Goal: Task Accomplishment & Management: Complete application form

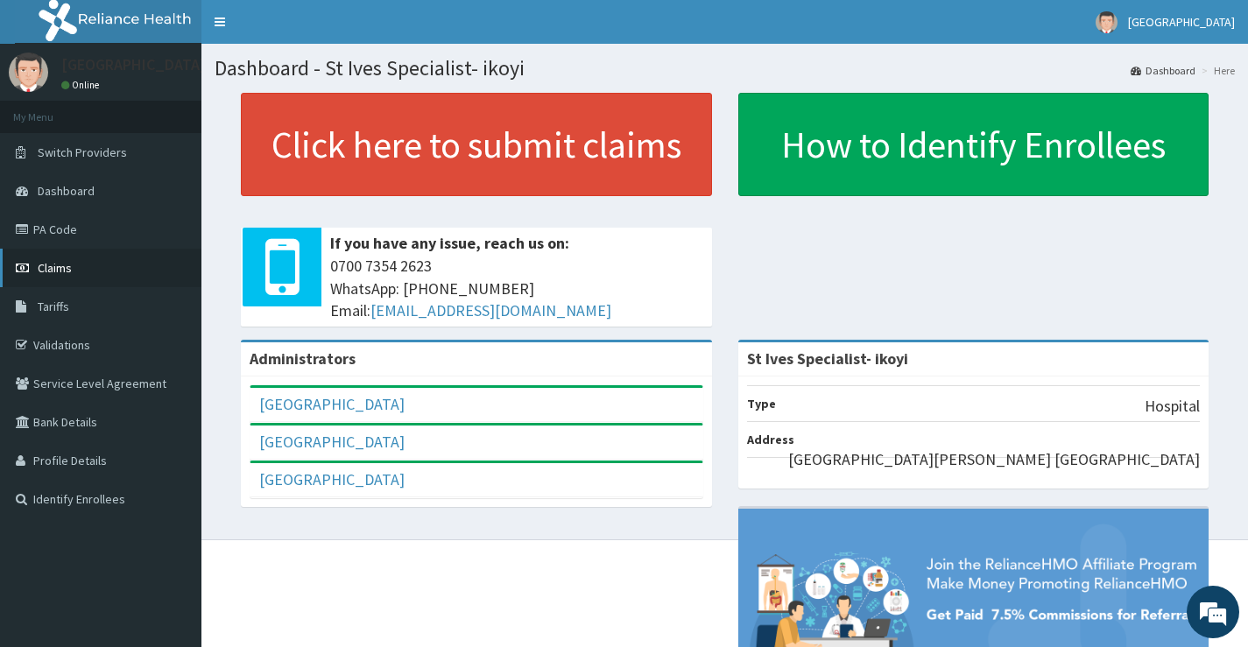
click at [103, 274] on link "Claims" at bounding box center [100, 268] width 201 height 39
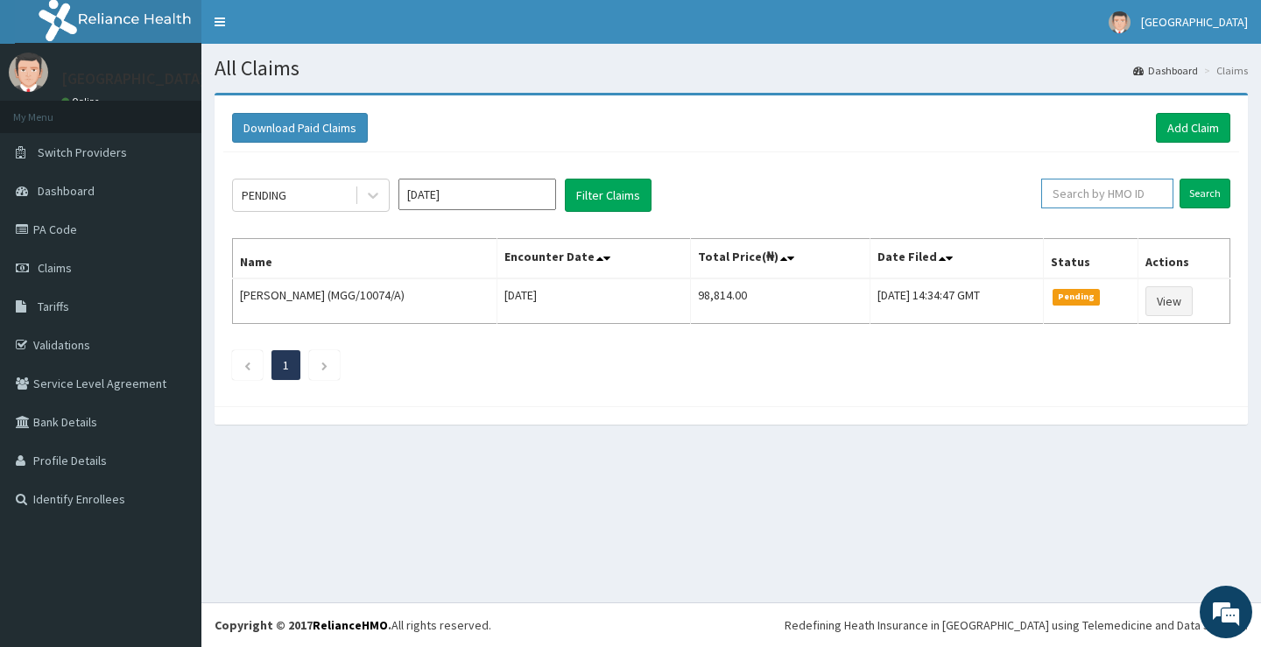
click at [1122, 195] on input "text" at bounding box center [1107, 194] width 132 height 30
type input "PAA/10140/B"
click at [1213, 196] on input "Search" at bounding box center [1204, 194] width 51 height 30
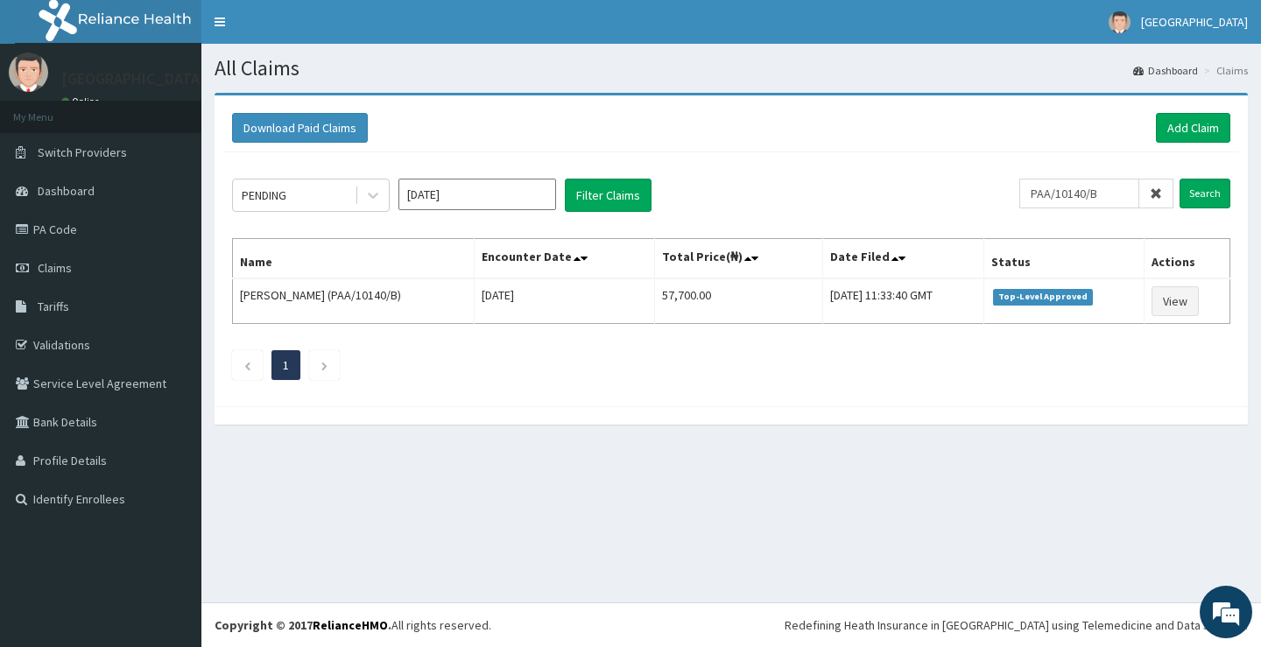
click at [1155, 194] on icon at bounding box center [1156, 193] width 12 height 12
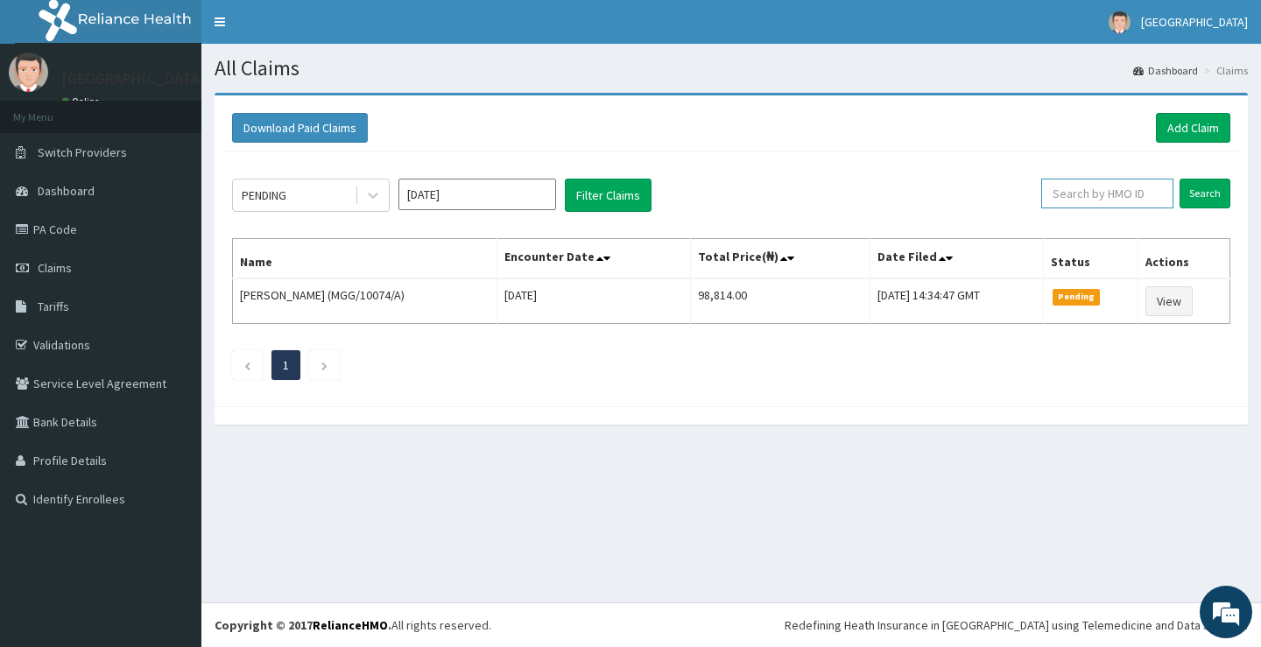
click at [1171, 194] on input "text" at bounding box center [1107, 194] width 132 height 30
type input "MGG/10074/A"
click at [1205, 195] on input "Search" at bounding box center [1204, 194] width 51 height 30
click at [1155, 192] on icon at bounding box center [1156, 193] width 12 height 12
click at [1155, 192] on input "text" at bounding box center [1107, 194] width 132 height 30
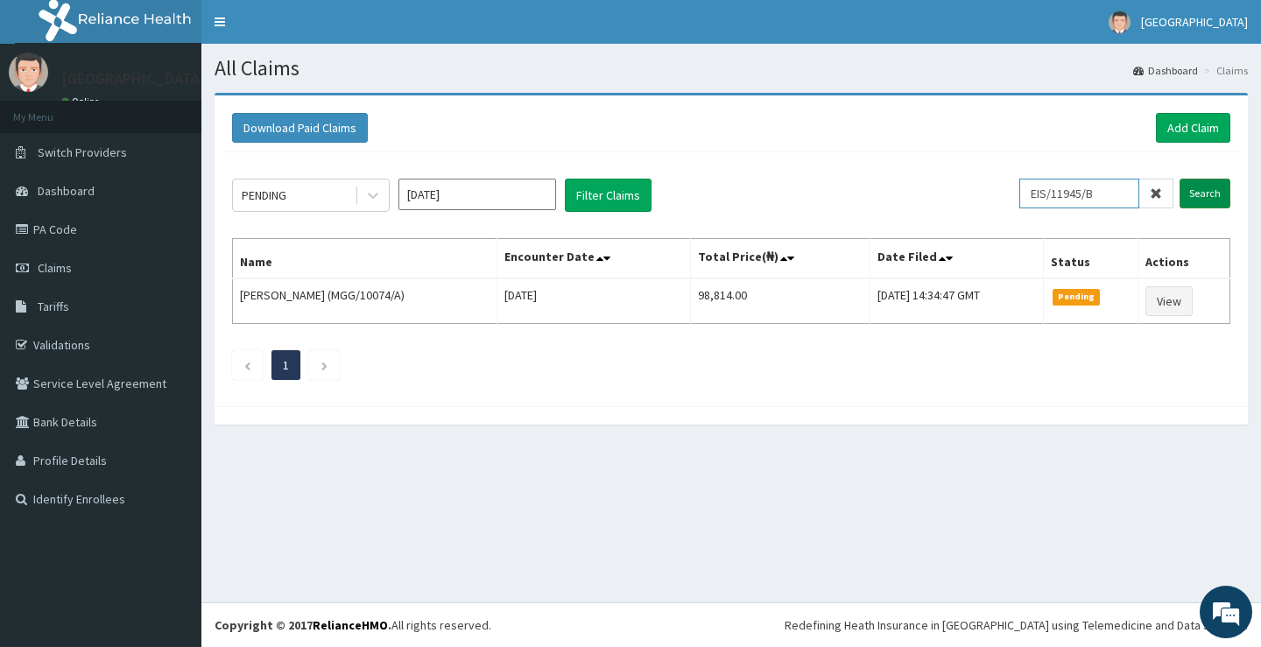
type input "EIS/11945/B"
click at [1197, 189] on input "Search" at bounding box center [1204, 194] width 51 height 30
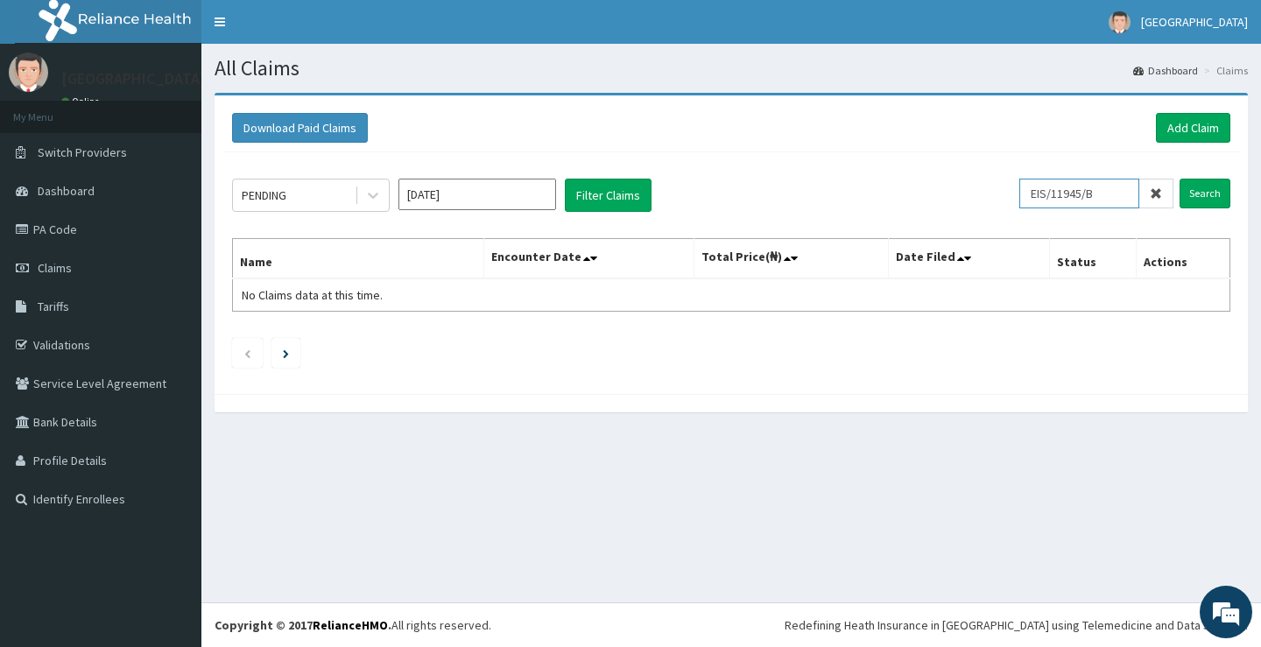
drag, startPoint x: 1111, startPoint y: 192, endPoint x: 982, endPoint y: 164, distance: 131.7
click at [982, 164] on div "PENDING Aug 2025 Filter Claims EIS/11945/B Search Name Encounter Date Total Pri…" at bounding box center [731, 268] width 1016 height 233
click at [67, 265] on span "Claims" at bounding box center [55, 268] width 34 height 16
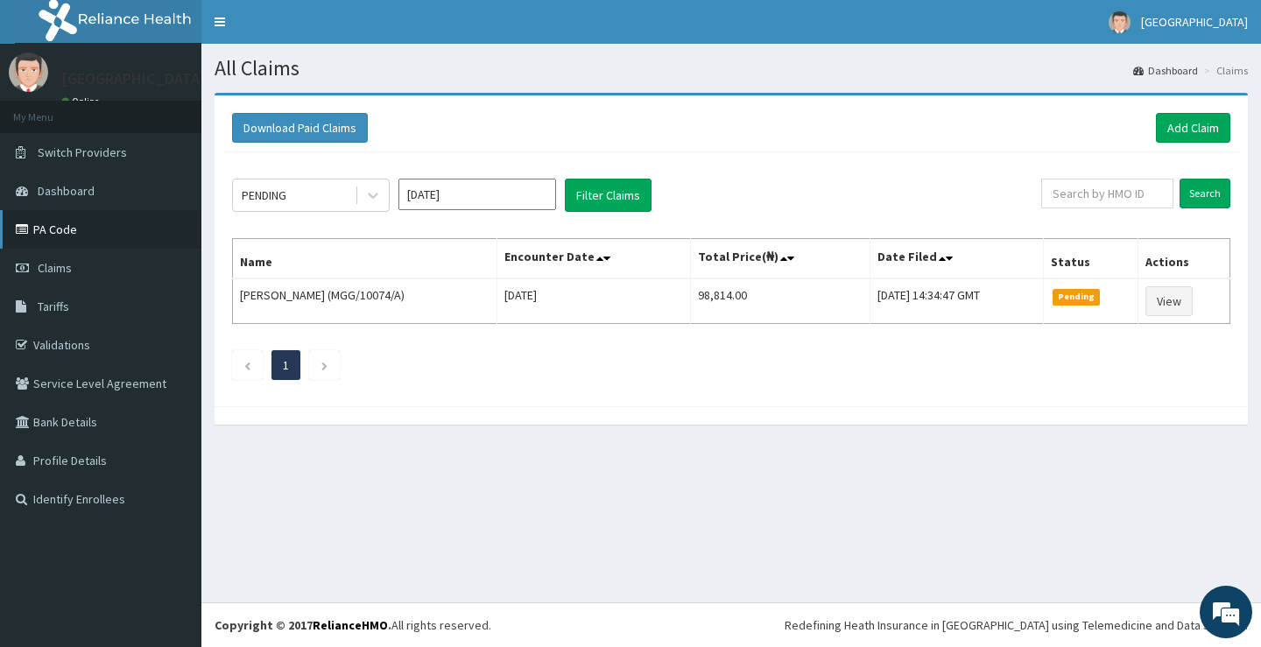
click at [72, 241] on link "PA Code" at bounding box center [100, 229] width 201 height 39
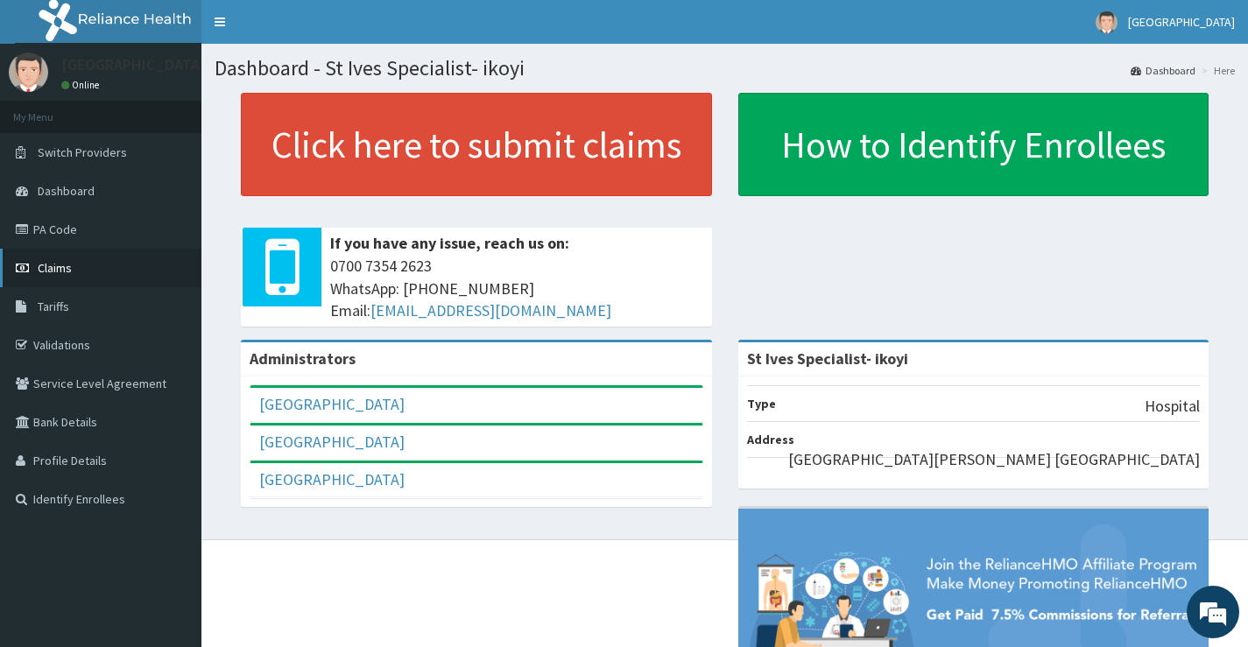
click at [69, 267] on span "Claims" at bounding box center [55, 268] width 34 height 16
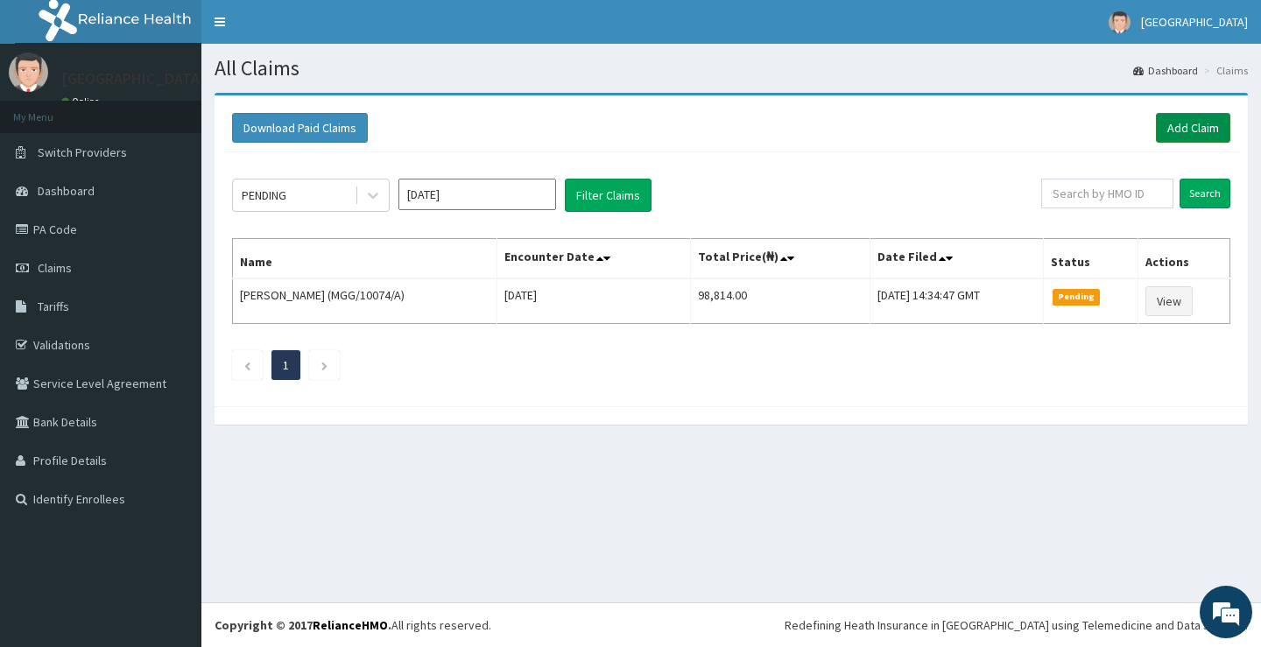
click at [1189, 133] on link "Add Claim" at bounding box center [1193, 128] width 74 height 30
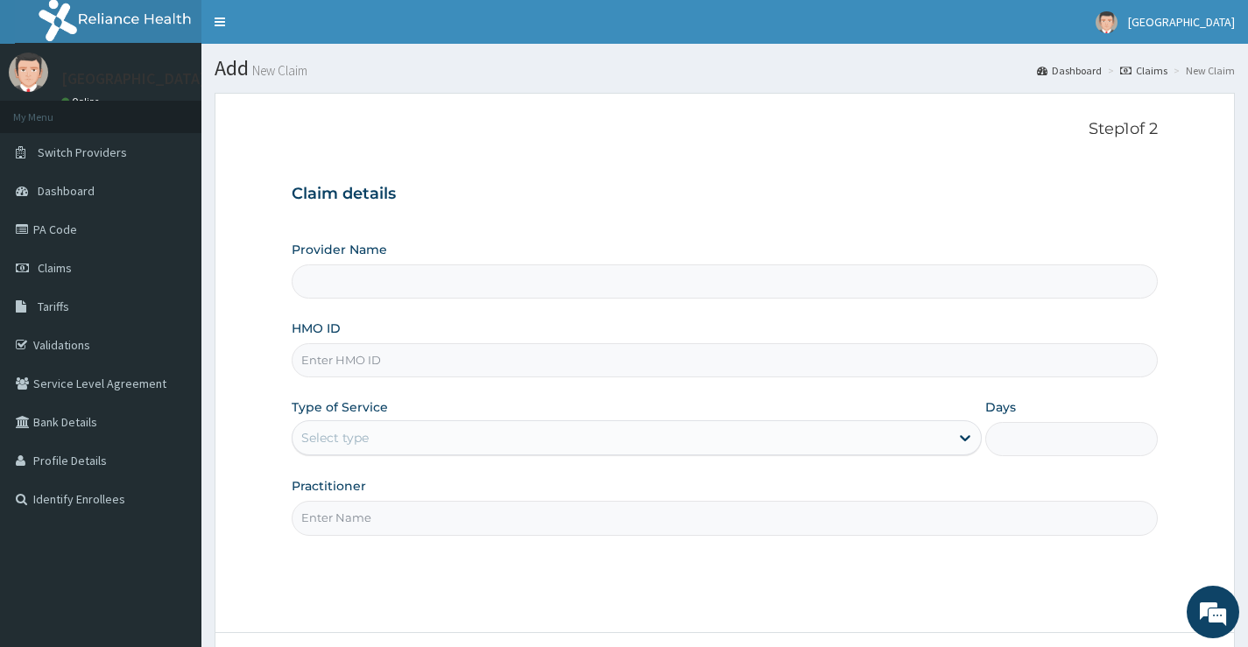
type input "St Ives Specialist- ikoyi"
click at [604, 375] on input "HMO ID" at bounding box center [725, 360] width 866 height 34
paste input "EIS/11945/B"
type input "EIS/11945/B"
click at [563, 444] on div "Select type" at bounding box center [620, 438] width 657 height 28
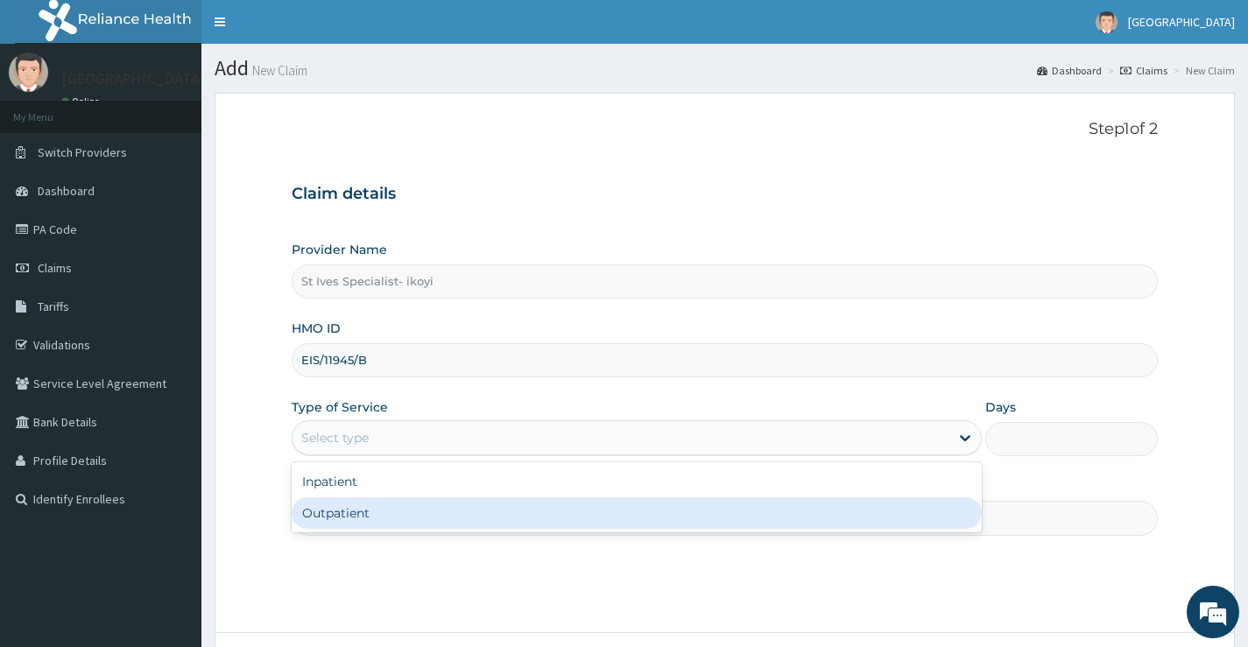
click at [437, 512] on div "Outpatient" at bounding box center [637, 513] width 690 height 32
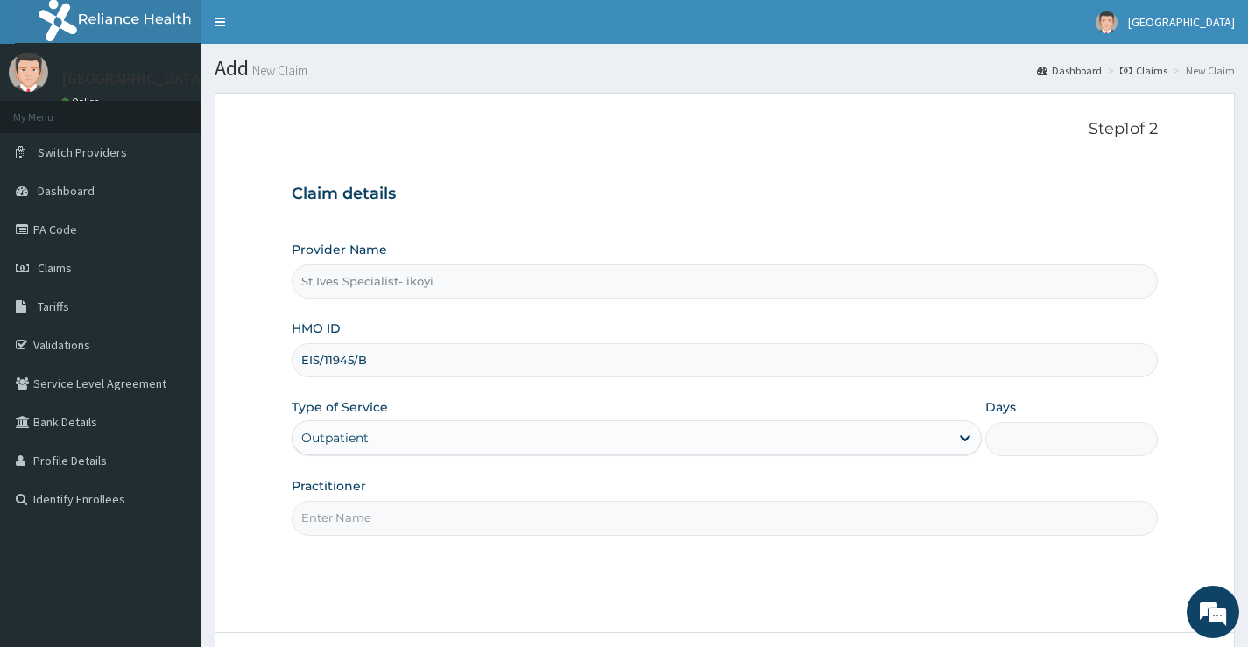
type input "1"
click at [384, 508] on input "Practitioner" at bounding box center [725, 518] width 866 height 34
type input "DR OGBONNAYA NDUBUISI"
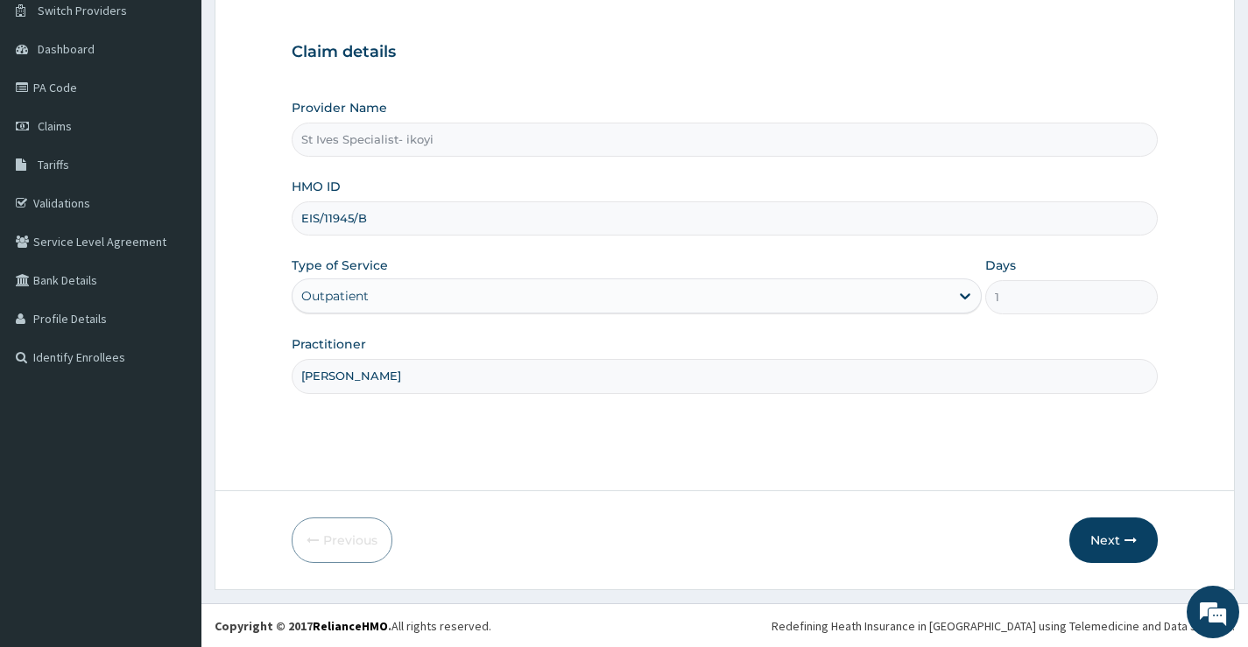
scroll to position [143, 0]
click at [1109, 530] on button "Next" at bounding box center [1113, 540] width 88 height 46
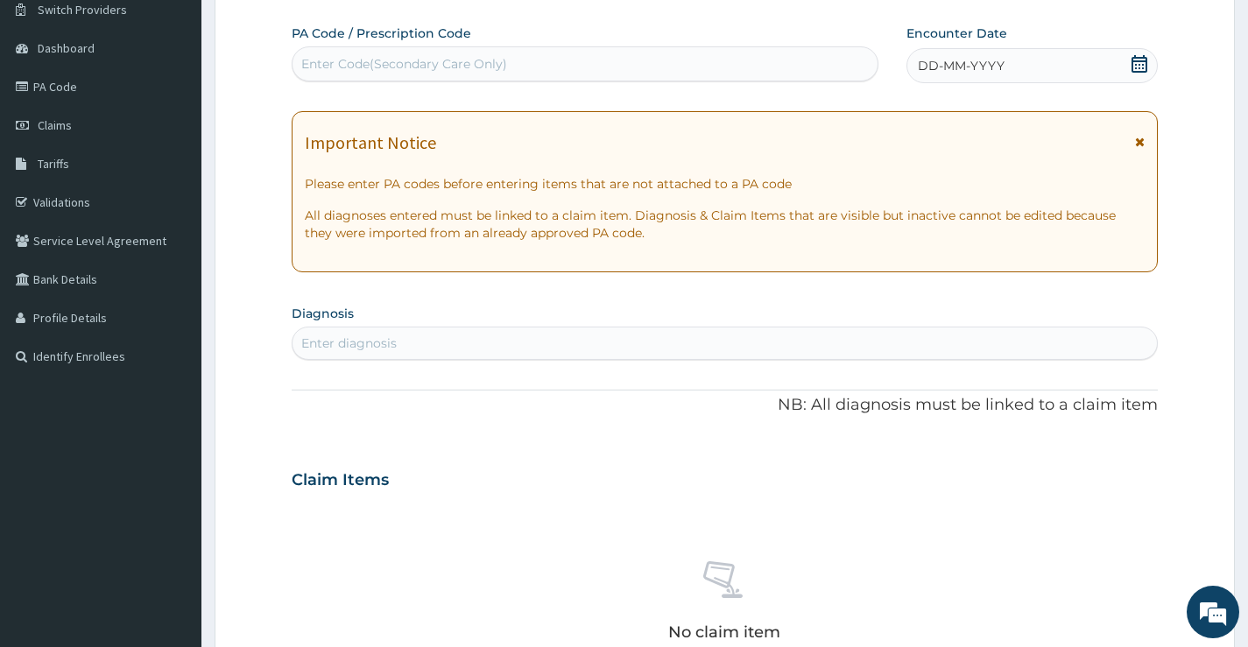
click at [387, 344] on div "Enter diagnosis" at bounding box center [348, 343] width 95 height 18
type input "SEPSIS"
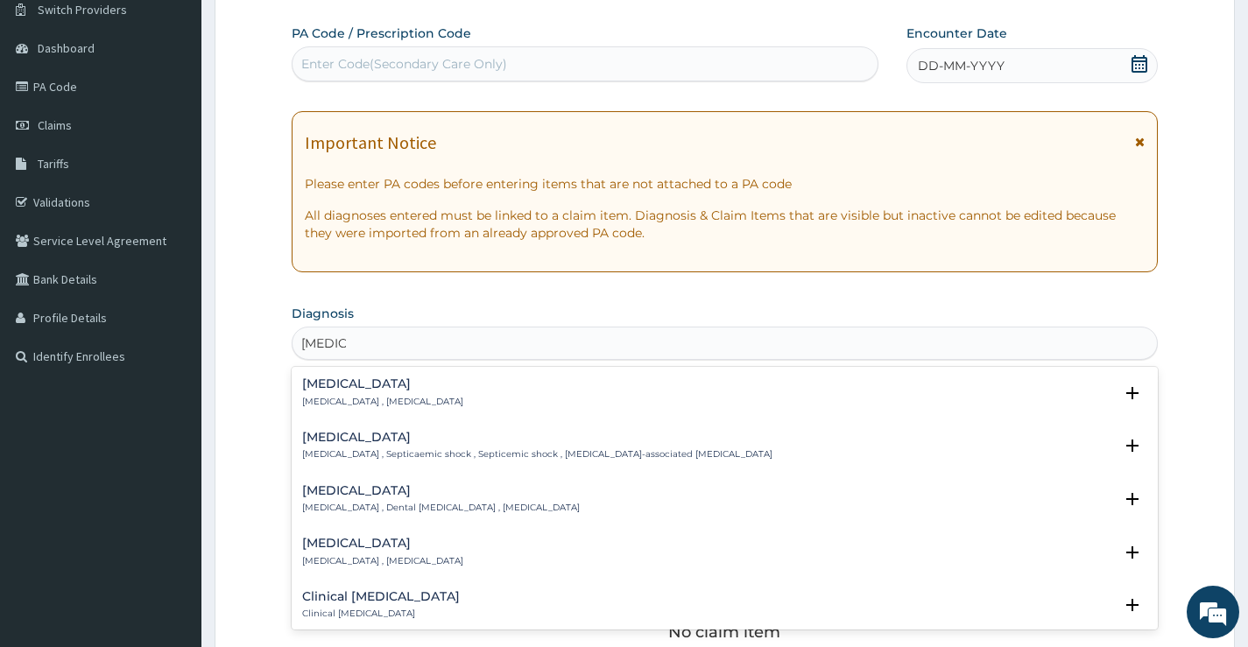
click at [361, 403] on p "Systemic infection , Sepsis" at bounding box center [382, 402] width 161 height 12
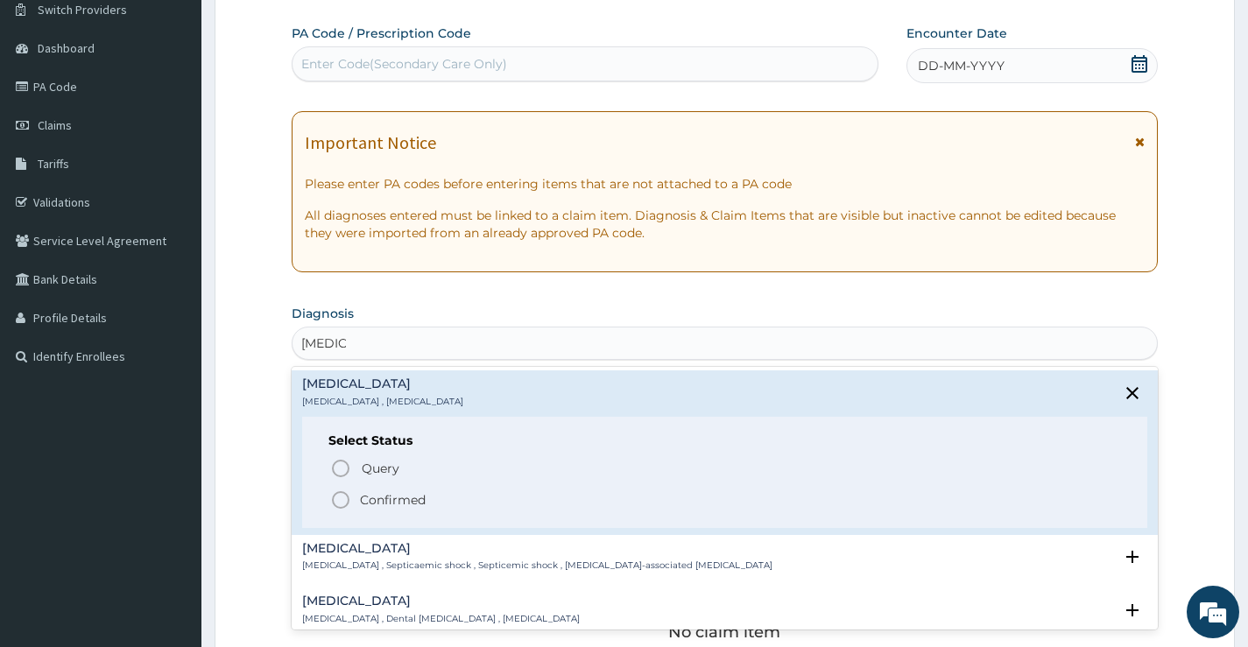
click at [380, 503] on p "Confirmed" at bounding box center [393, 500] width 66 height 18
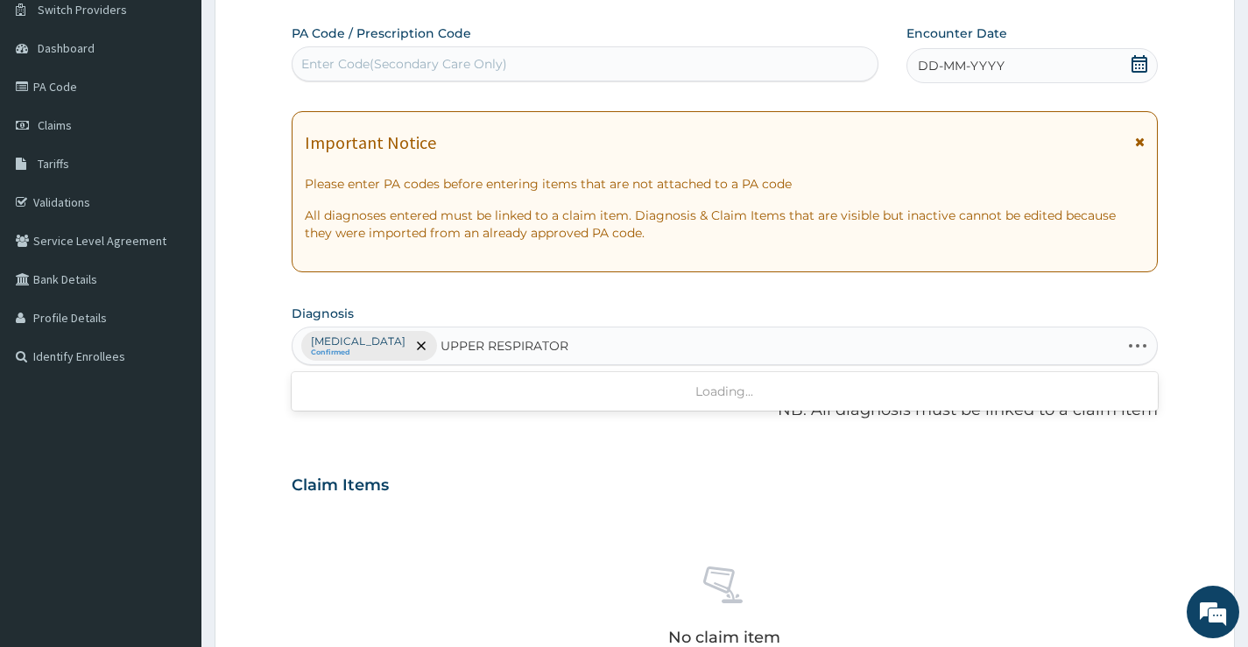
type input "UPPER RESPIRATORY"
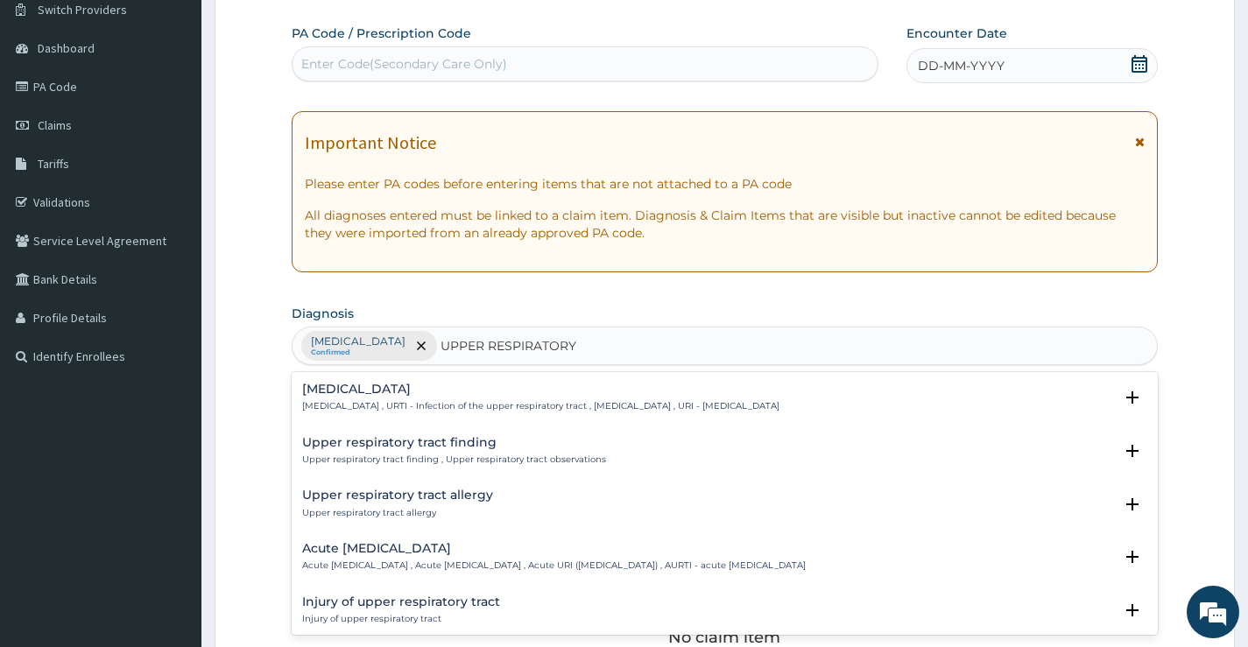
click at [426, 398] on div "Upper respiratory infection Upper respiratory infection , URTI - Infection of t…" at bounding box center [540, 398] width 477 height 31
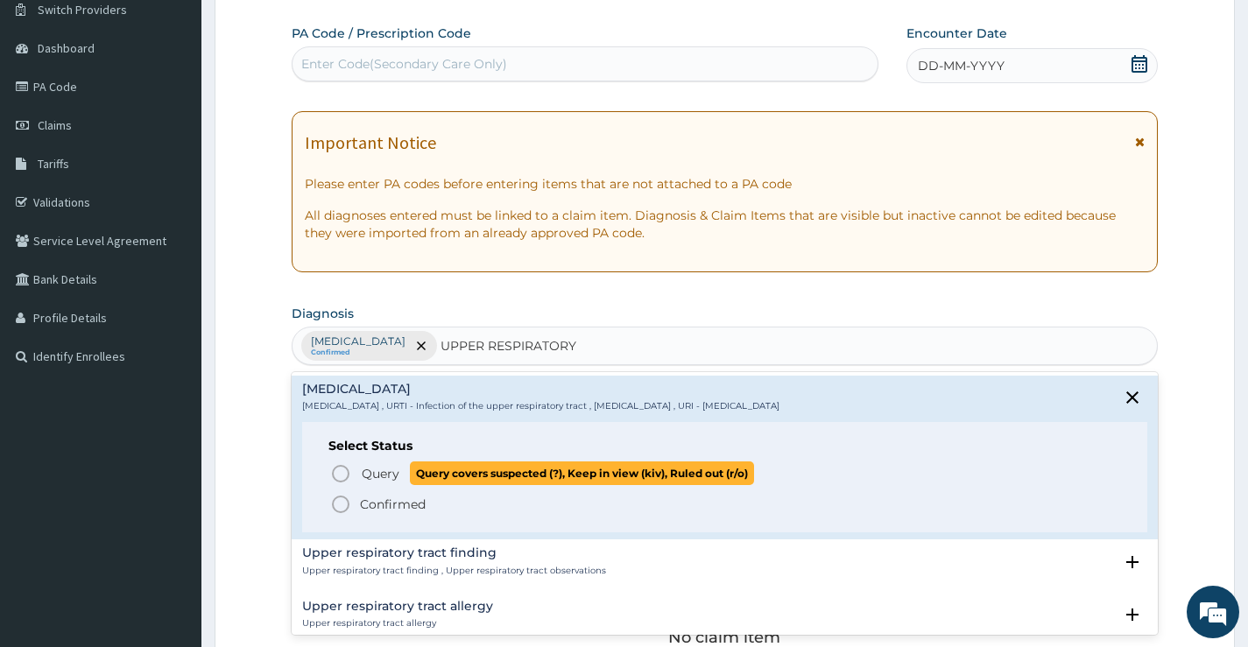
click at [395, 473] on span "Query" at bounding box center [381, 474] width 38 height 18
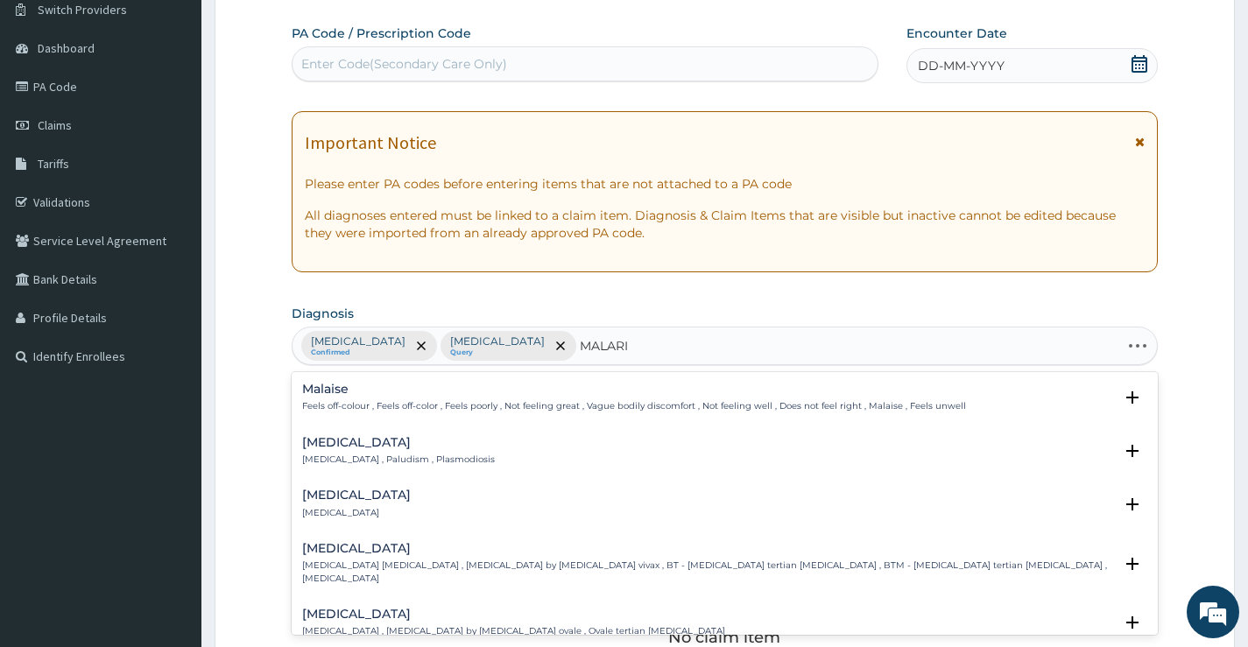
type input "MALARIA"
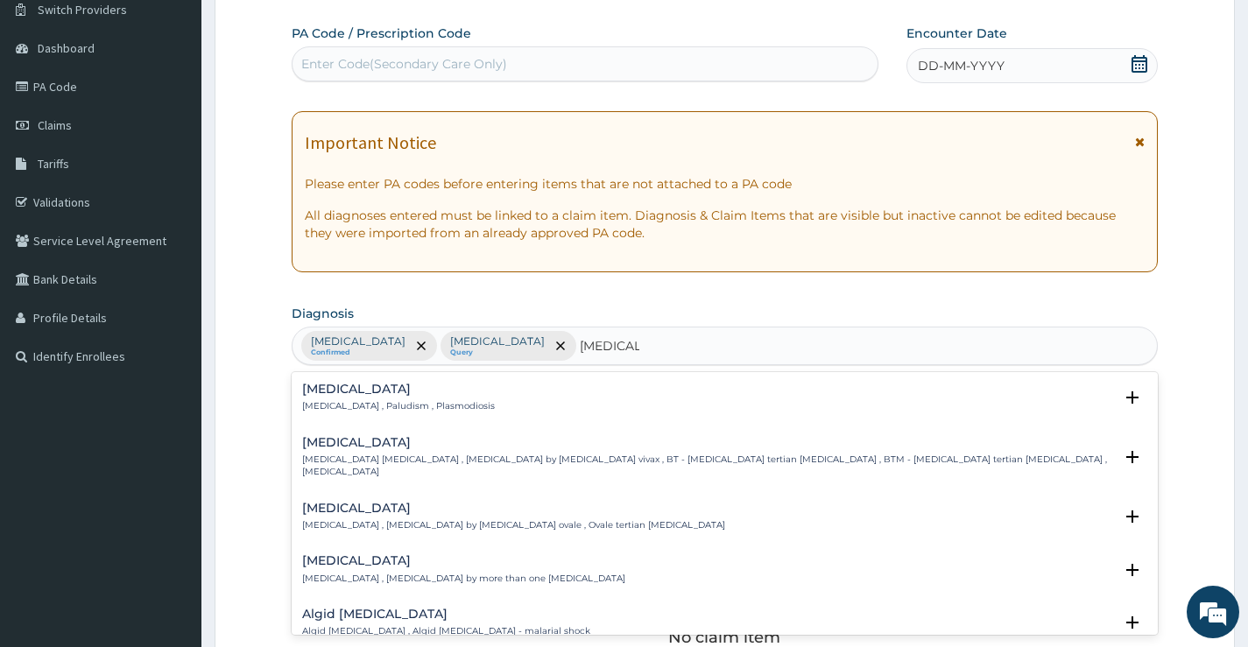
click at [373, 399] on div "Malaria Malaria , Paludism , Plasmodiosis" at bounding box center [398, 398] width 193 height 31
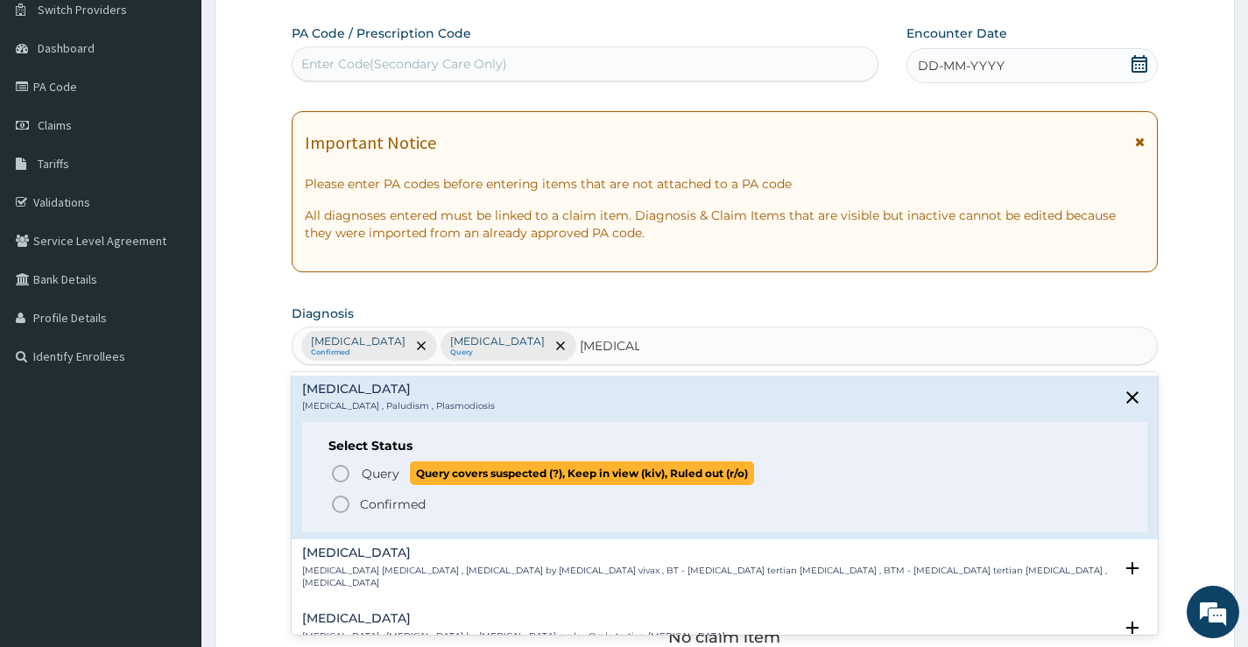
click at [384, 480] on span "Query" at bounding box center [381, 474] width 38 height 18
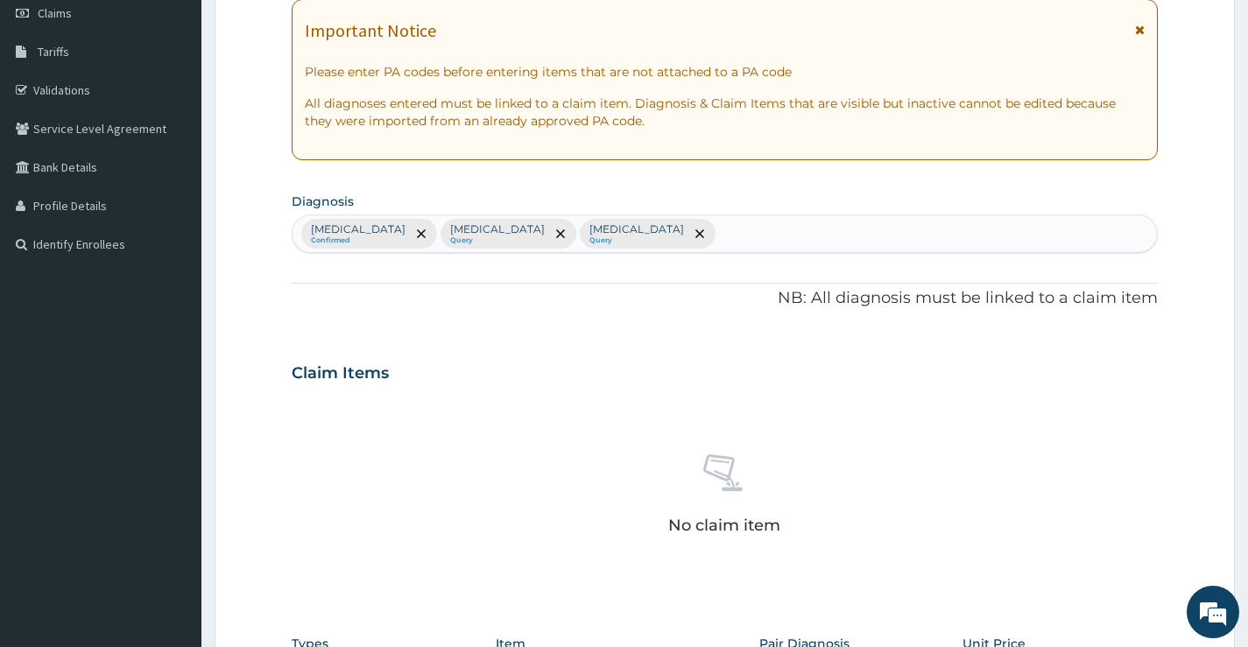
scroll to position [493, 0]
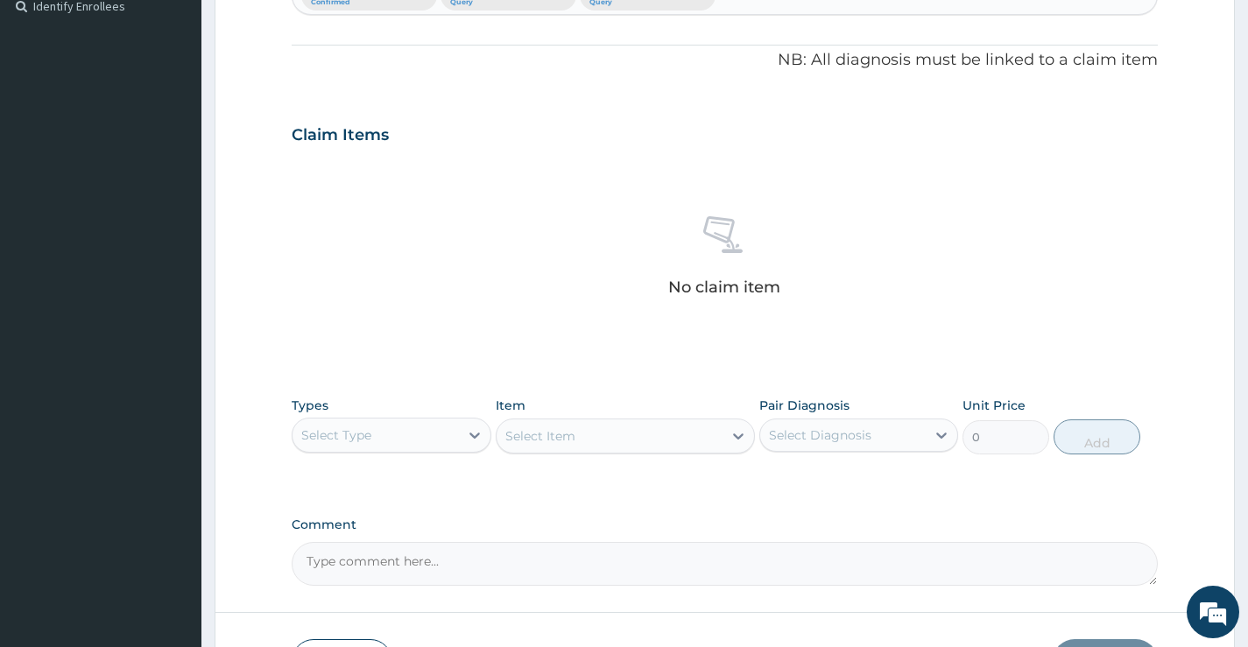
click at [451, 430] on div "Select Type" at bounding box center [374, 435] width 165 height 28
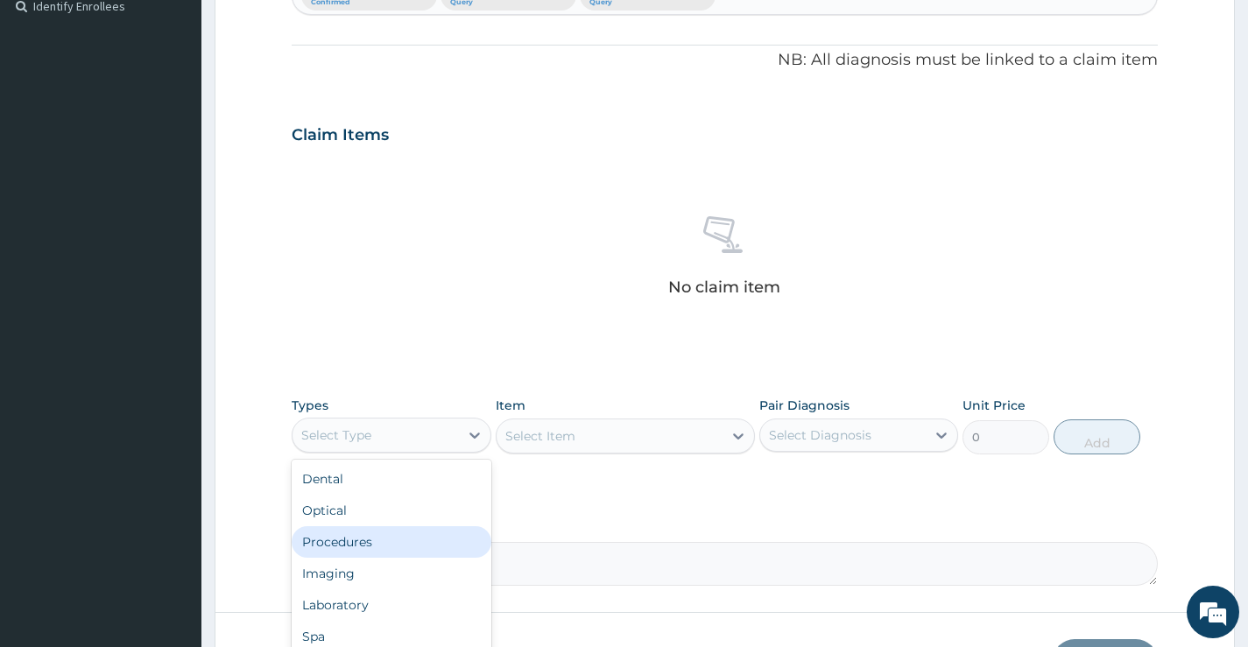
scroll to position [60, 0]
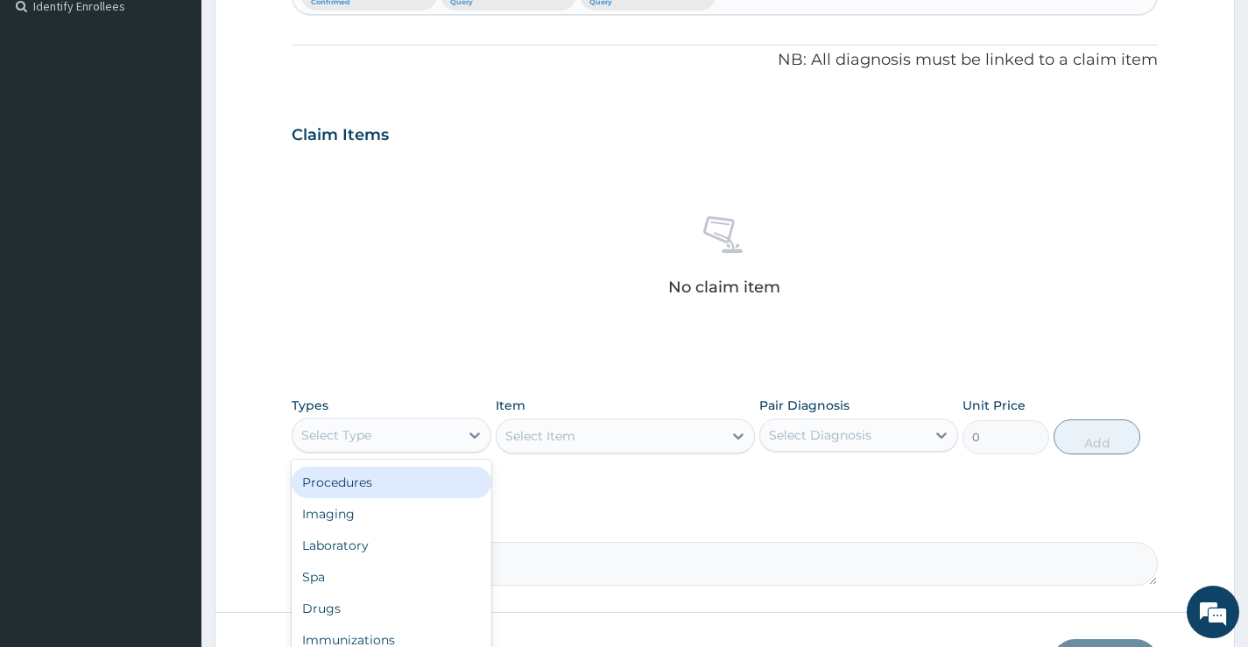
click at [394, 478] on div "Procedures" at bounding box center [391, 483] width 199 height 32
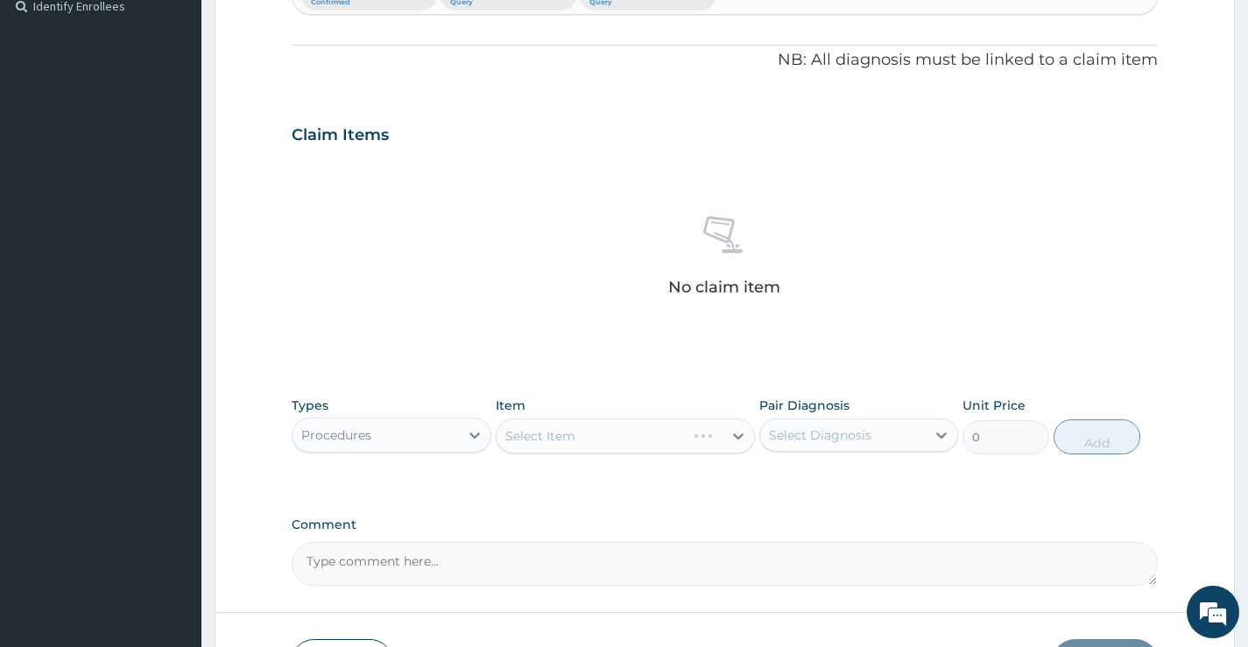
click at [735, 432] on div "Select Item" at bounding box center [626, 436] width 260 height 35
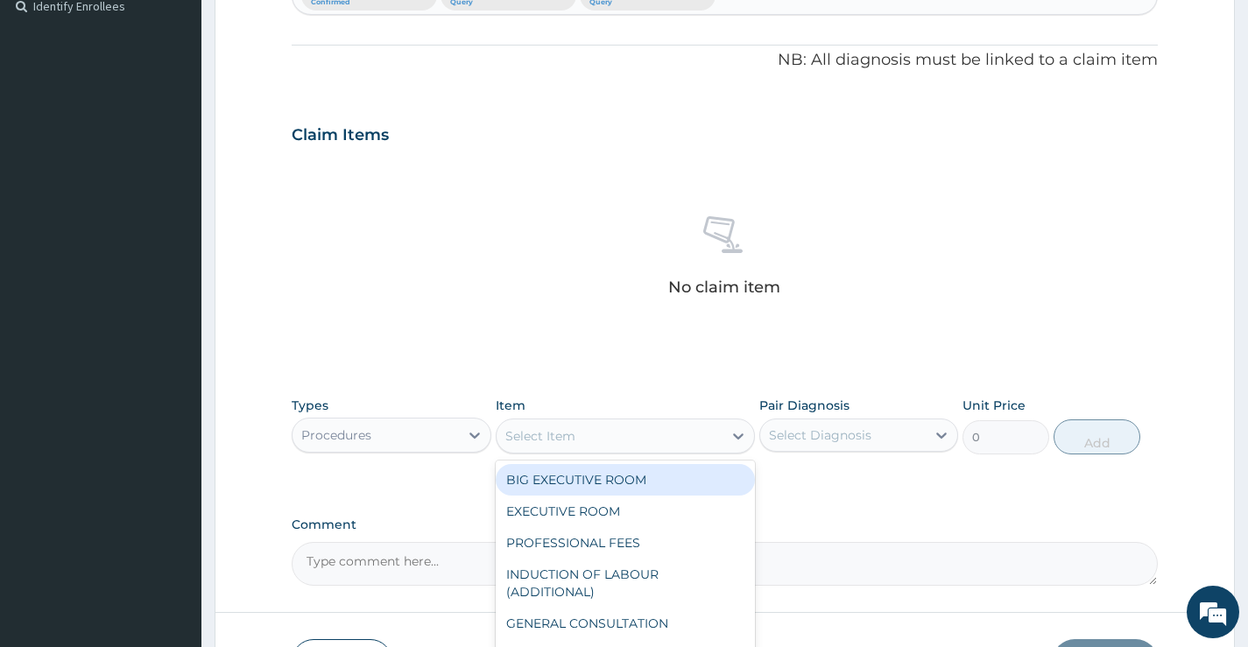
click at [735, 432] on icon at bounding box center [738, 436] width 18 height 18
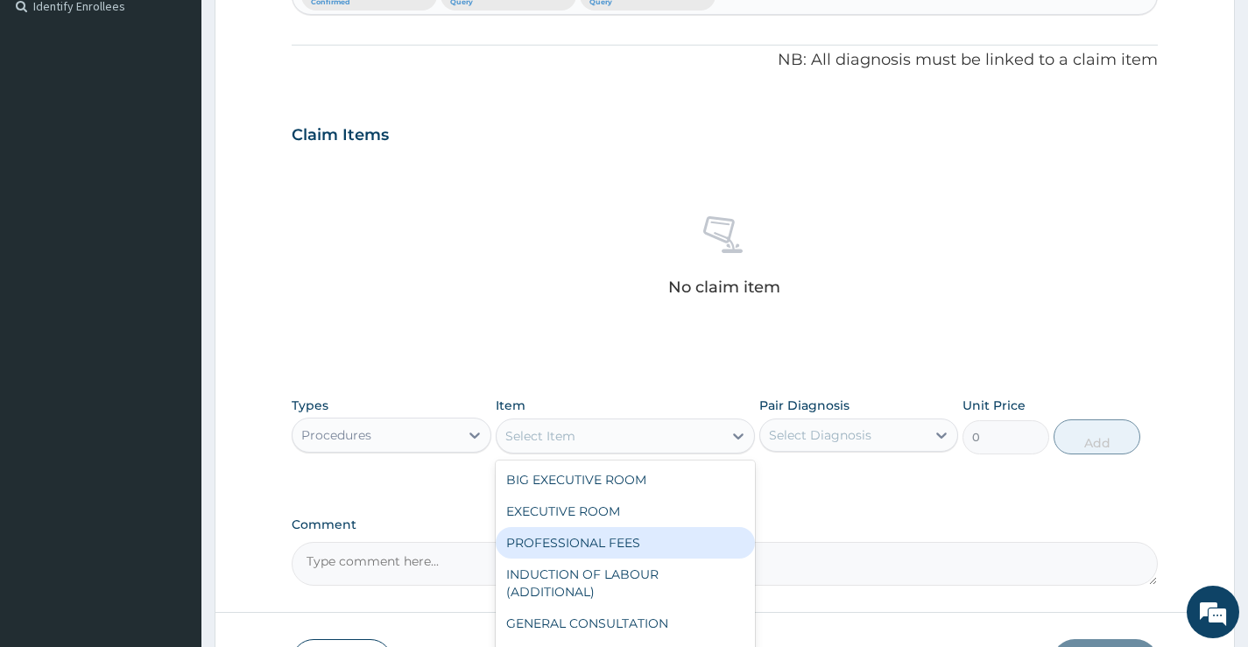
scroll to position [88, 0]
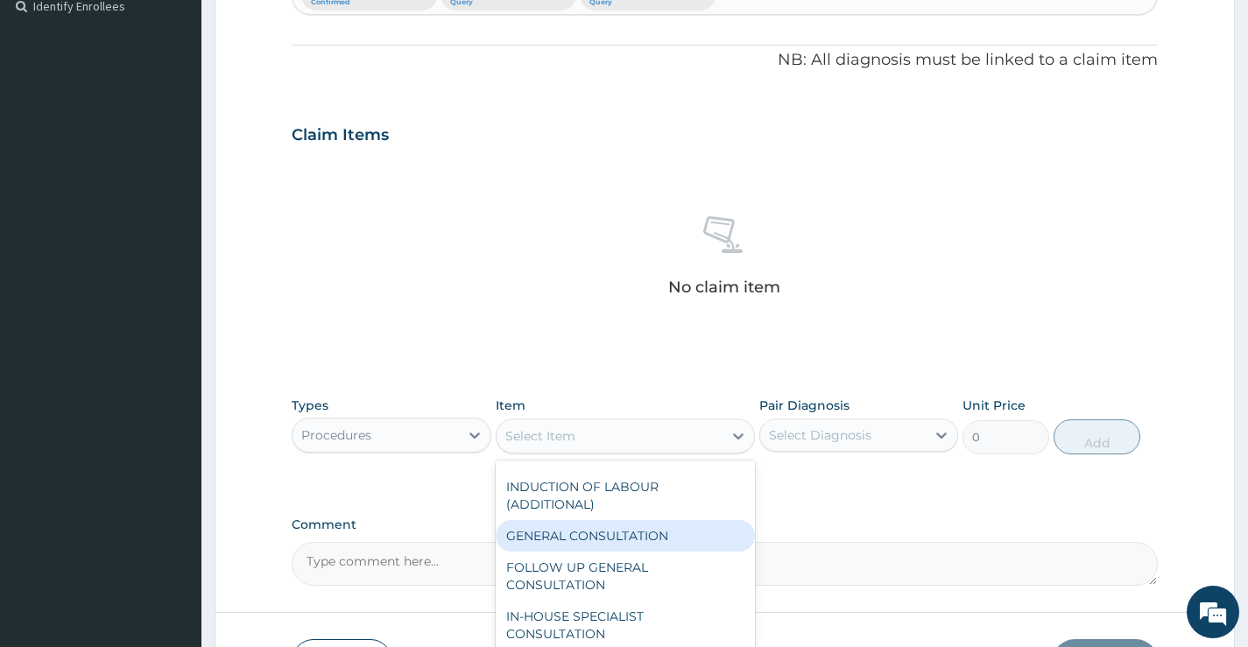
click at [675, 538] on div "GENERAL CONSULTATION" at bounding box center [626, 536] width 260 height 32
type input "5000"
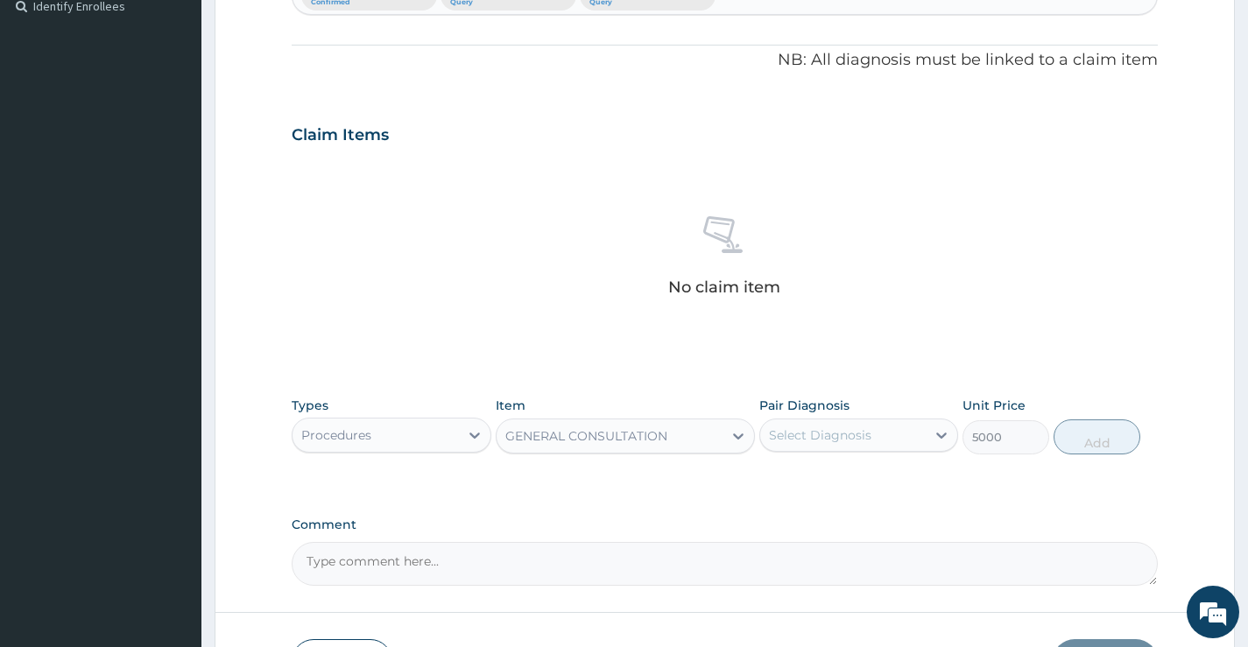
click at [869, 435] on div "Select Diagnosis" at bounding box center [820, 435] width 102 height 18
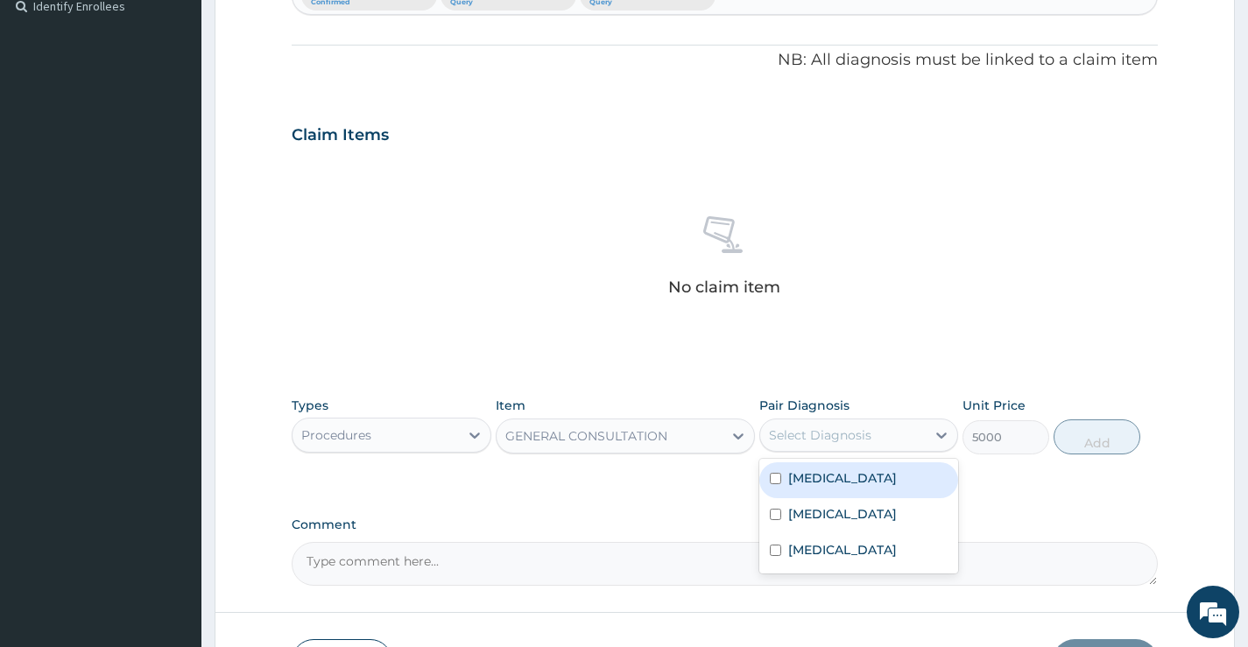
click at [848, 475] on div "Sepsis" at bounding box center [858, 480] width 199 height 36
checkbox input "true"
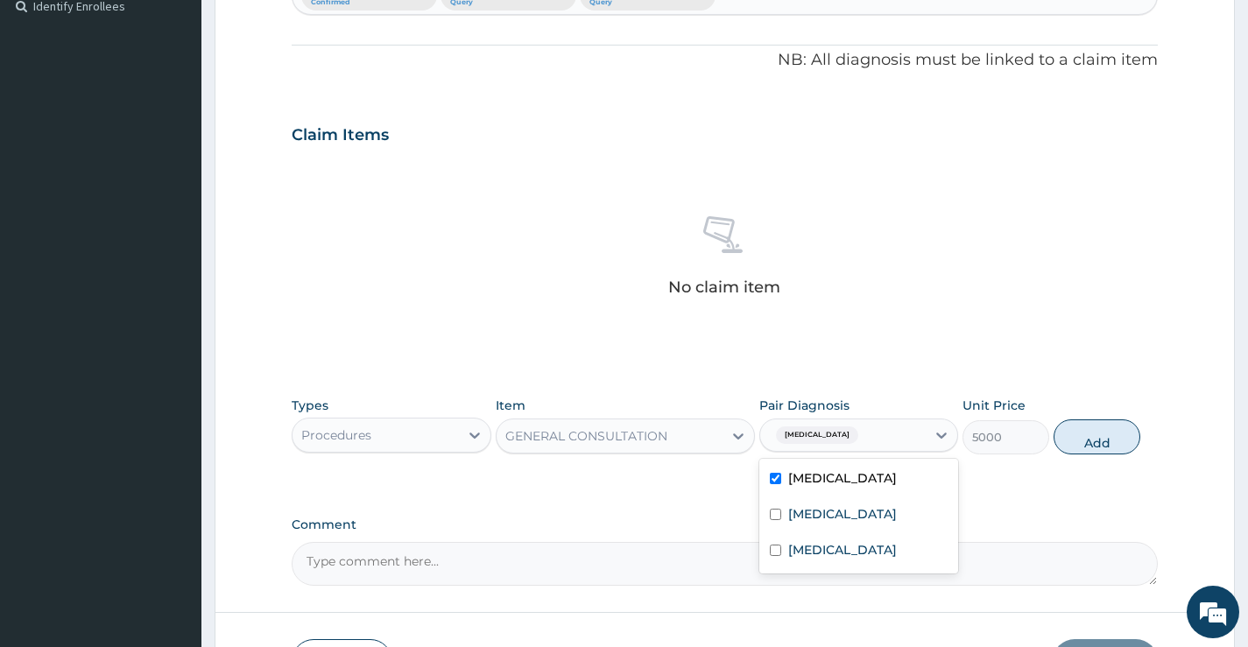
click at [874, 428] on div "Sepsis" at bounding box center [842, 435] width 165 height 30
click at [865, 432] on div "Sepsis" at bounding box center [842, 435] width 165 height 30
click at [830, 512] on label "Upper respiratory infection" at bounding box center [842, 514] width 109 height 18
checkbox input "true"
click at [870, 431] on div "Sepsis + 1" at bounding box center [842, 435] width 165 height 30
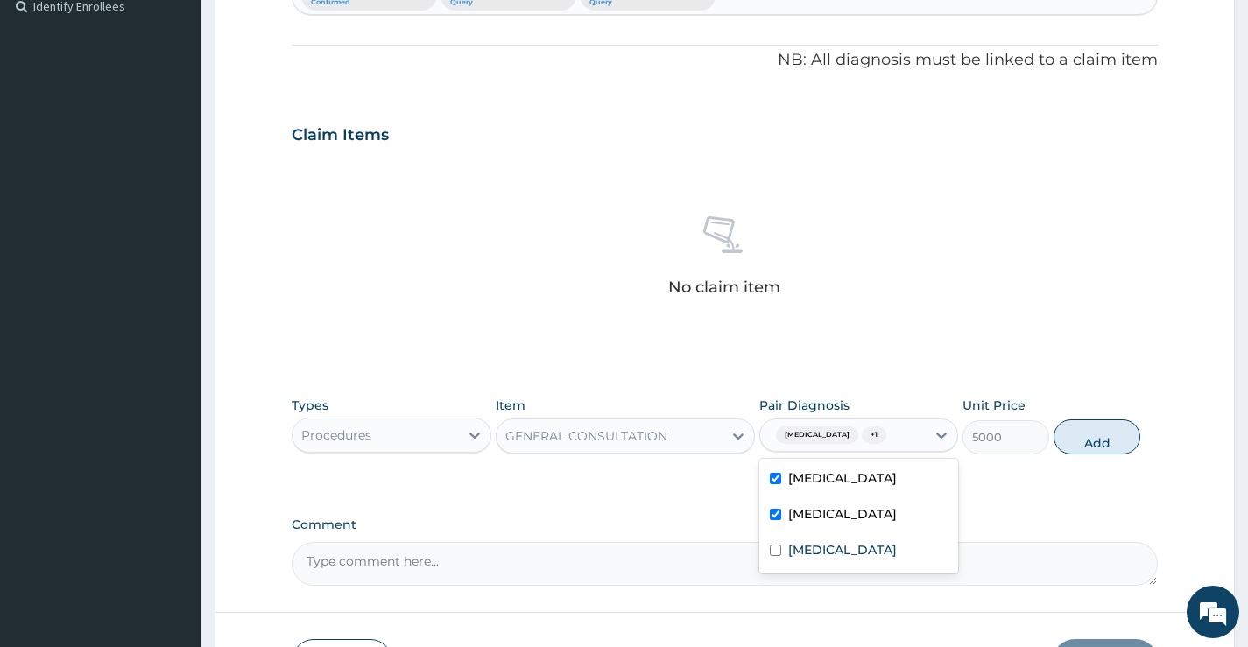
click at [874, 430] on div "Sepsis + 1" at bounding box center [842, 435] width 165 height 30
click at [818, 559] on label "Malaria" at bounding box center [842, 550] width 109 height 18
checkbox input "true"
click at [1094, 439] on button "Add" at bounding box center [1096, 436] width 87 height 35
type input "0"
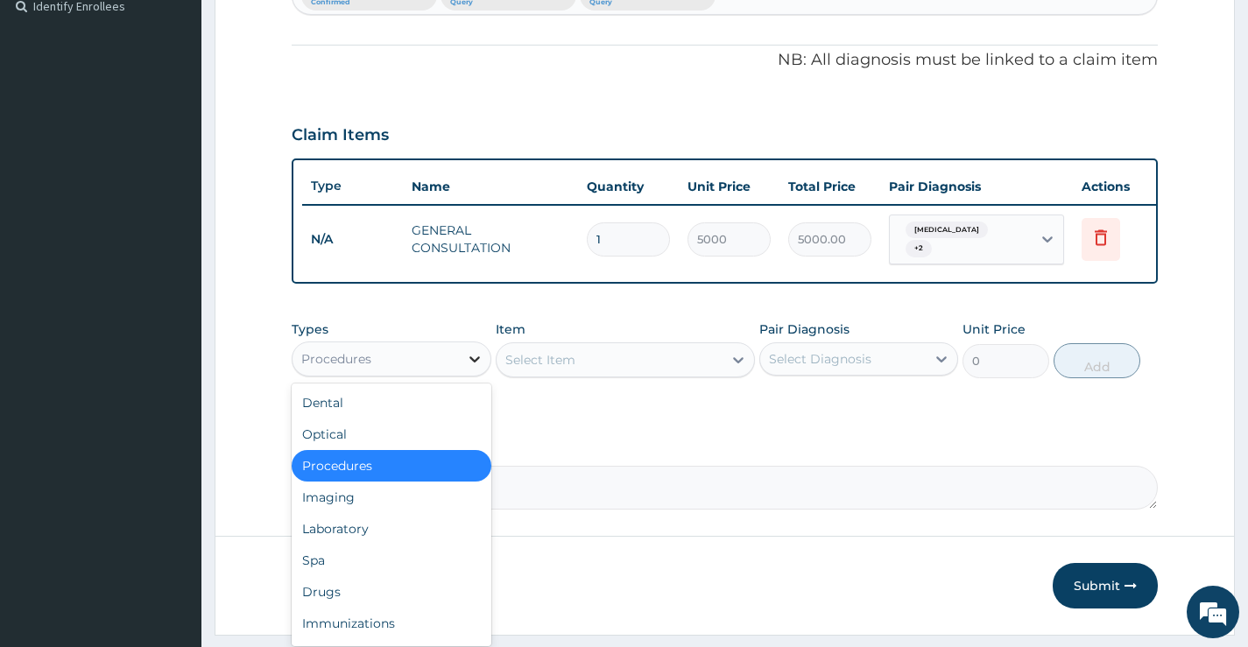
click at [461, 365] on div at bounding box center [475, 359] width 32 height 32
click at [360, 528] on div "Laboratory" at bounding box center [391, 529] width 199 height 32
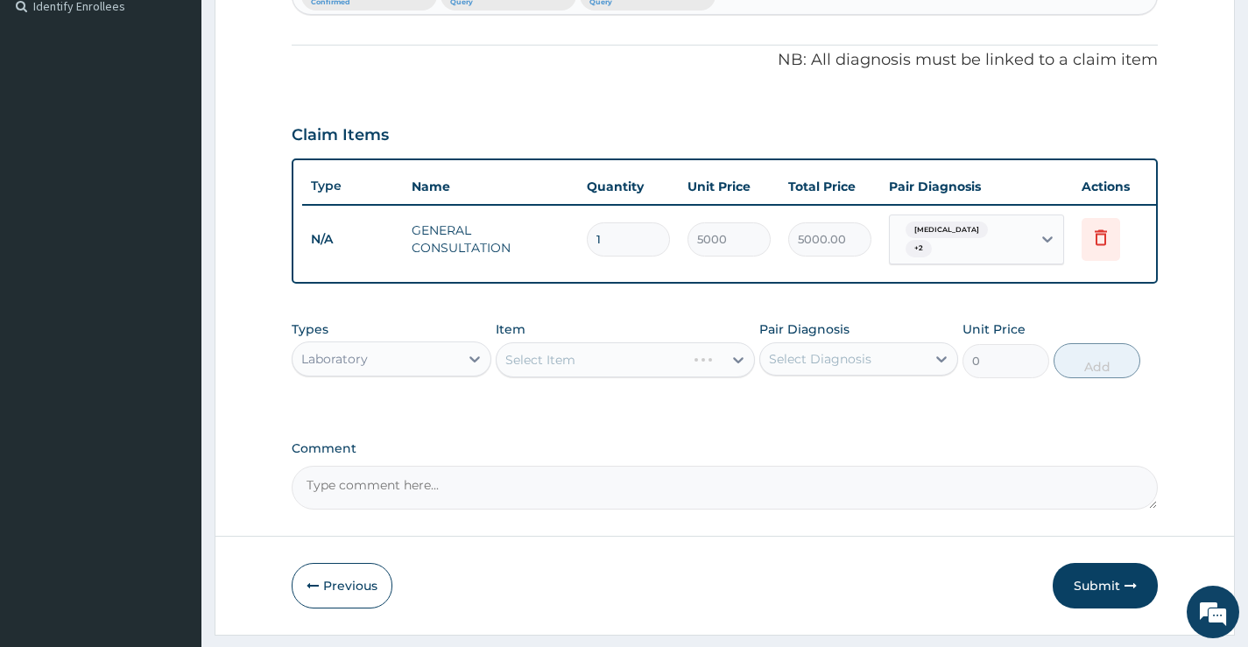
click at [728, 363] on div "Select Item" at bounding box center [626, 359] width 260 height 35
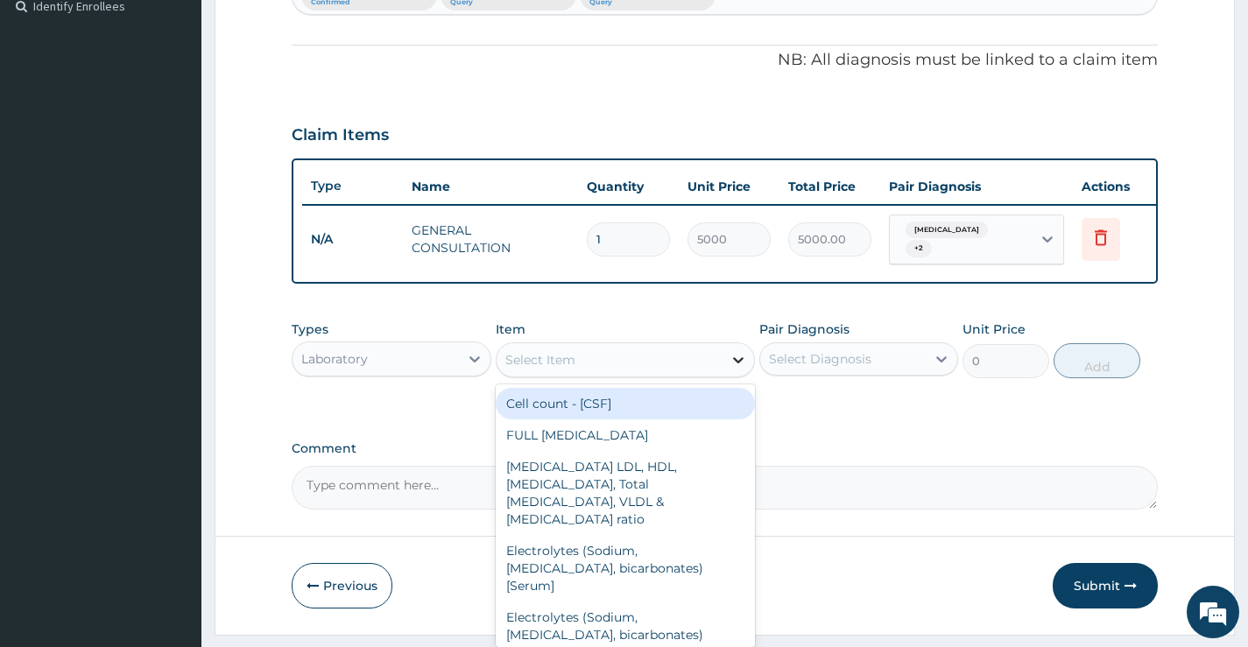
click at [739, 364] on icon at bounding box center [738, 360] width 18 height 18
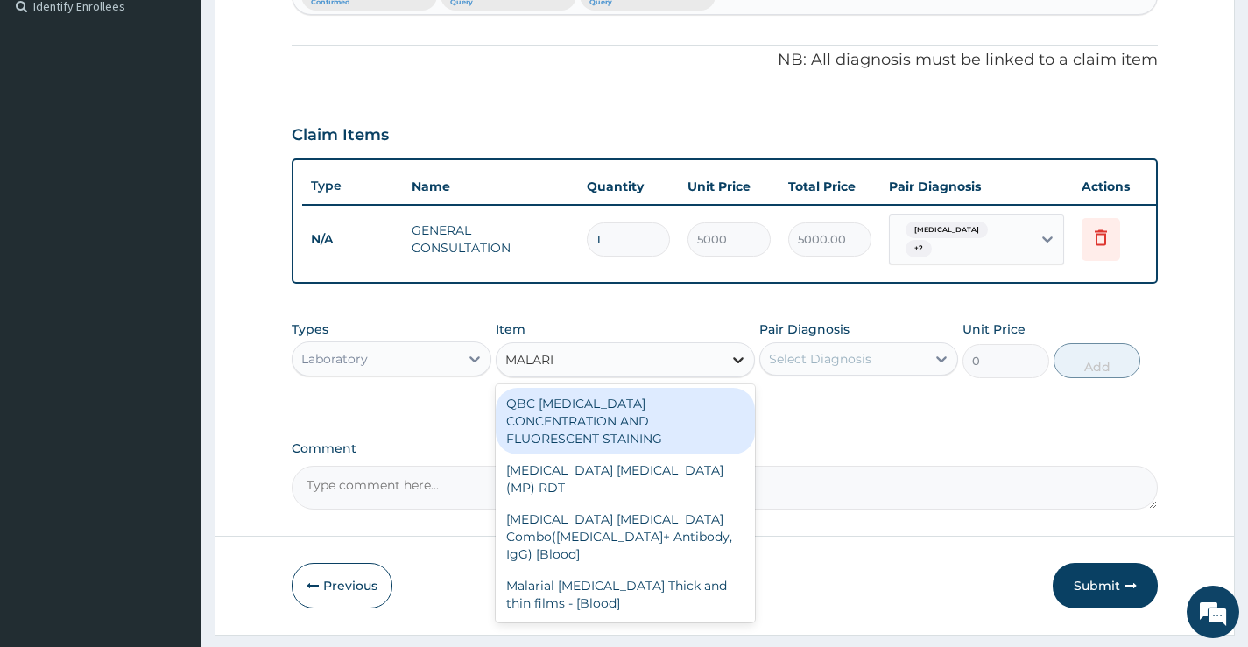
type input "MALARIA"
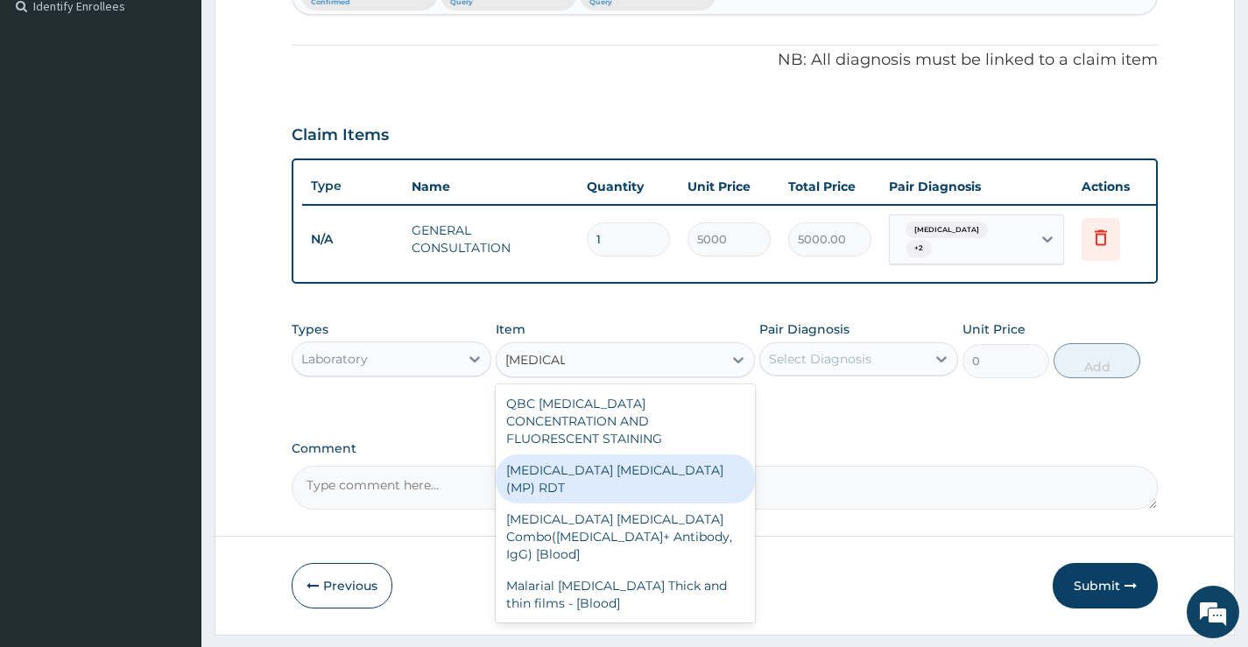
click at [685, 454] on div "MALARIA PARASITE (MP) RDT" at bounding box center [626, 478] width 260 height 49
type input "4000"
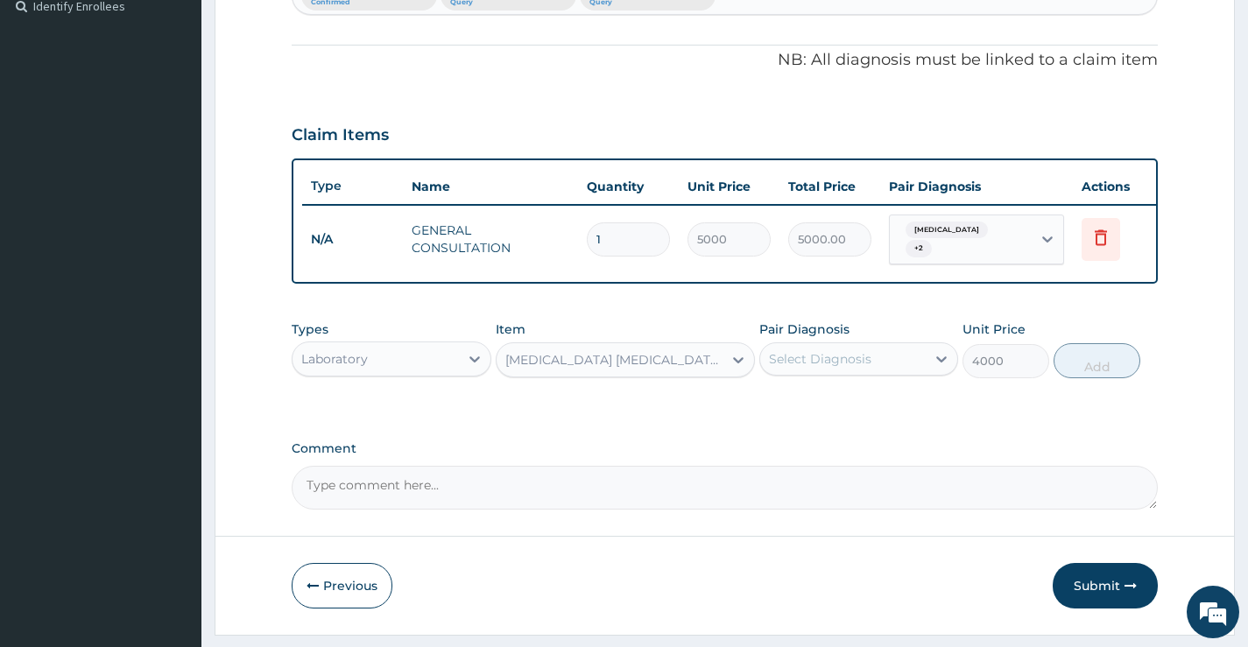
click at [849, 364] on div "Select Diagnosis" at bounding box center [820, 359] width 102 height 18
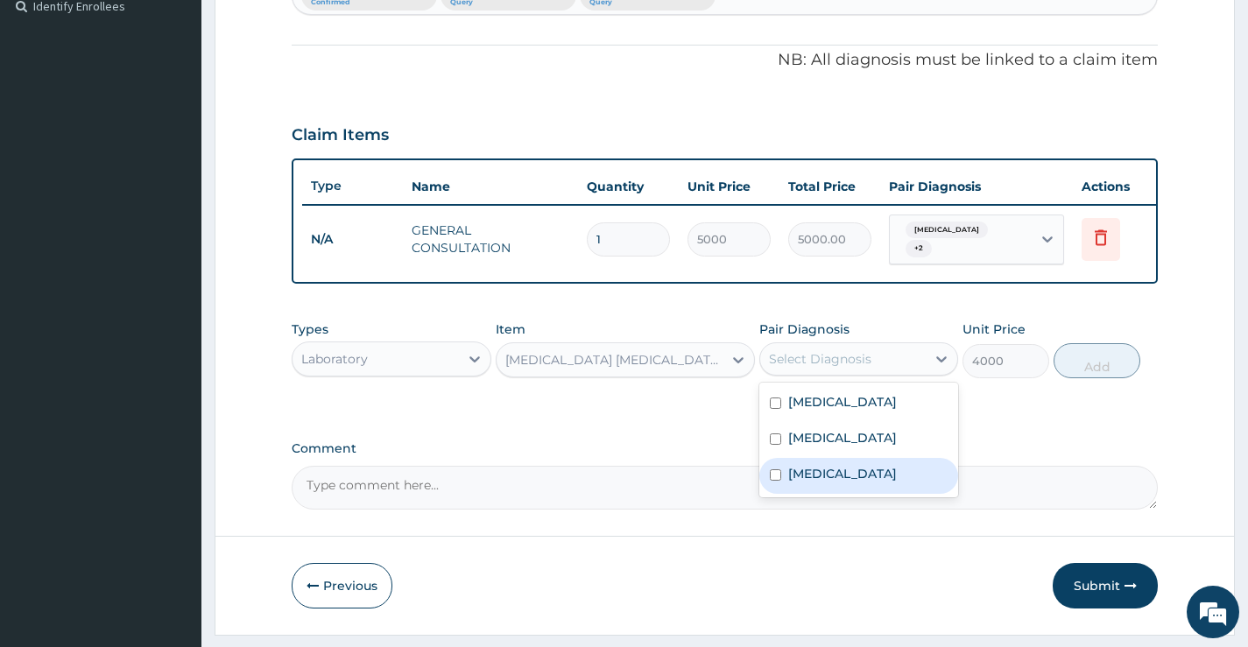
click at [828, 482] on label "Malaria" at bounding box center [842, 474] width 109 height 18
checkbox input "true"
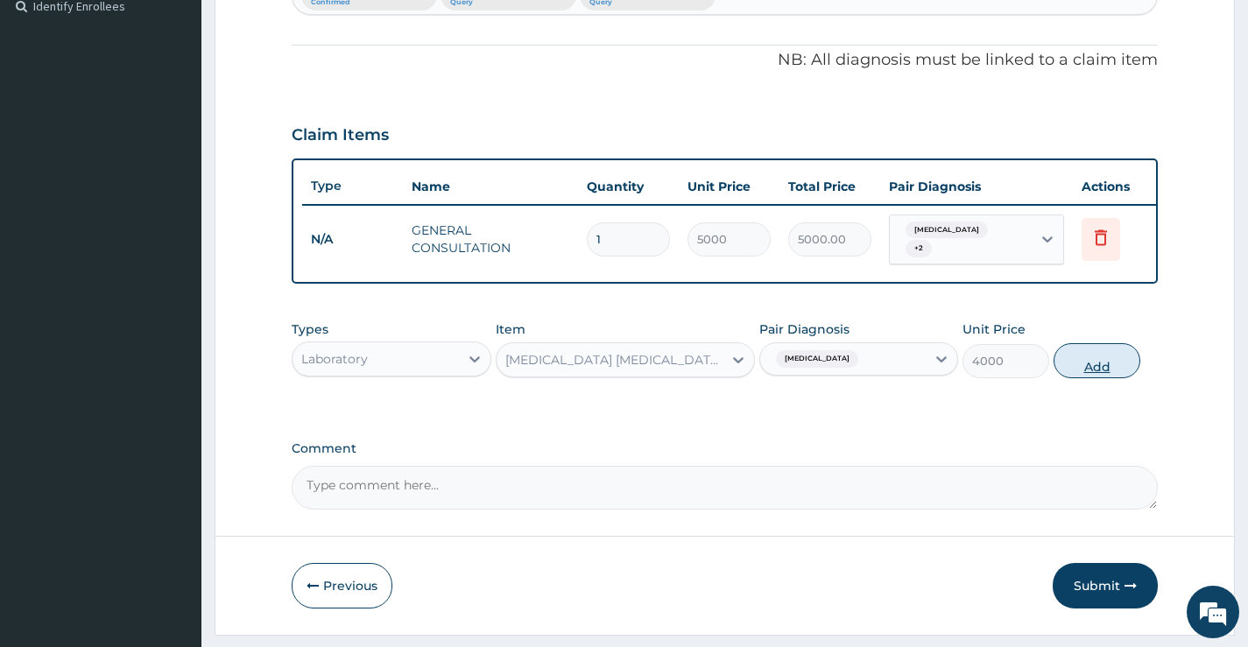
click at [1088, 366] on button "Add" at bounding box center [1096, 360] width 87 height 35
type input "0"
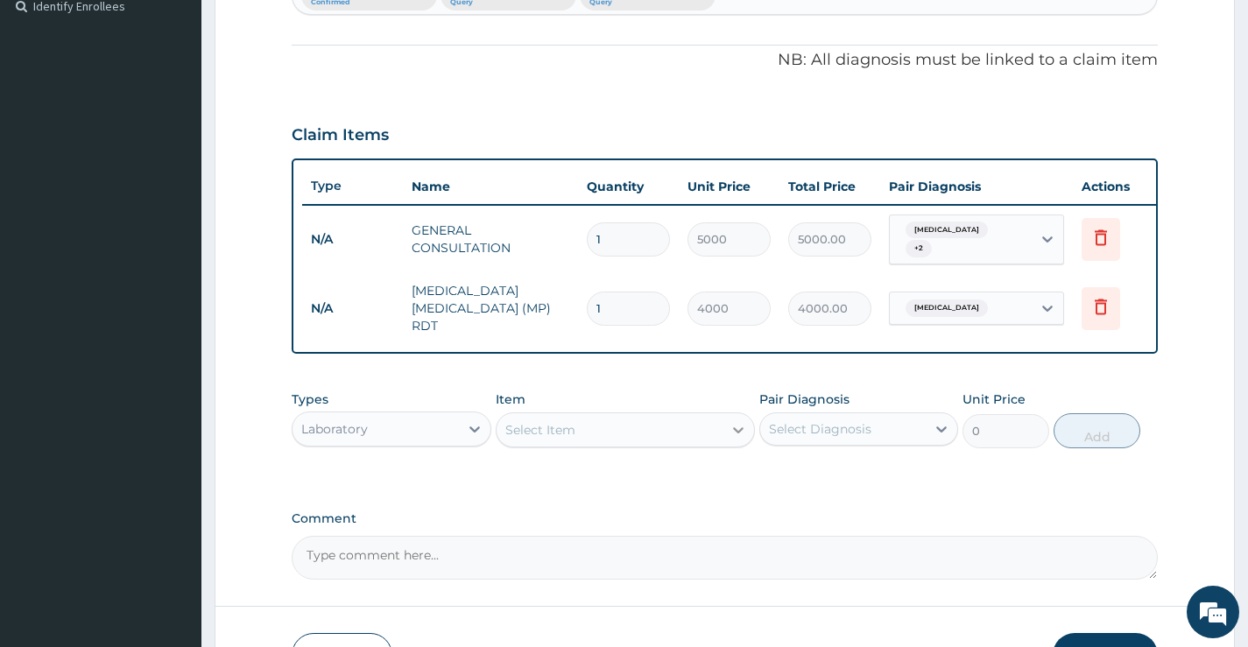
click at [742, 427] on icon at bounding box center [738, 430] width 11 height 6
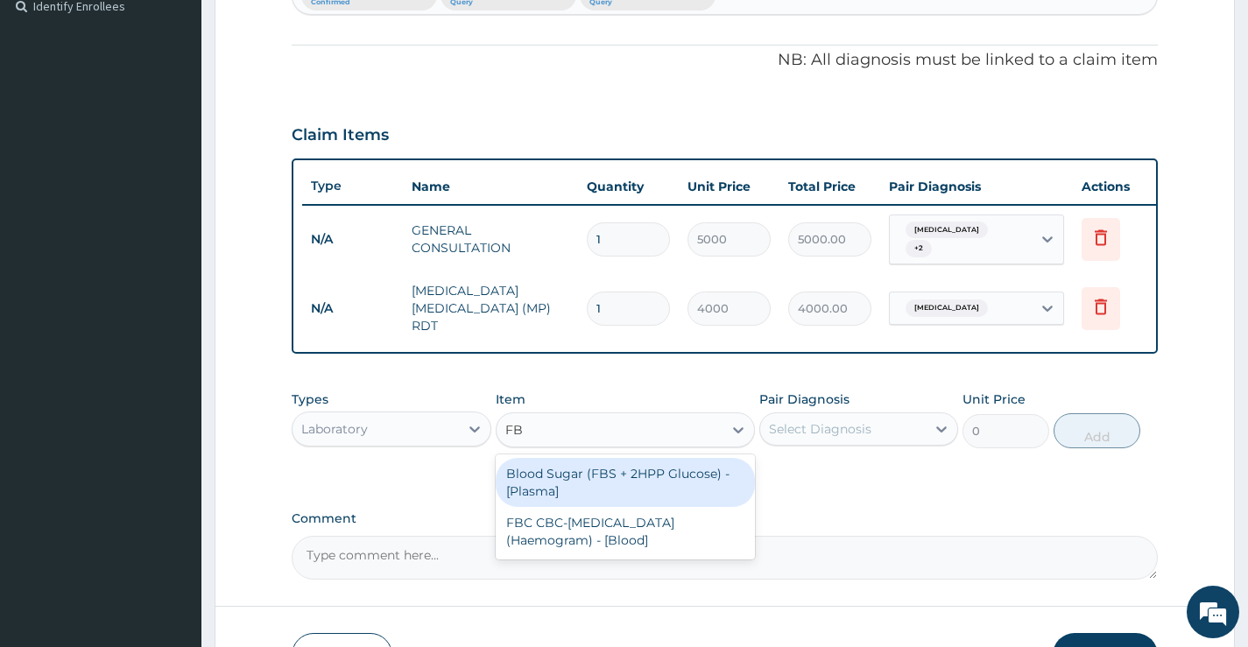
scroll to position [0, 0]
type input "FBC"
click at [612, 483] on div "FBC CBC-Complete Blood Count (Haemogram) - [Blood]" at bounding box center [626, 482] width 260 height 49
type input "6000"
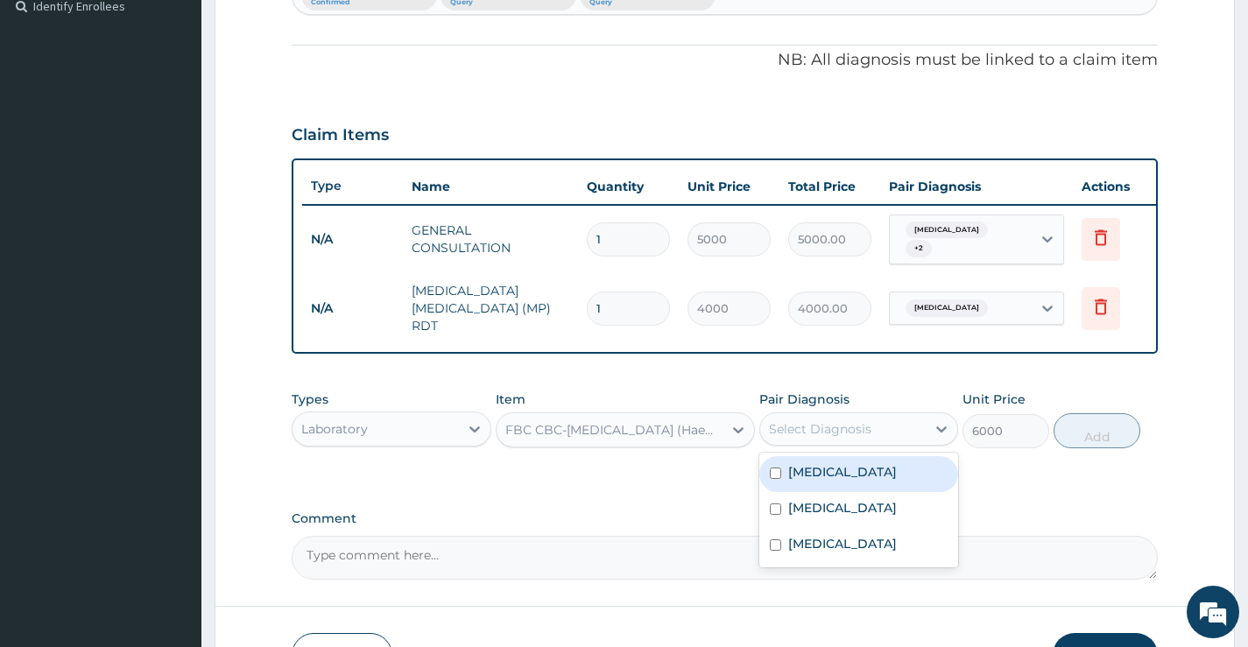
click at [855, 421] on div "Select Diagnosis" at bounding box center [820, 429] width 102 height 18
click at [848, 474] on div "Sepsis" at bounding box center [858, 474] width 199 height 36
checkbox input "true"
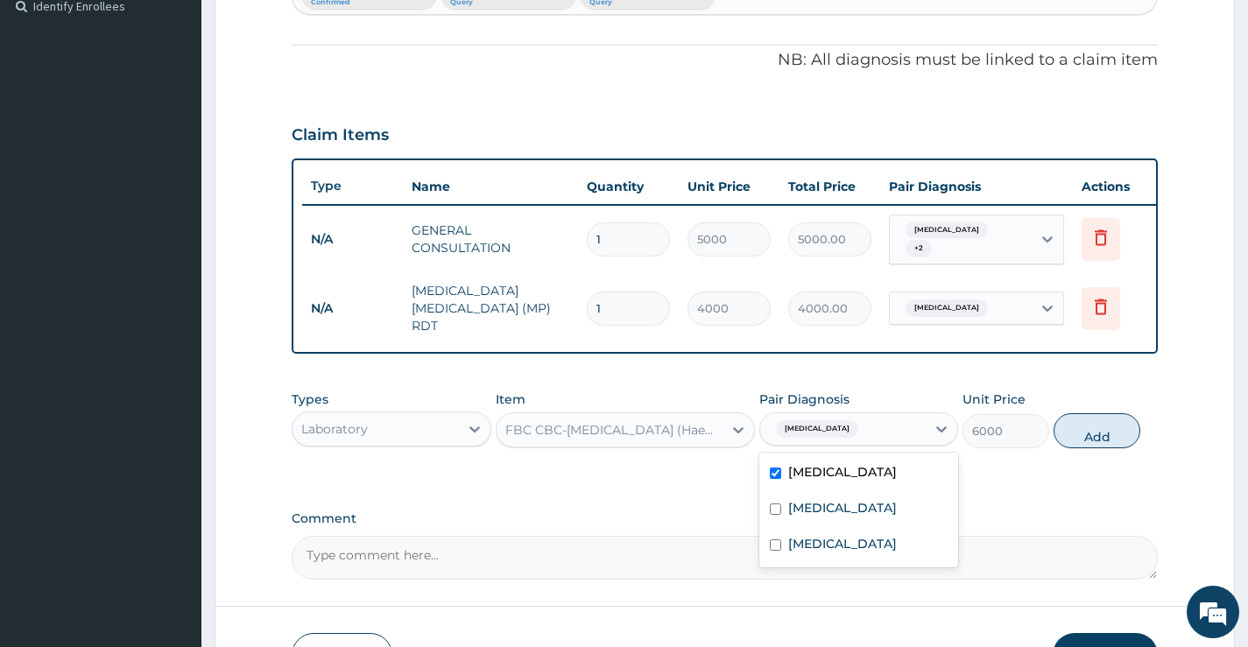
click at [855, 418] on div "Sepsis" at bounding box center [842, 429] width 165 height 30
click at [839, 512] on label "Upper respiratory infection" at bounding box center [842, 508] width 109 height 18
checkbox input "true"
click at [1109, 429] on button "Add" at bounding box center [1096, 430] width 87 height 35
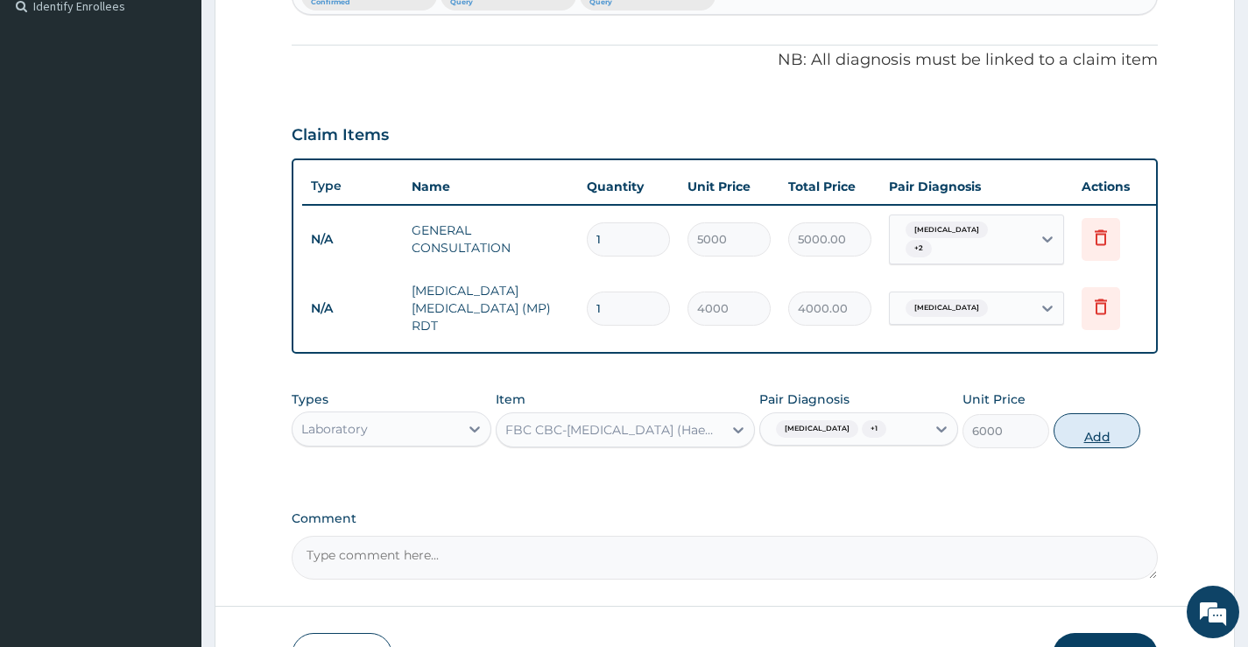
type input "0"
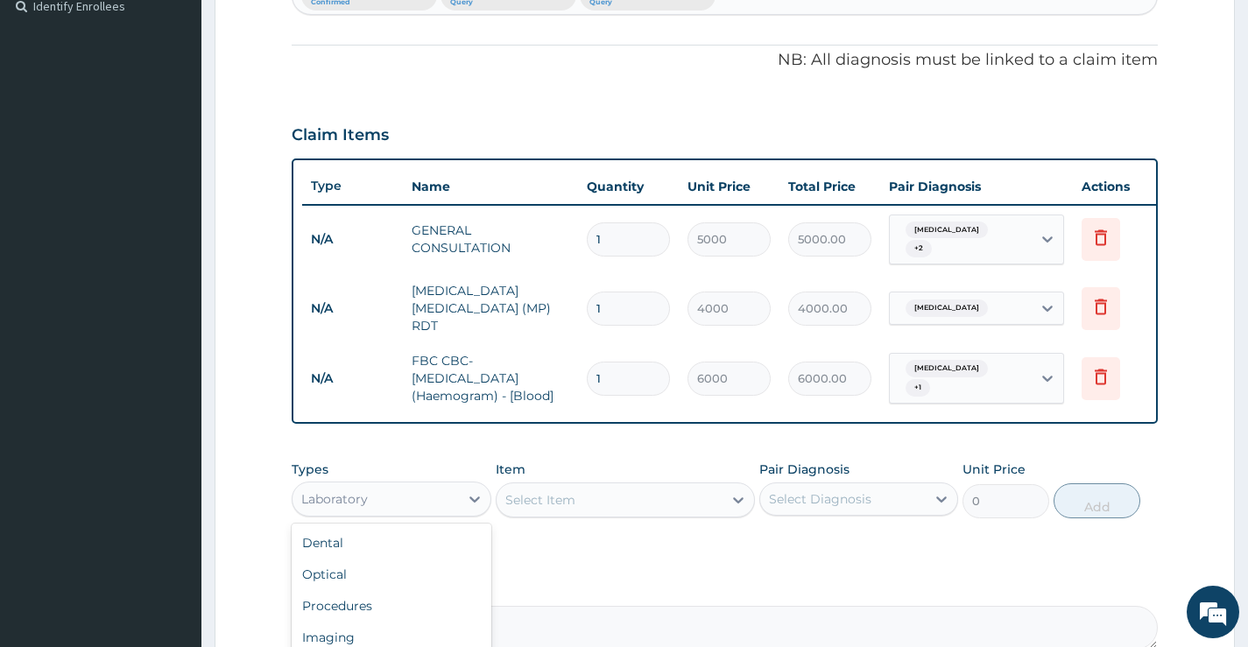
click at [443, 501] on div "Laboratory" at bounding box center [374, 499] width 165 height 28
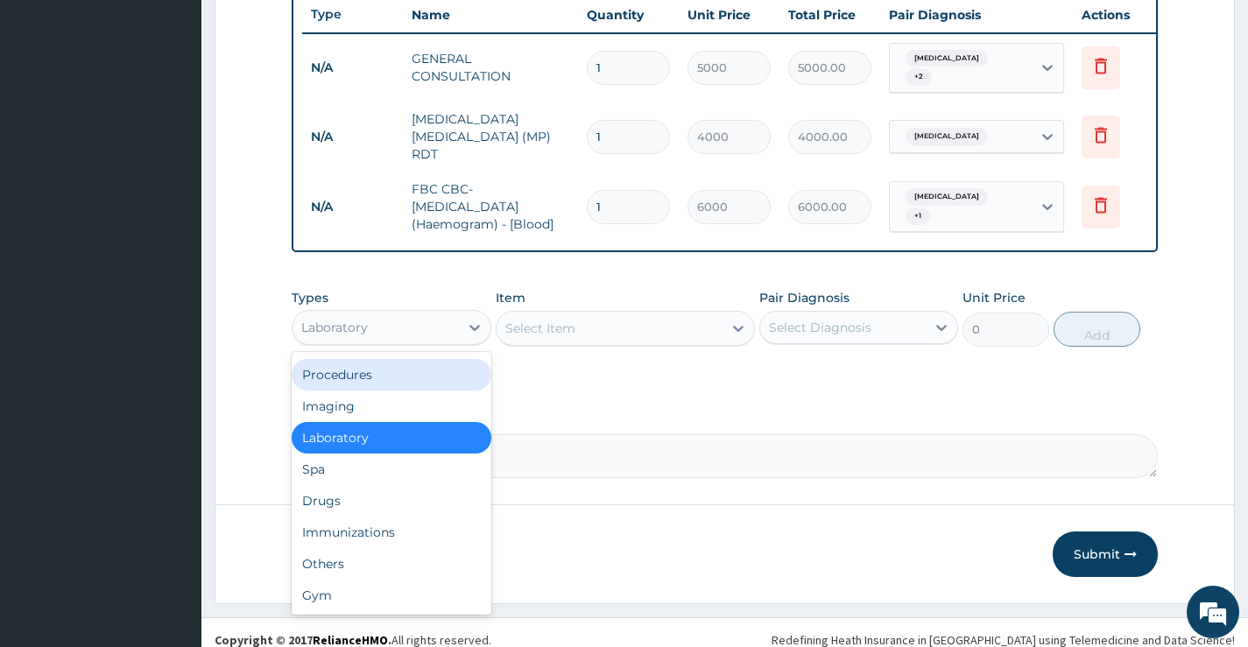
scroll to position [676, 0]
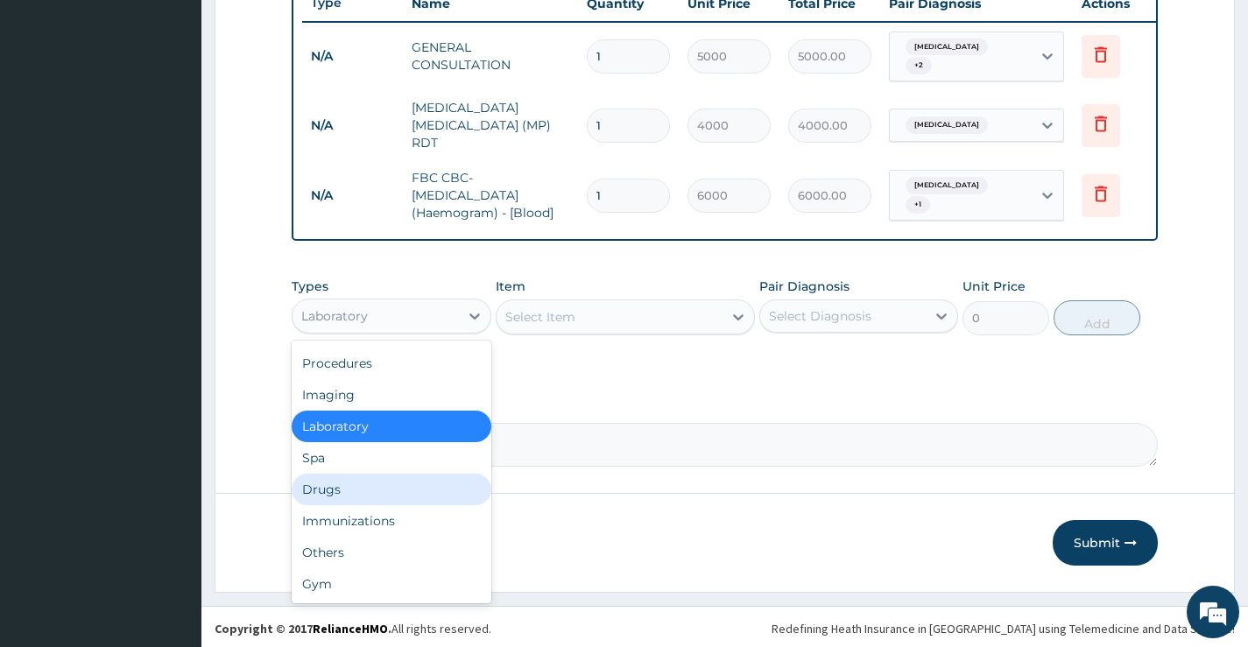
click at [370, 482] on div "Drugs" at bounding box center [391, 490] width 199 height 32
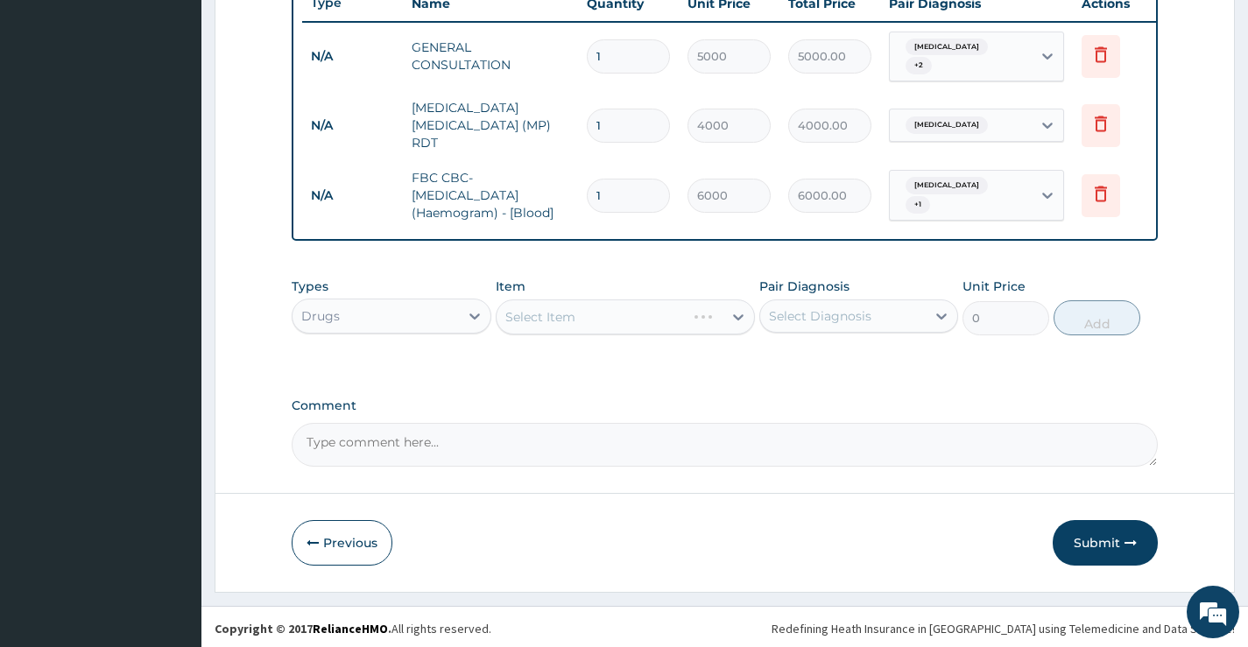
click at [732, 310] on div "Select Item" at bounding box center [626, 316] width 260 height 35
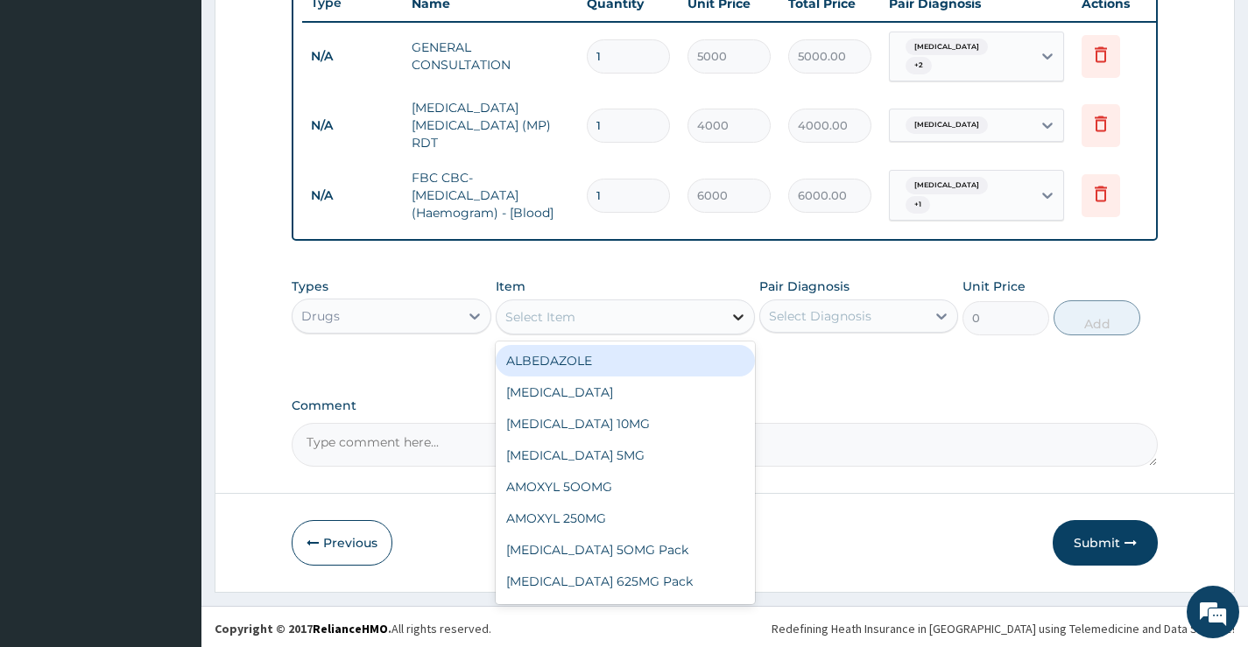
click at [736, 313] on icon at bounding box center [738, 317] width 18 height 18
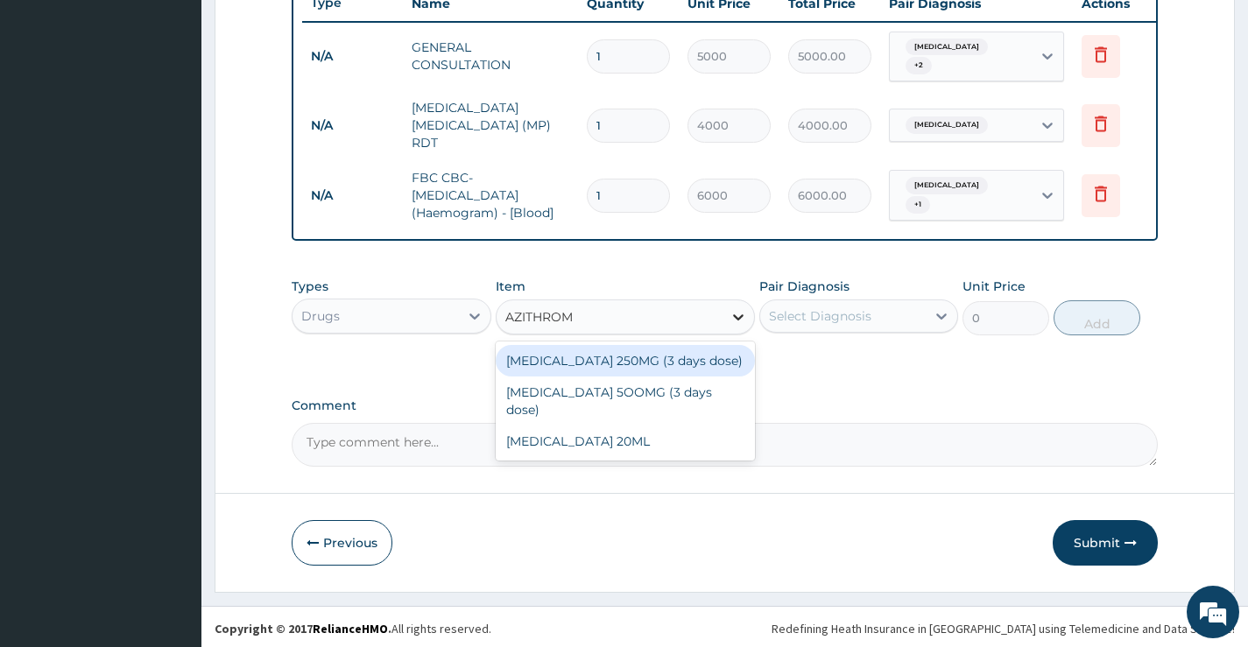
type input "AZITHROMY"
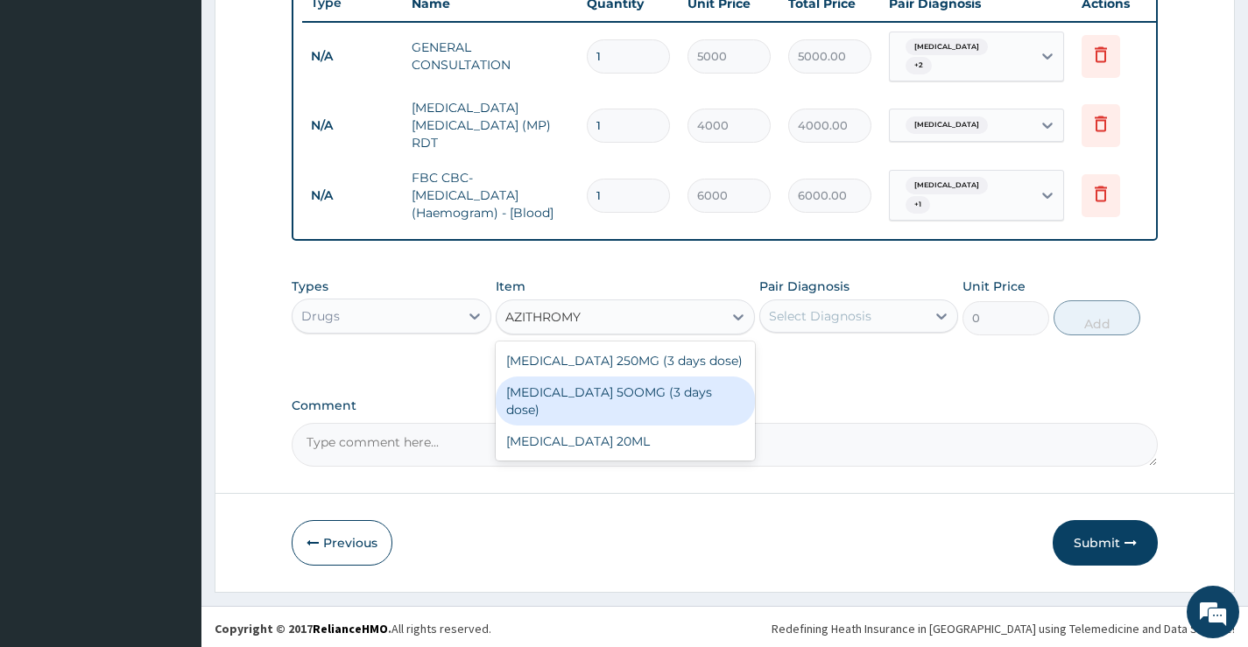
click at [661, 391] on div "AZITHROMYCIN 5OOMG (3 days dose)" at bounding box center [626, 401] width 260 height 49
type input "5600"
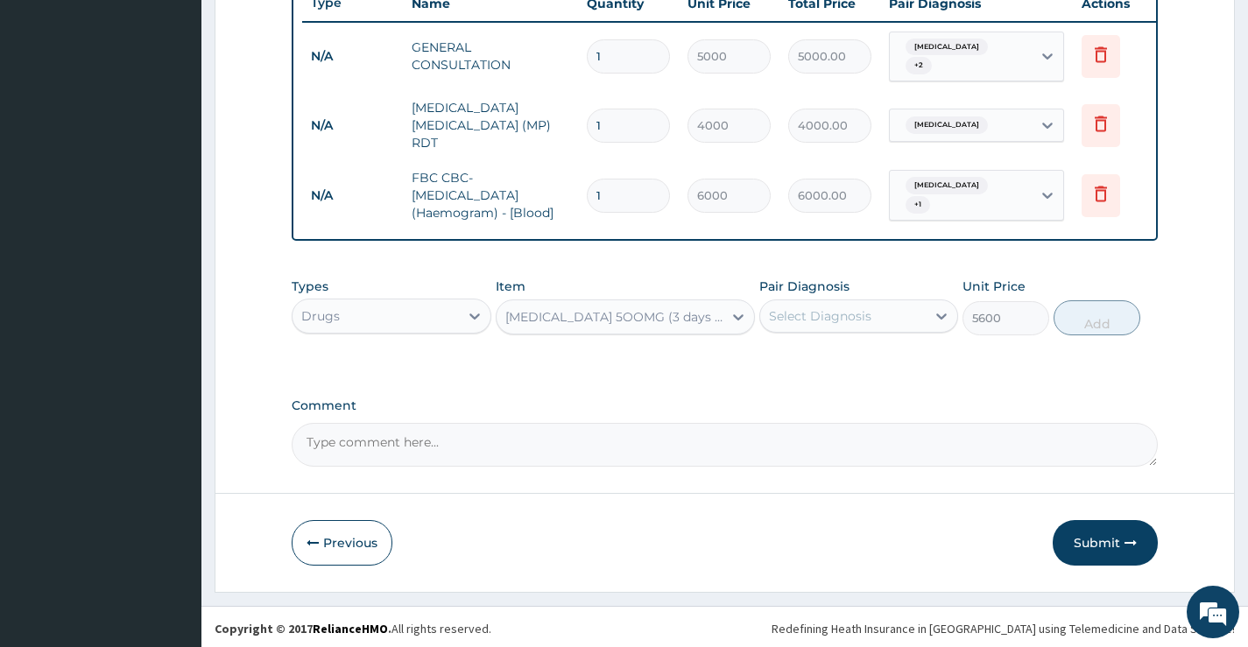
click at [848, 315] on div "Select Diagnosis" at bounding box center [820, 316] width 102 height 18
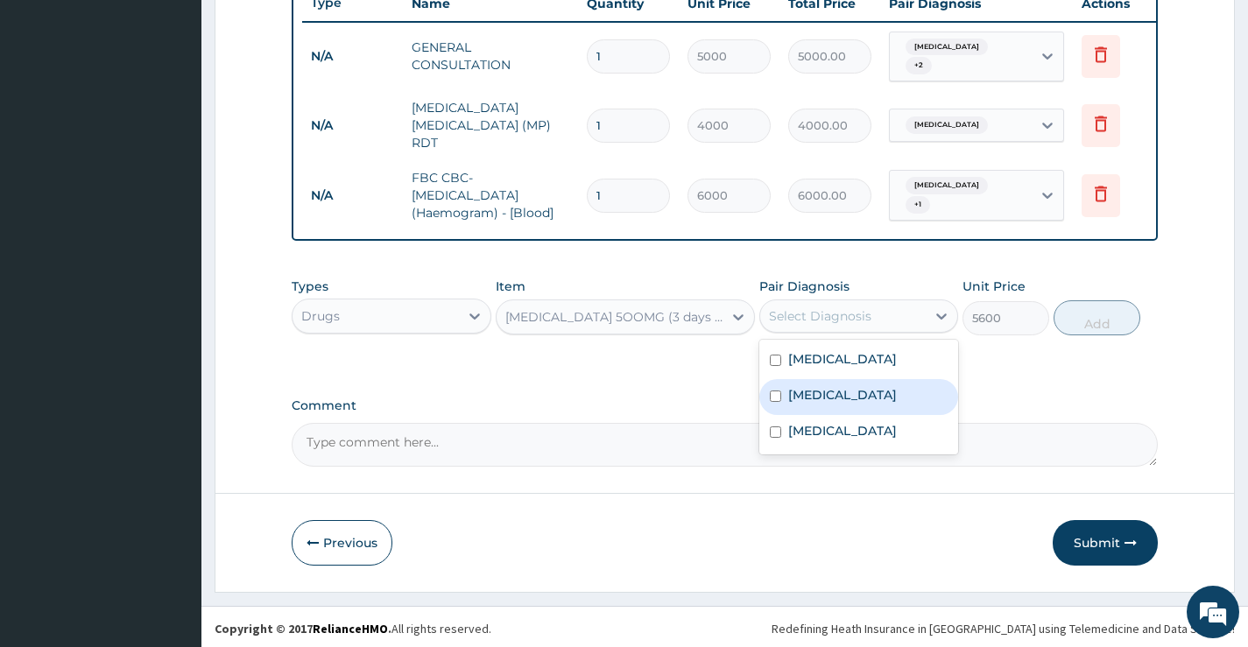
click at [813, 404] on label "Upper respiratory infection" at bounding box center [842, 395] width 109 height 18
checkbox input "true"
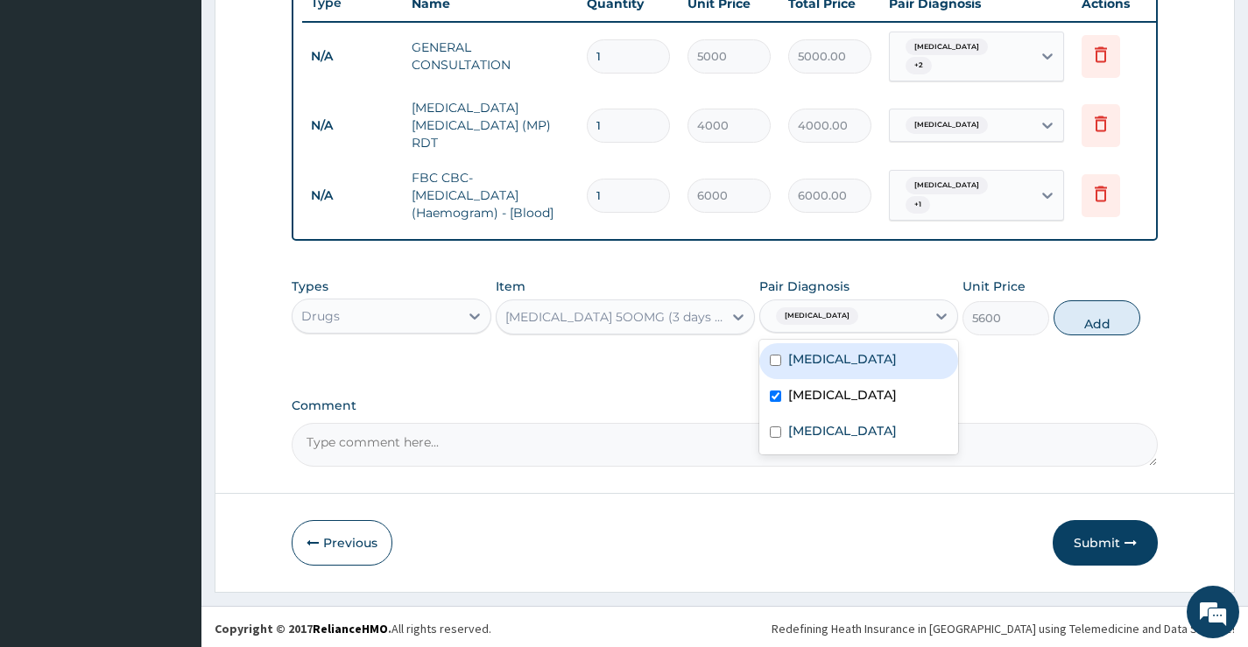
click at [821, 355] on label "Sepsis" at bounding box center [842, 359] width 109 height 18
checkbox input "true"
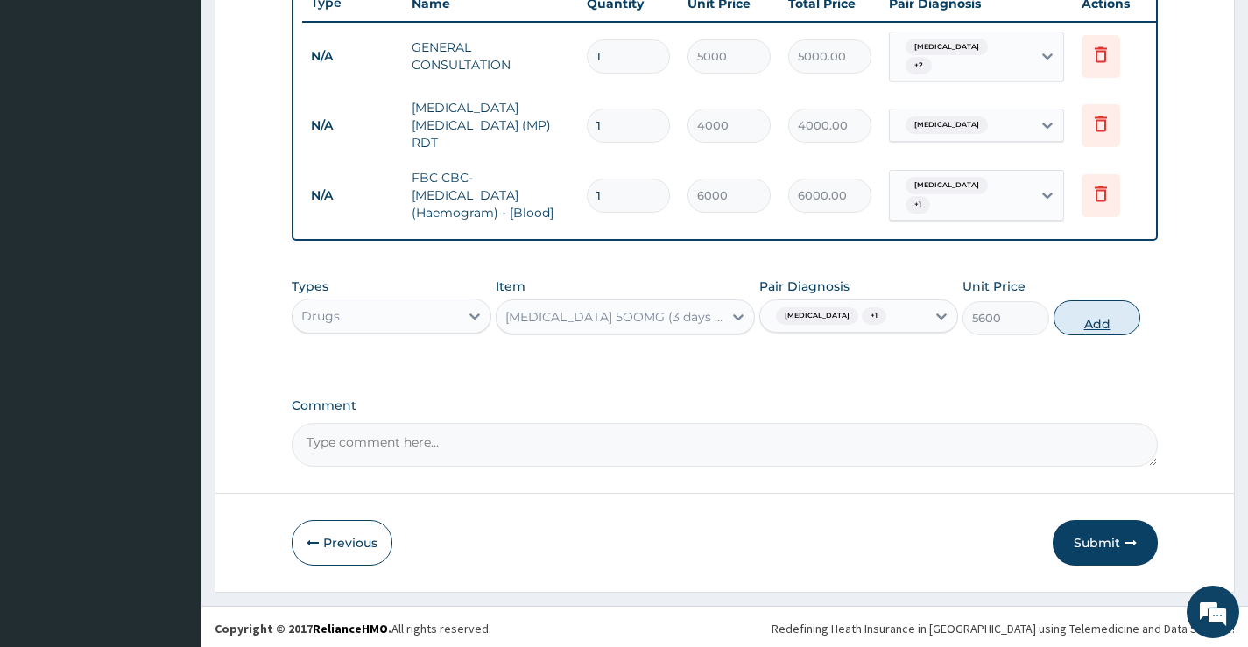
click at [1082, 334] on button "Add" at bounding box center [1096, 317] width 87 height 35
type input "0"
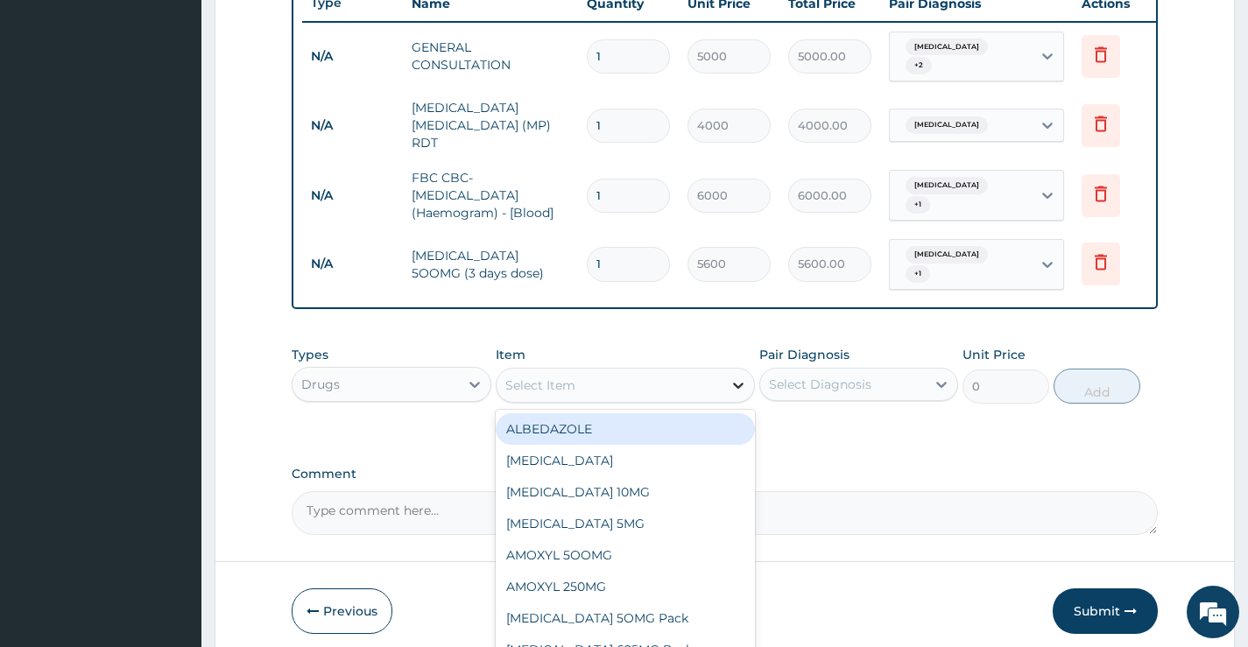
click at [723, 384] on div at bounding box center [738, 386] width 32 height 32
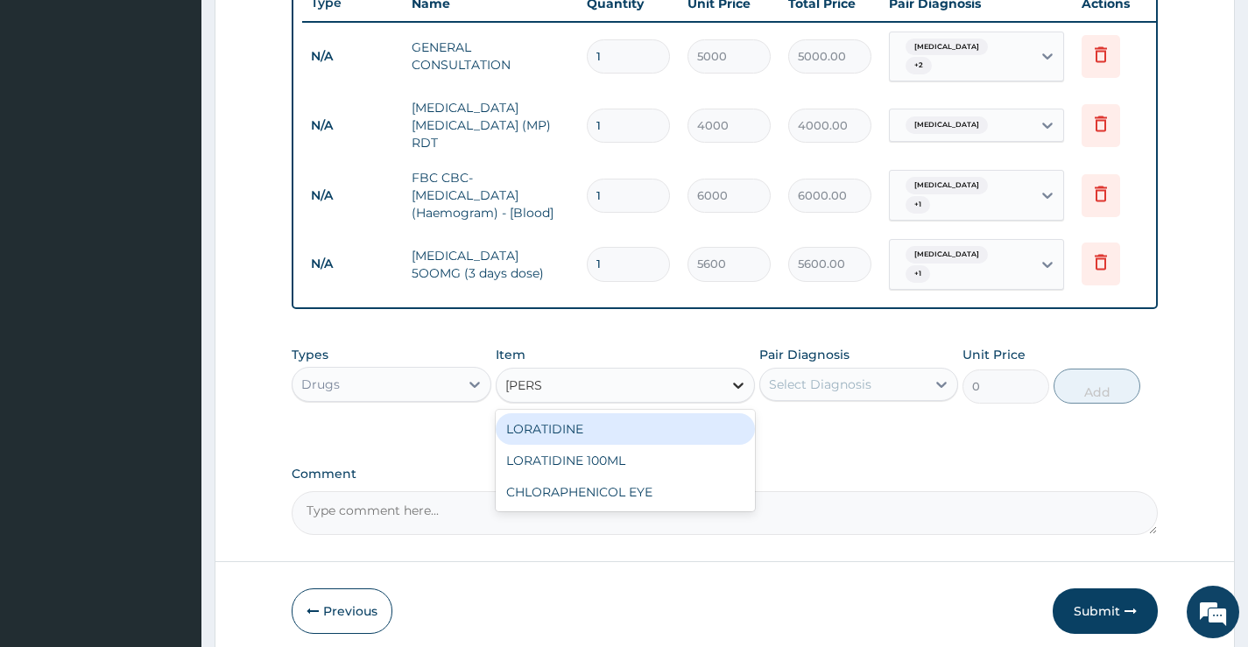
type input "LORAT"
click at [657, 435] on div "LORATIDINE" at bounding box center [626, 429] width 260 height 32
type input "100"
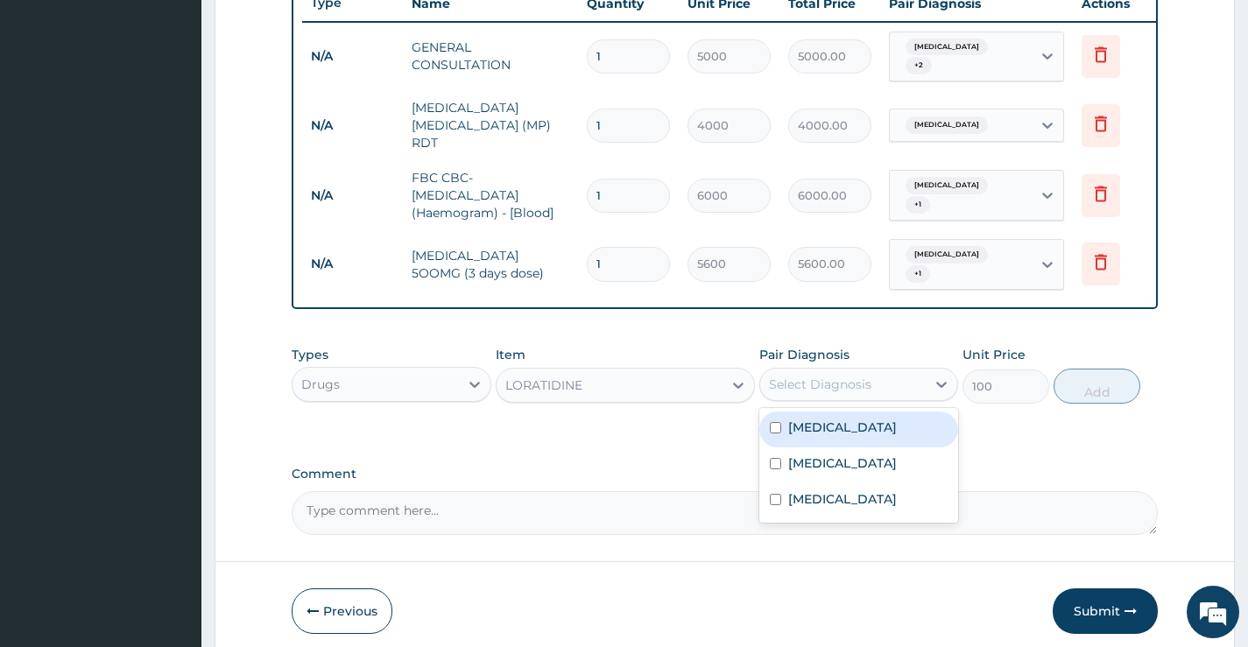
click at [852, 381] on div "Select Diagnosis" at bounding box center [820, 385] width 102 height 18
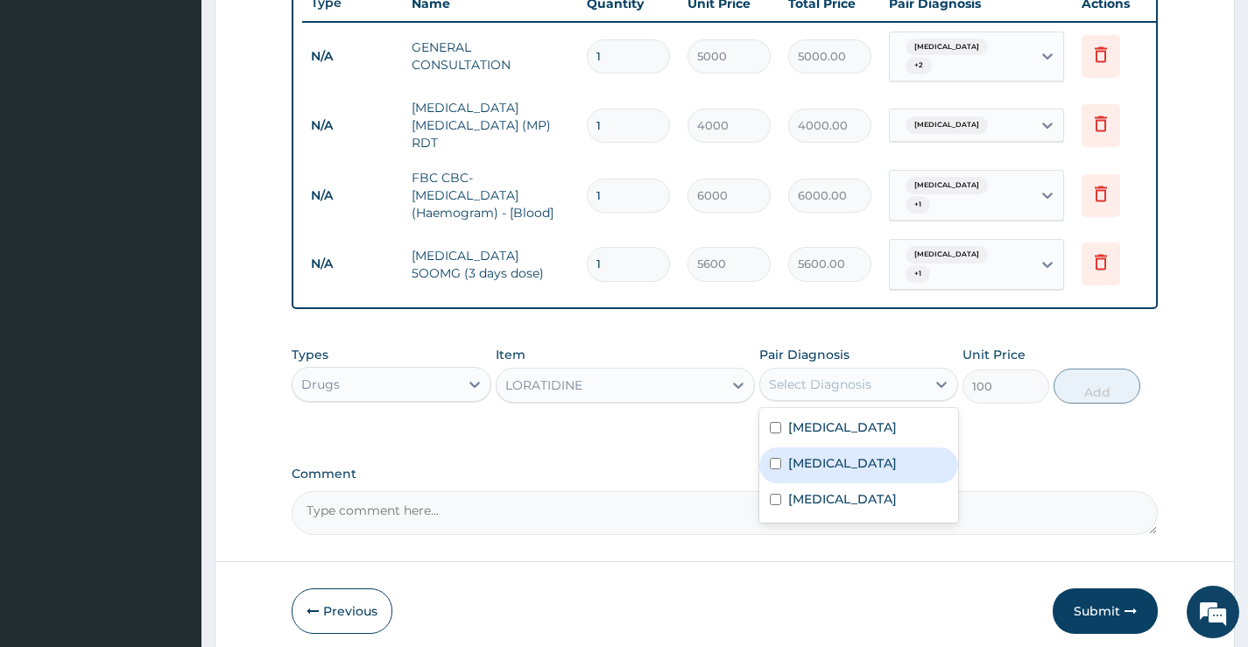
click at [848, 458] on label "Upper respiratory infection" at bounding box center [842, 463] width 109 height 18
checkbox input "true"
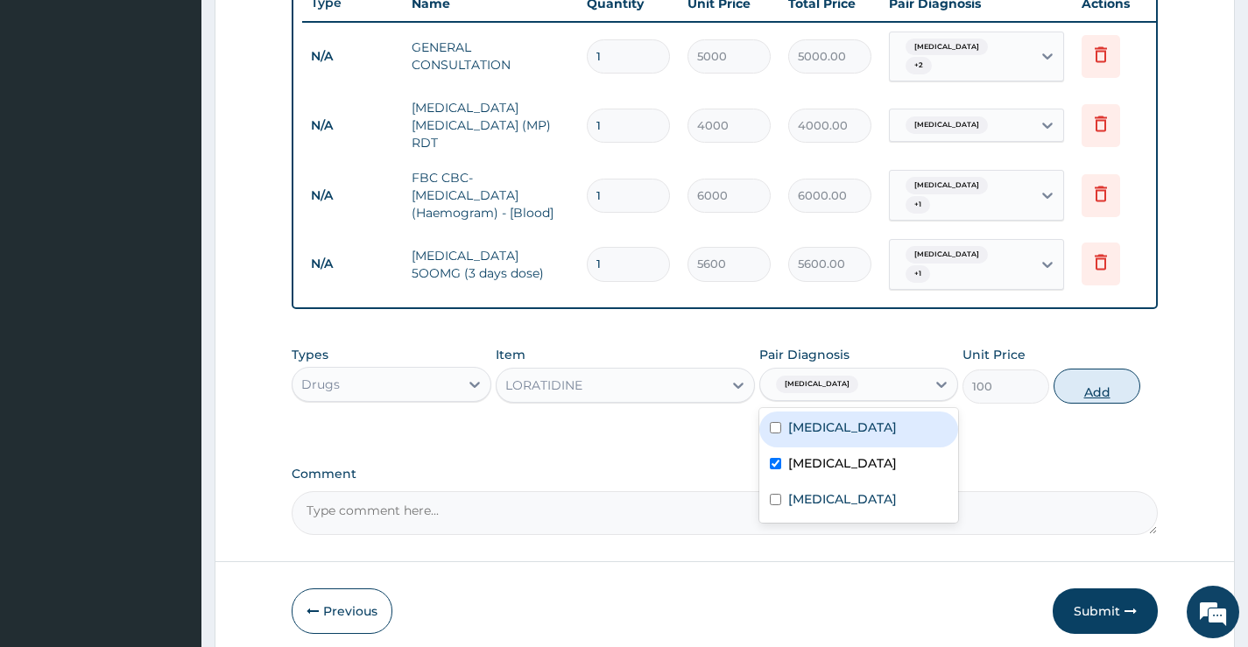
click at [1083, 384] on button "Add" at bounding box center [1096, 386] width 87 height 35
type input "0"
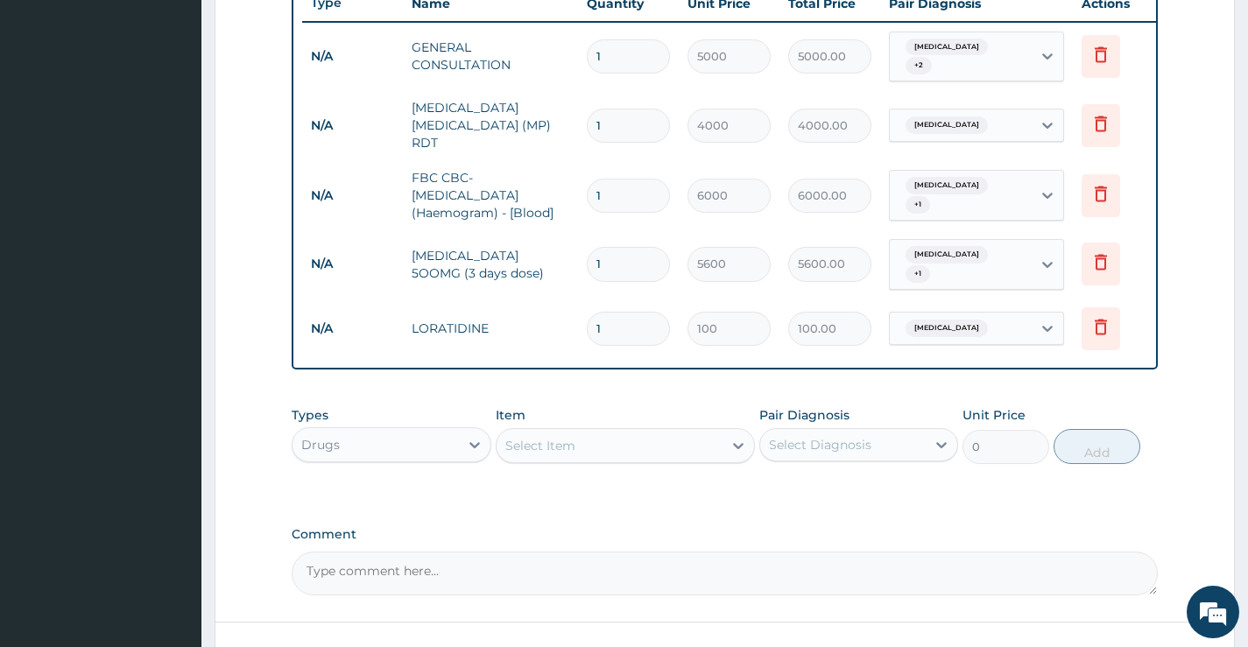
click at [646, 312] on input "1" at bounding box center [628, 329] width 83 height 34
type input "0.00"
type input "5"
type input "500.00"
type input "5"
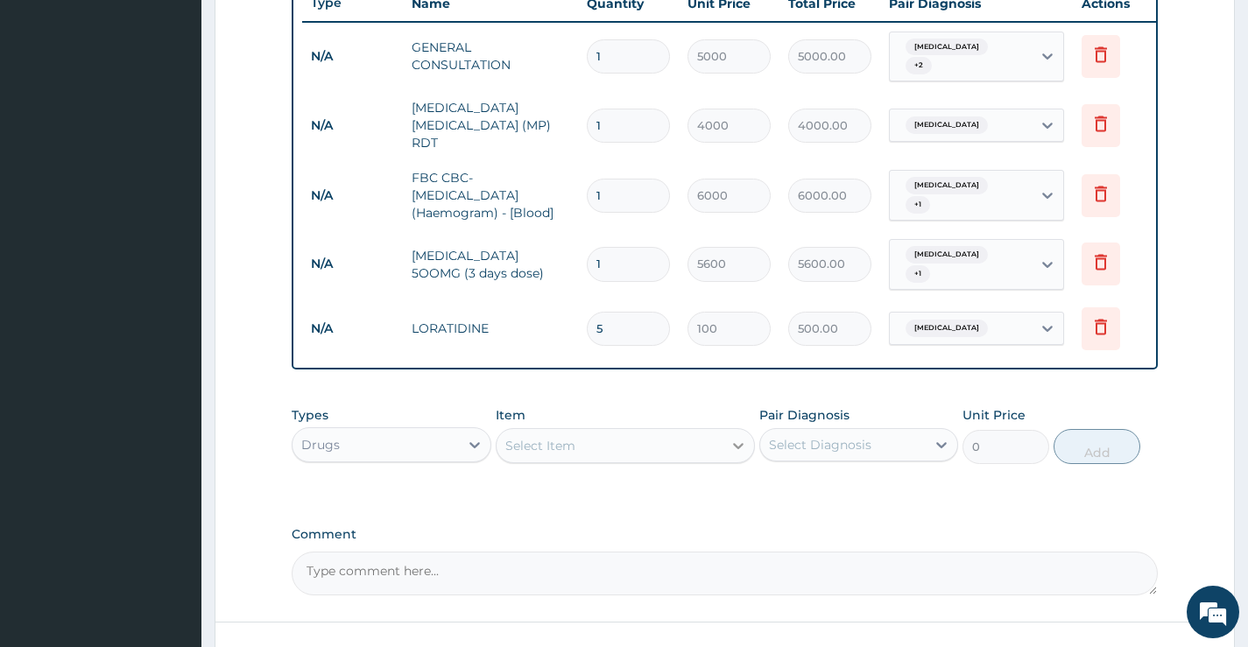
click at [728, 443] on div at bounding box center [738, 446] width 32 height 32
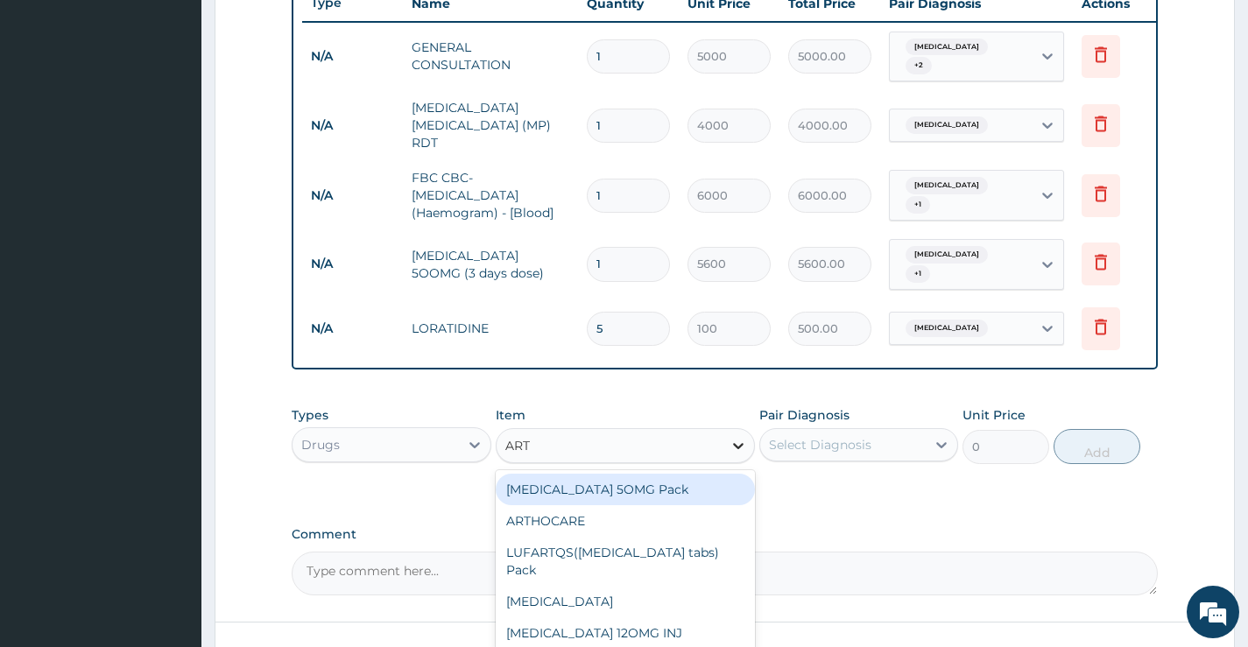
type input "ARTE"
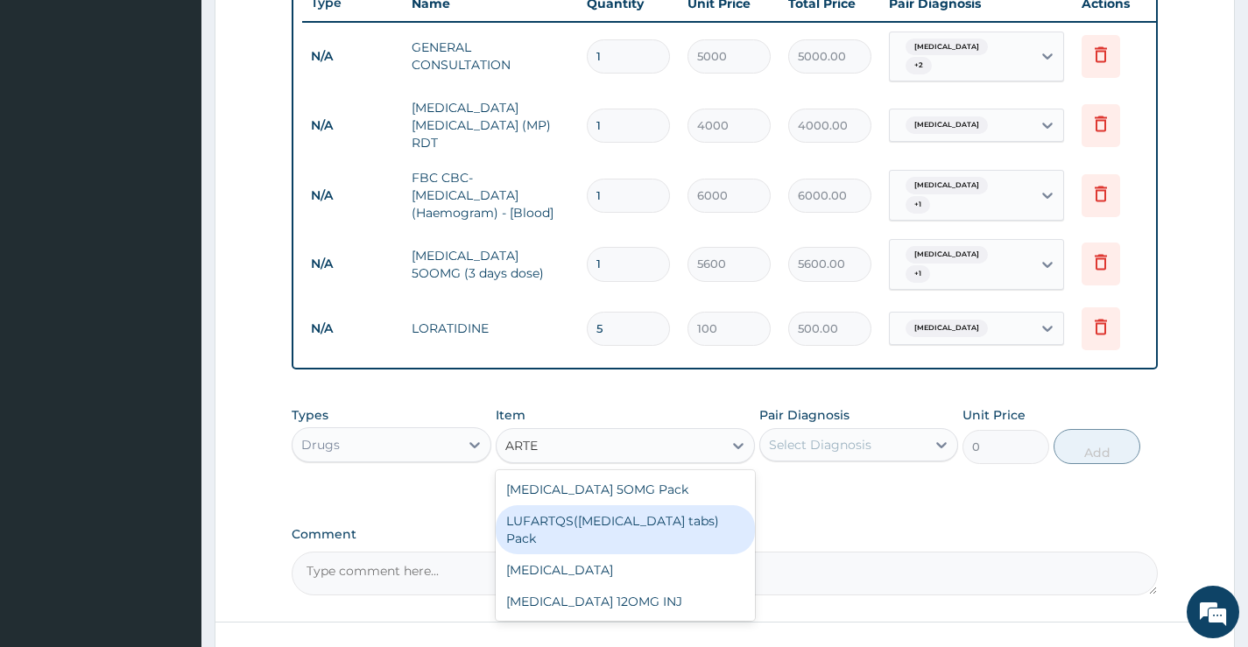
click at [689, 516] on div "LUFARTQS(Artemether tabs) Pack" at bounding box center [626, 529] width 260 height 49
type input "6000"
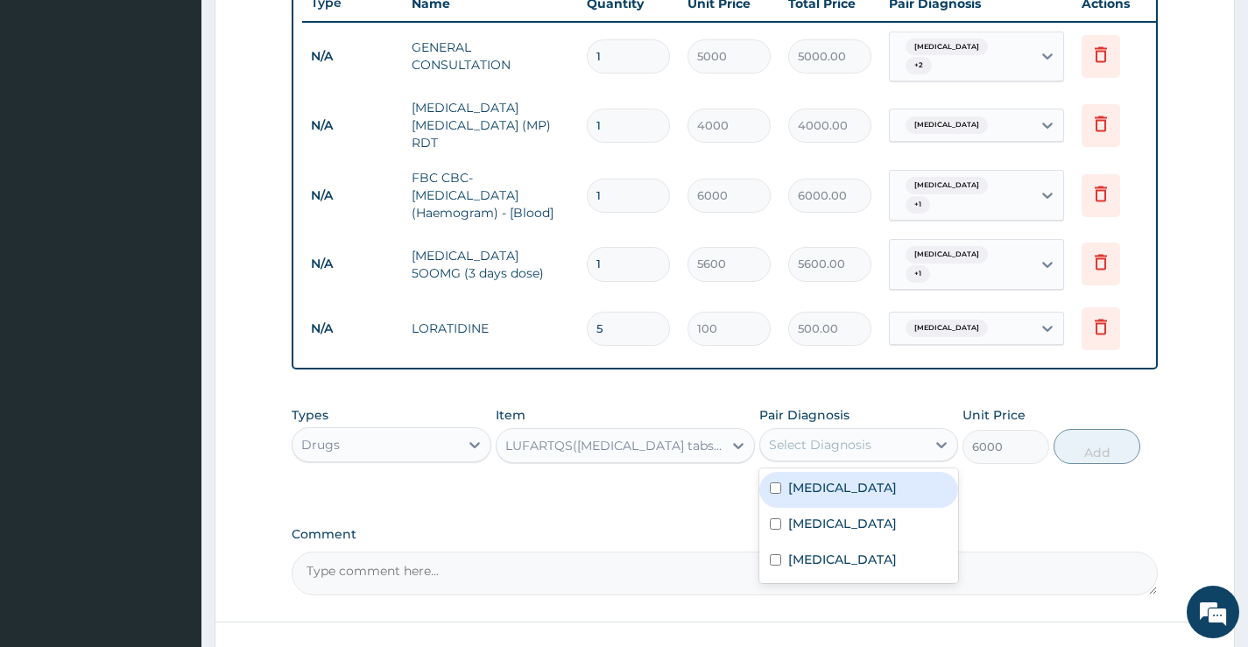
click at [839, 447] on div "Select Diagnosis" at bounding box center [820, 445] width 102 height 18
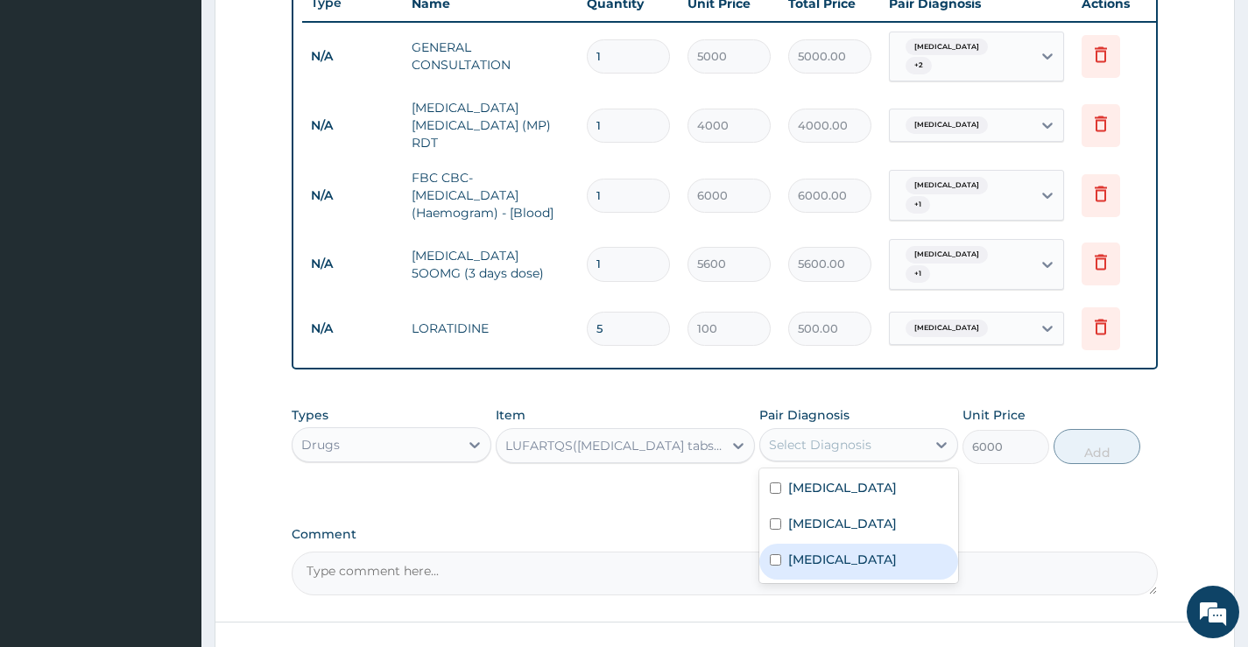
click at [806, 564] on label "Malaria" at bounding box center [842, 560] width 109 height 18
checkbox input "true"
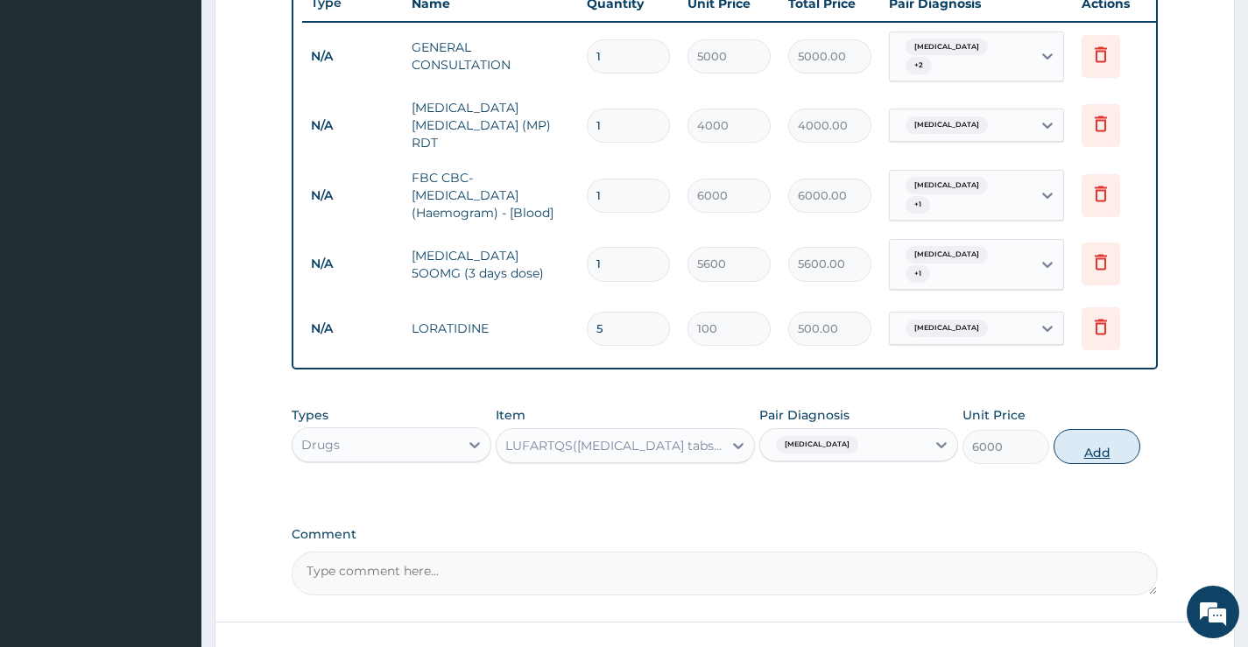
click at [1106, 442] on button "Add" at bounding box center [1096, 446] width 87 height 35
type input "0"
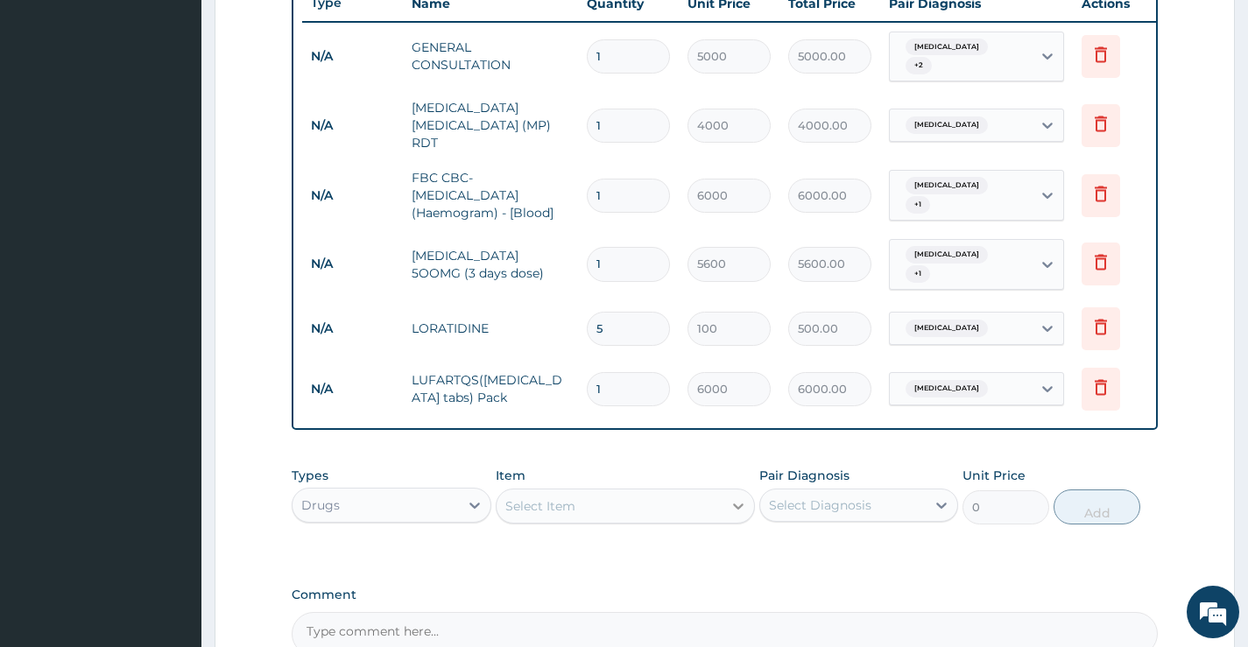
click at [729, 500] on icon at bounding box center [738, 506] width 18 height 18
type input "ORPHENAD"
click at [624, 549] on div "ORPHENADRINE" at bounding box center [626, 550] width 260 height 32
type input "300"
click at [822, 496] on div "Select Diagnosis" at bounding box center [820, 505] width 102 height 18
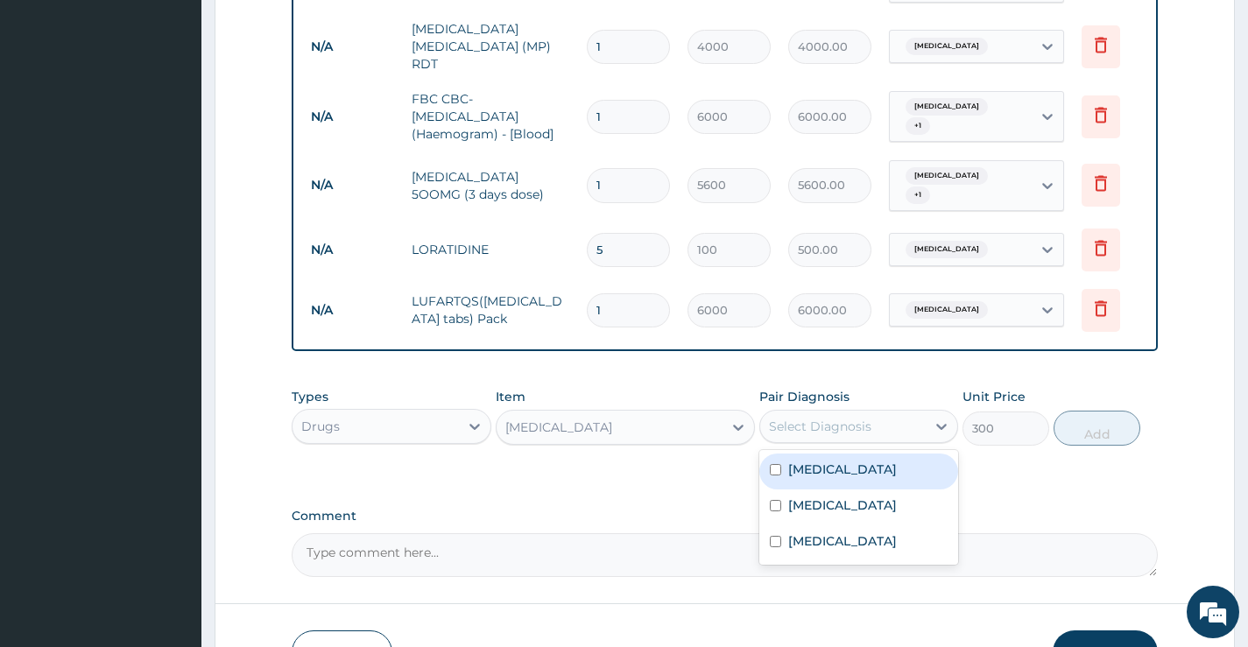
scroll to position [864, 0]
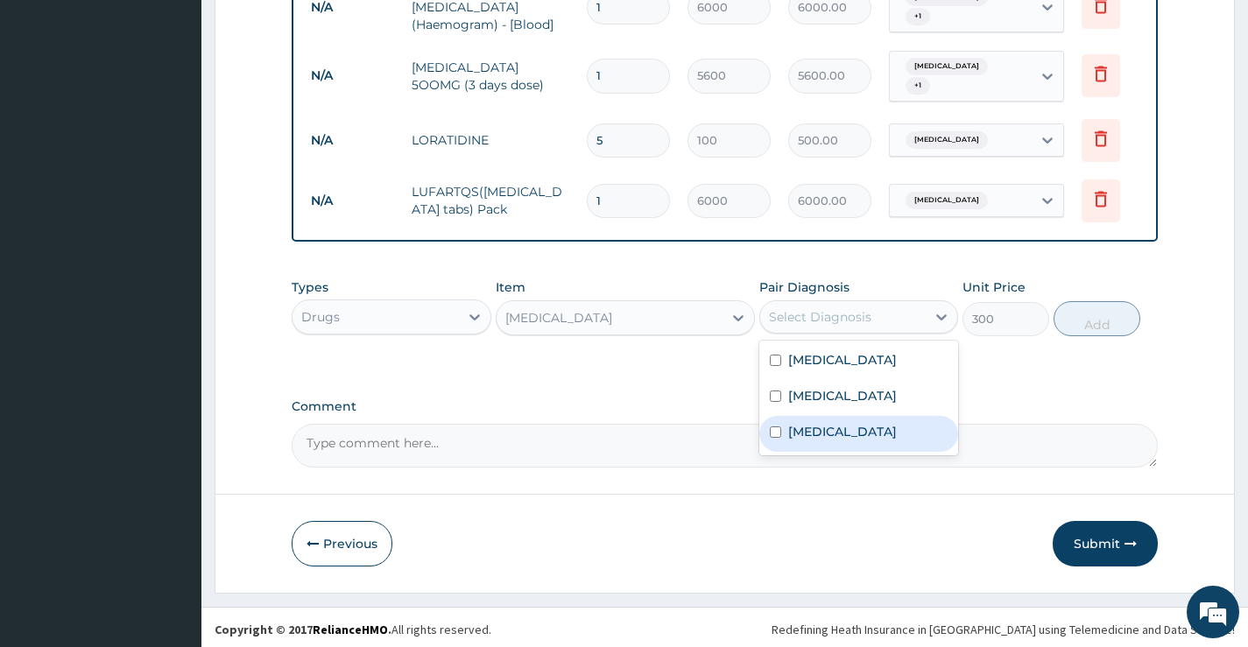
click at [820, 440] on label "Malaria" at bounding box center [842, 432] width 109 height 18
checkbox input "true"
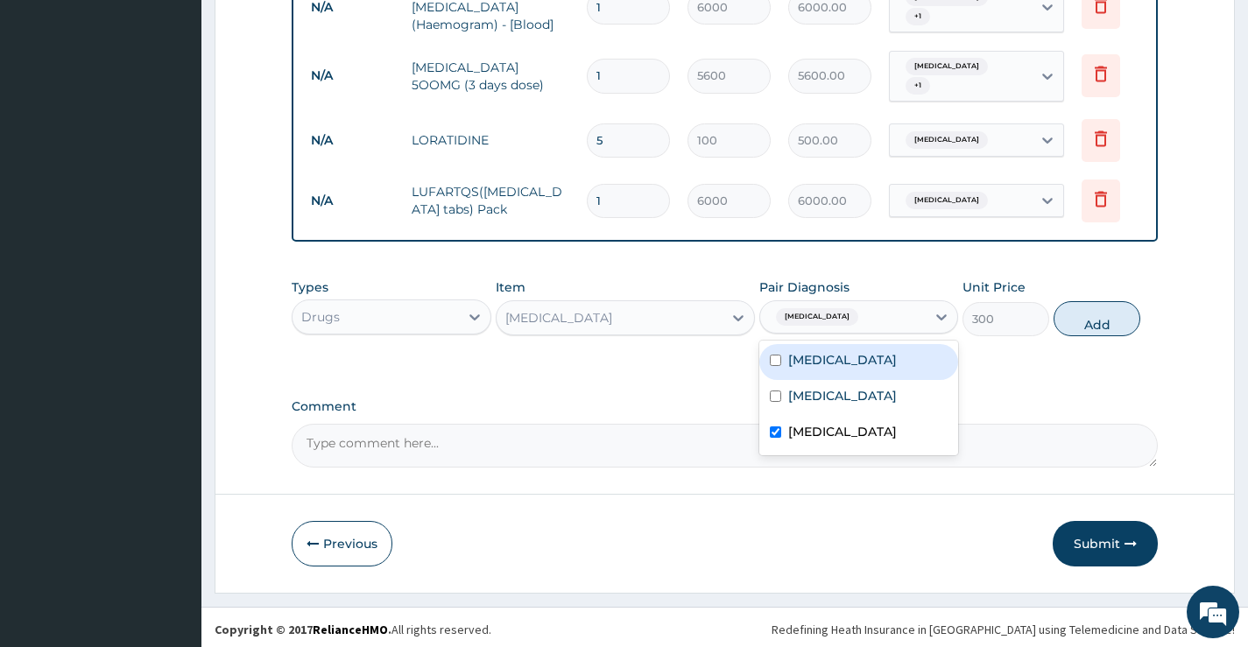
click at [816, 351] on label "Sepsis" at bounding box center [842, 360] width 109 height 18
checkbox input "true"
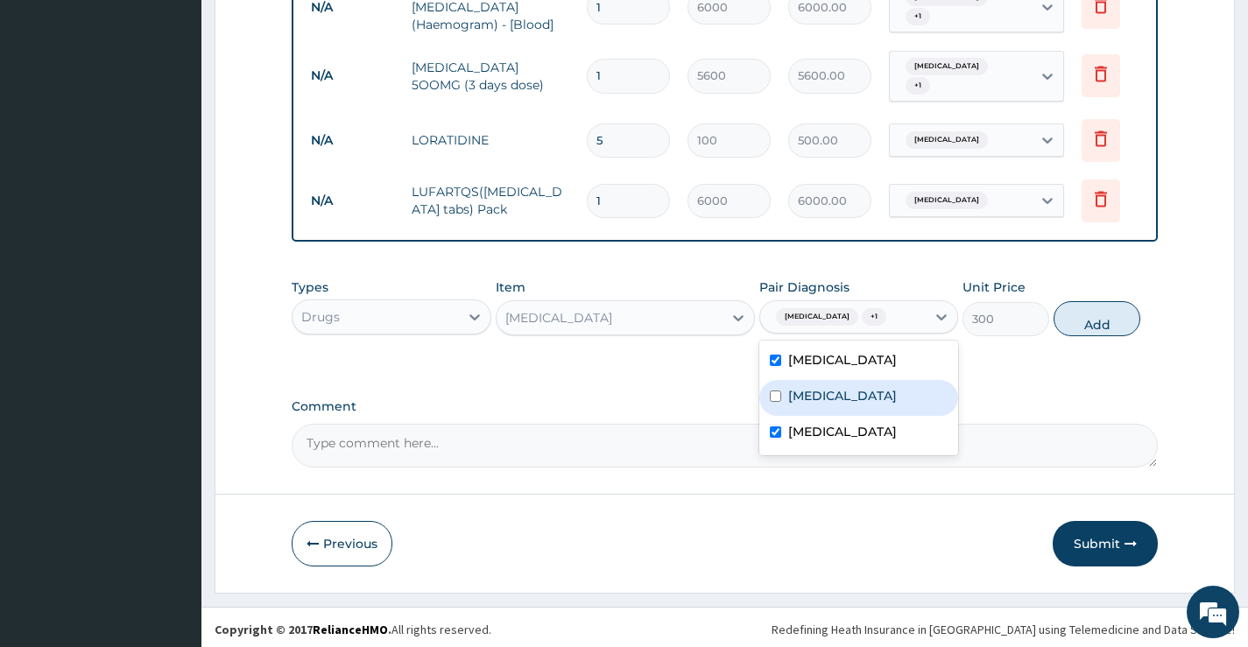
click at [820, 405] on label "Upper respiratory infection" at bounding box center [842, 396] width 109 height 18
checkbox input "true"
click at [1104, 320] on button "Add" at bounding box center [1096, 318] width 87 height 35
type input "0"
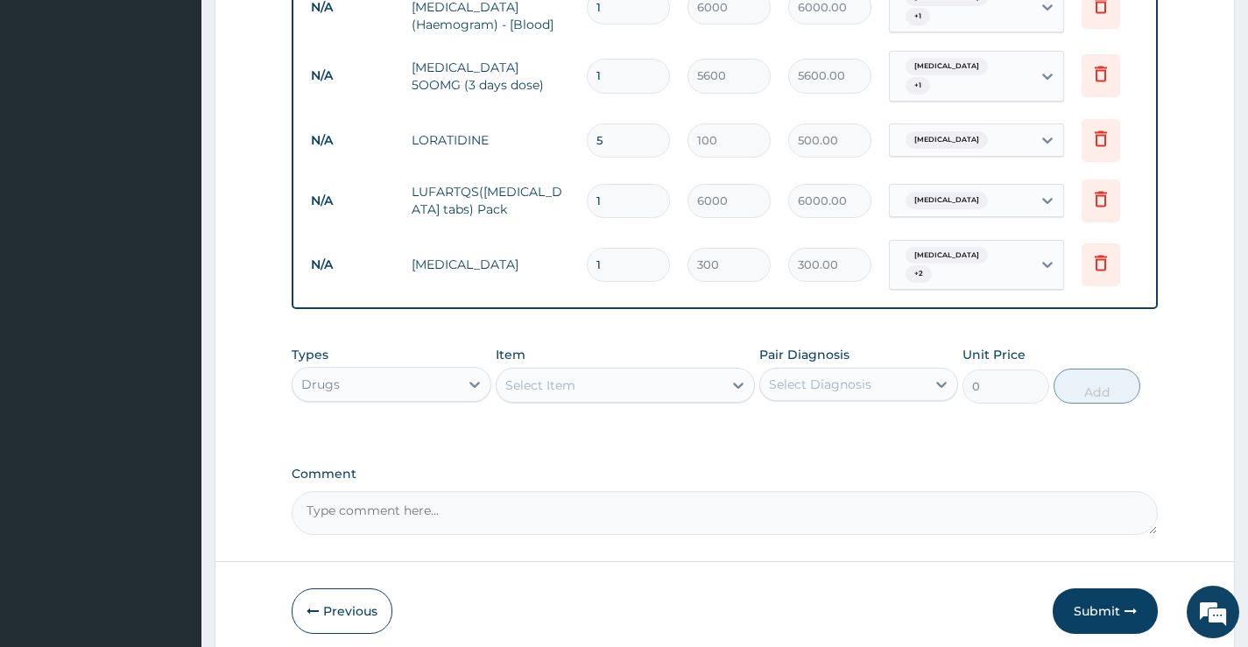
type input "0.00"
type input "7"
type input "2100.00"
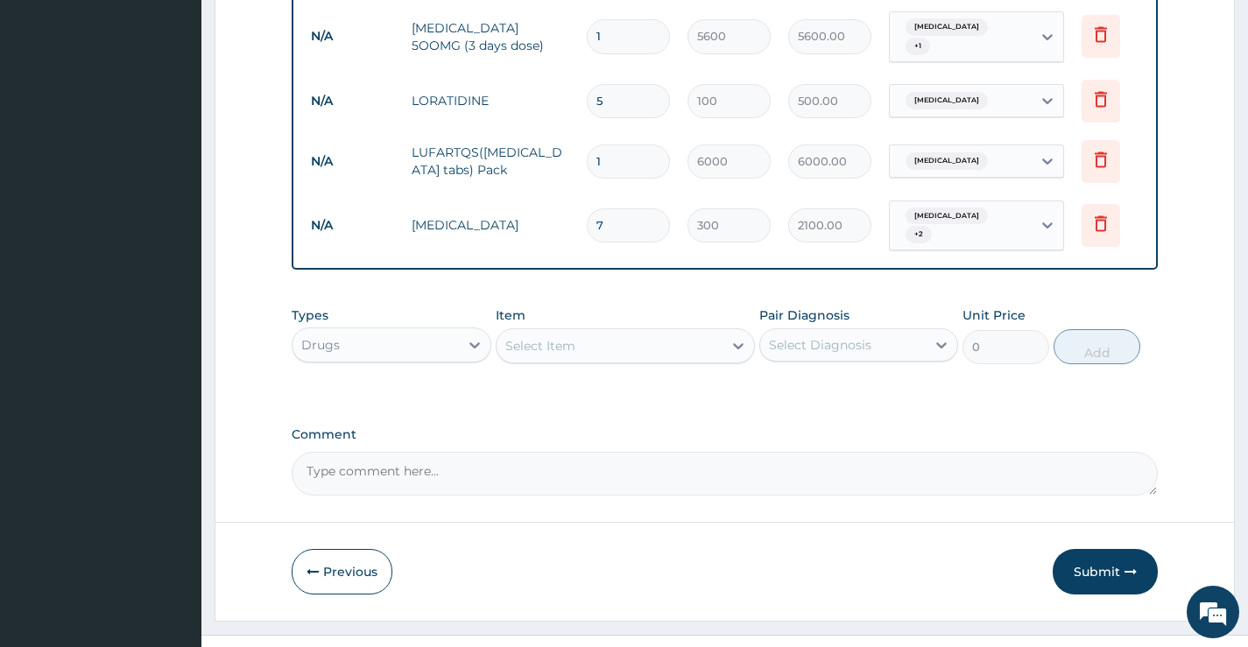
scroll to position [925, 0]
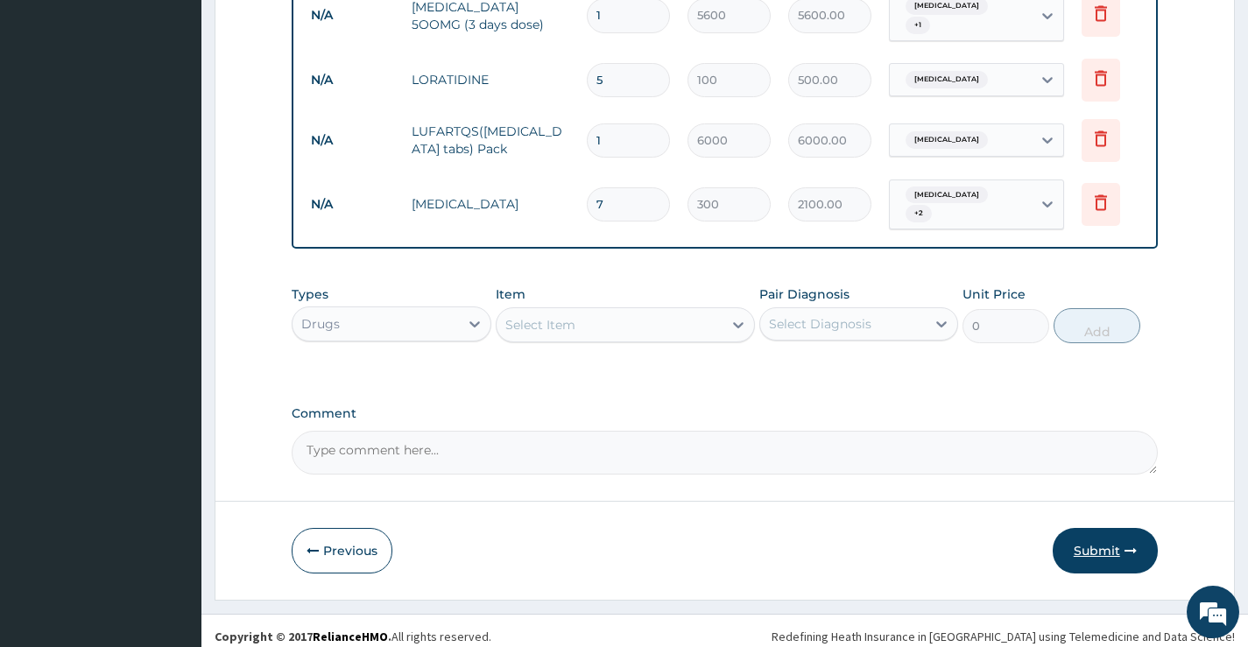
type input "7"
click at [1099, 541] on button "Submit" at bounding box center [1104, 551] width 105 height 46
click at [1096, 535] on button "Submit" at bounding box center [1104, 551] width 105 height 46
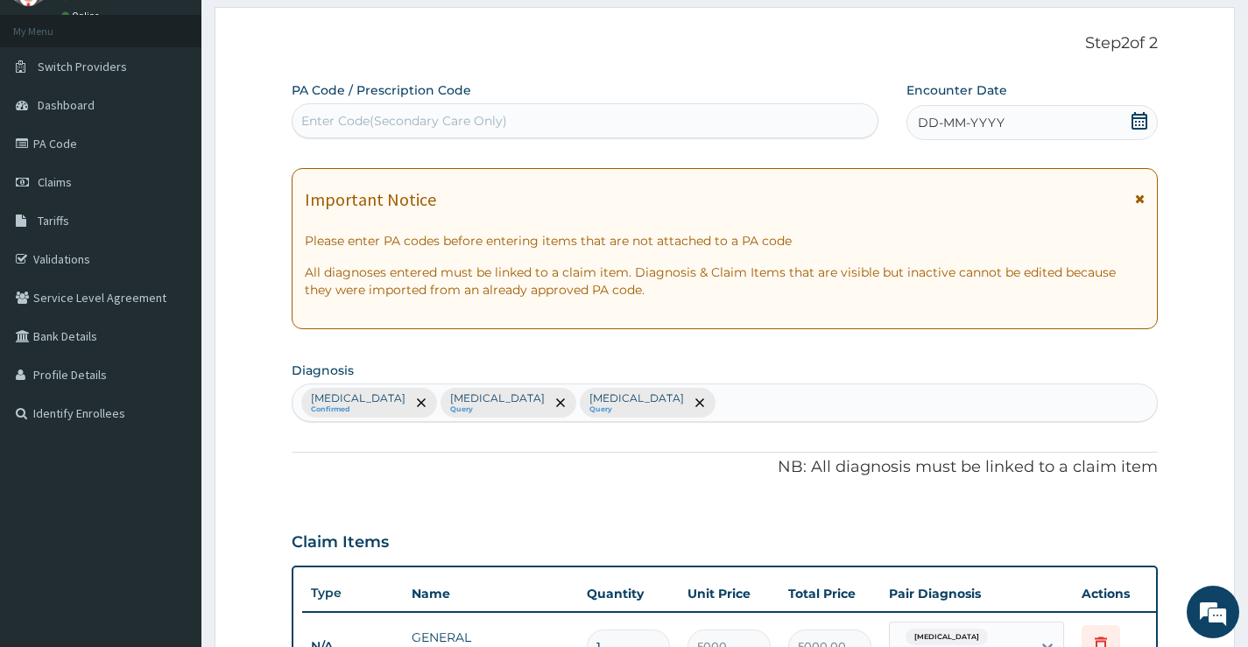
scroll to position [0, 0]
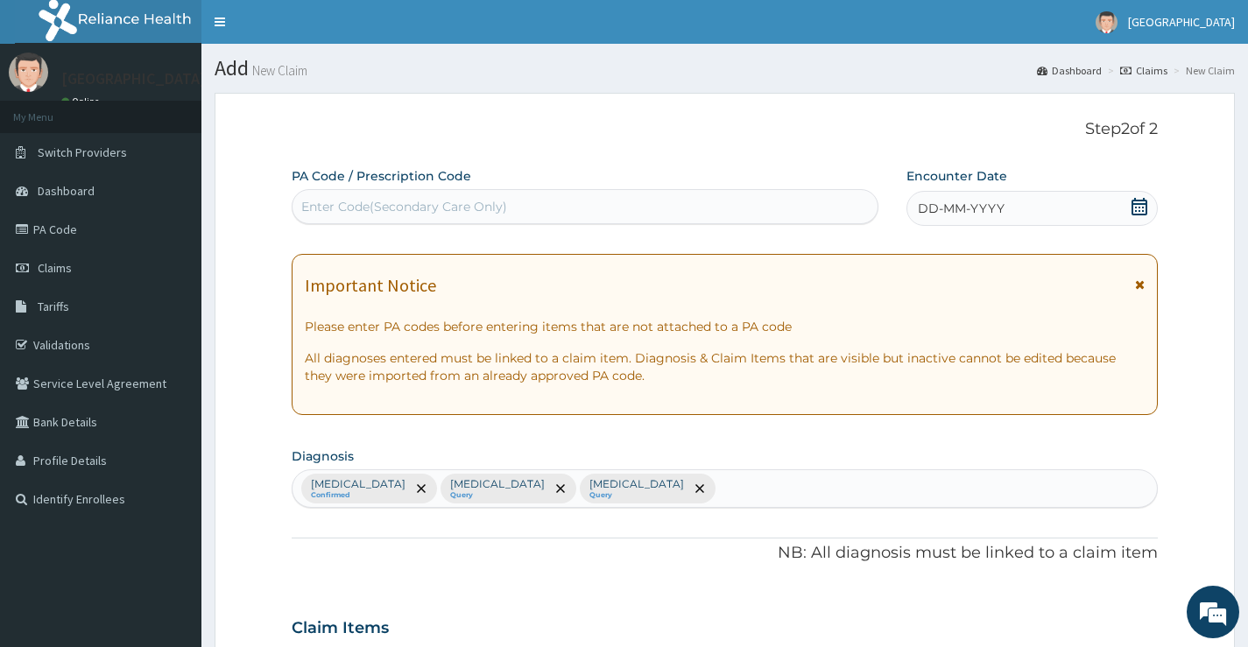
click at [1135, 210] on icon at bounding box center [1139, 207] width 16 height 18
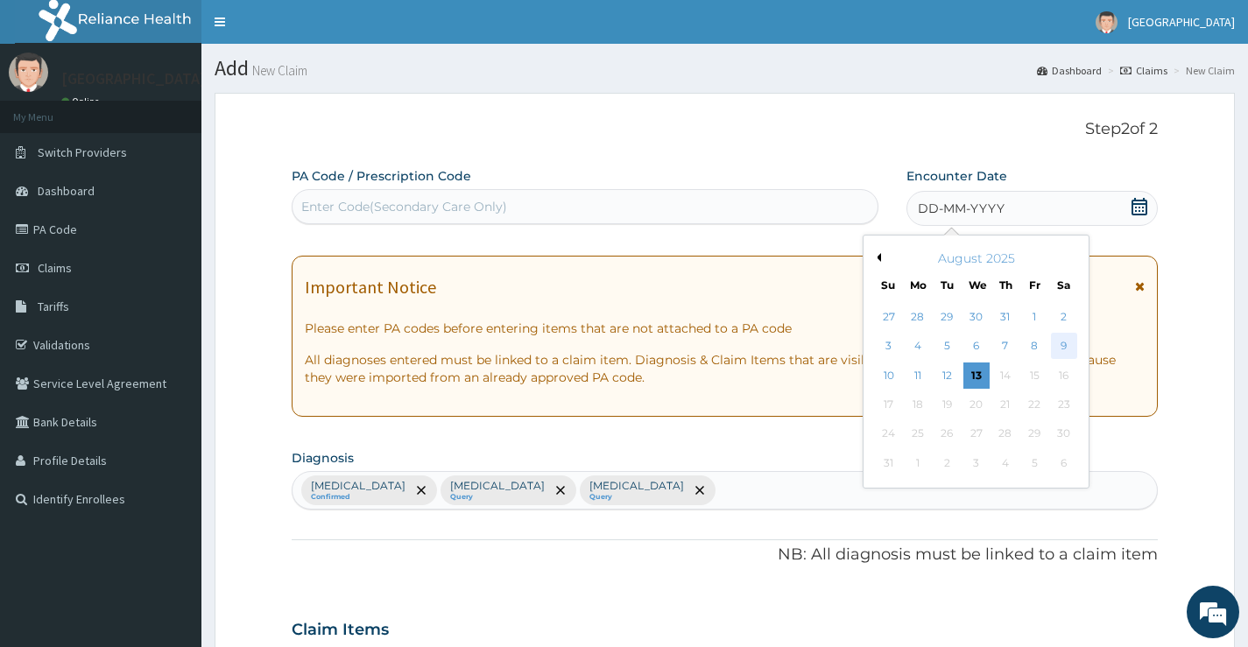
click at [1057, 348] on div "9" at bounding box center [1063, 347] width 26 height 26
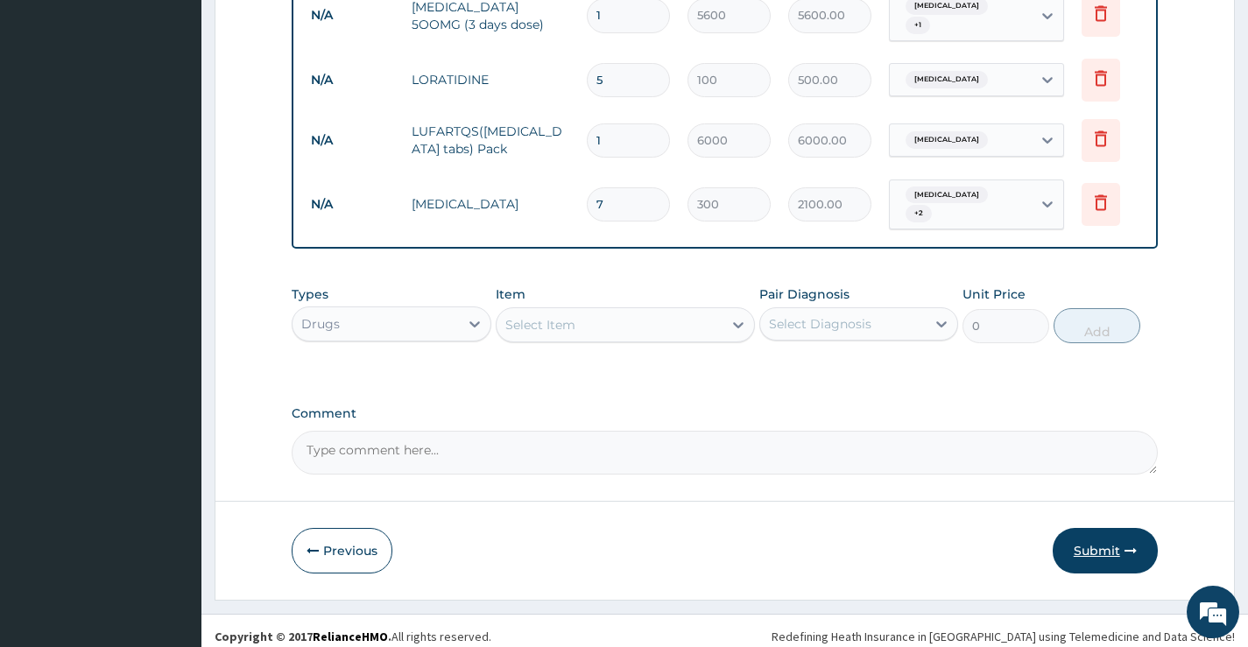
click at [1086, 537] on button "Submit" at bounding box center [1104, 551] width 105 height 46
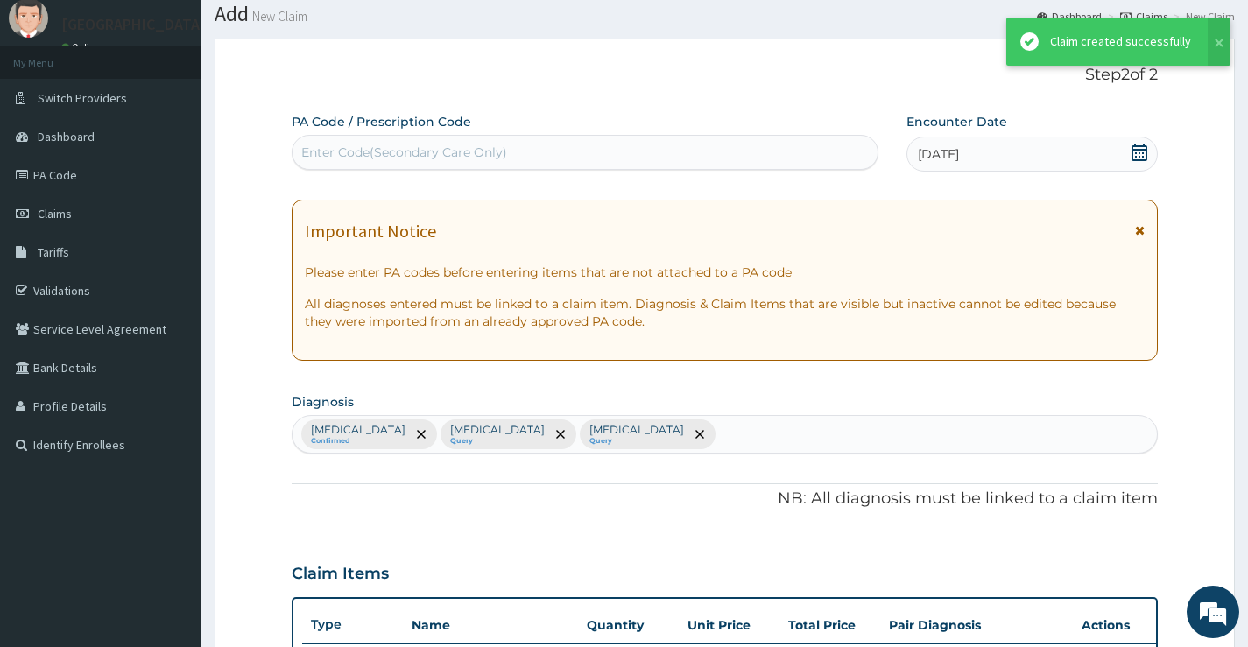
scroll to position [925, 0]
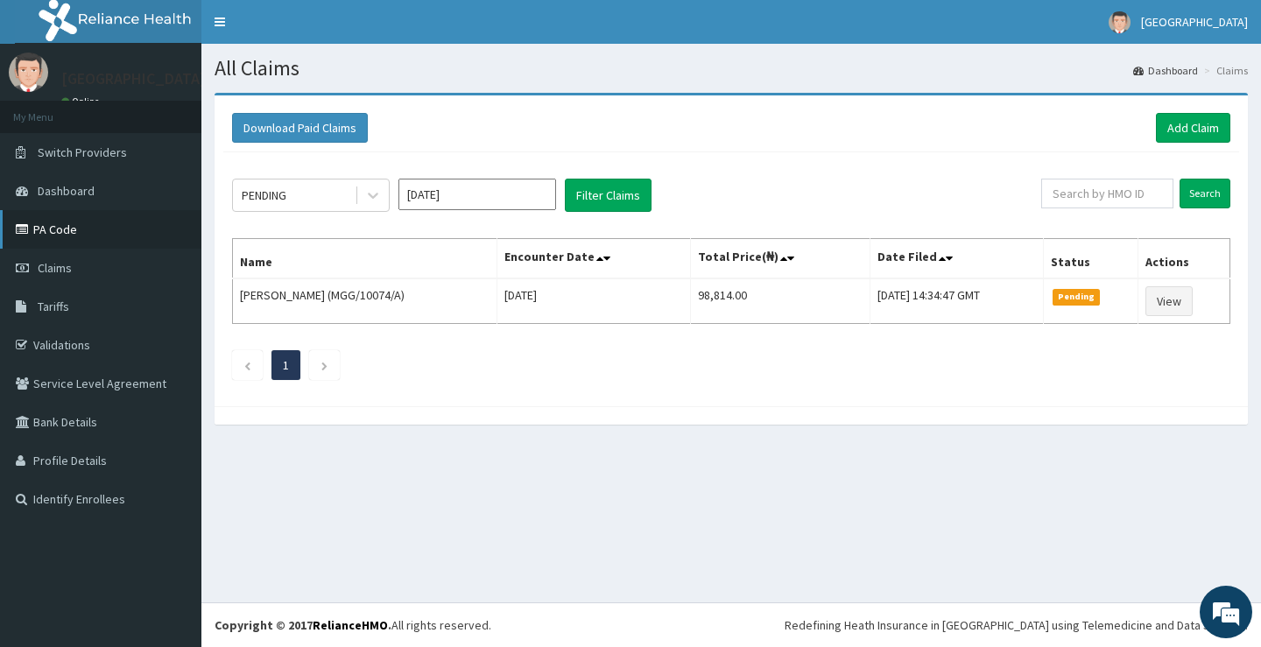
click at [96, 234] on link "PA Code" at bounding box center [100, 229] width 201 height 39
